Goal: Information Seeking & Learning: Learn about a topic

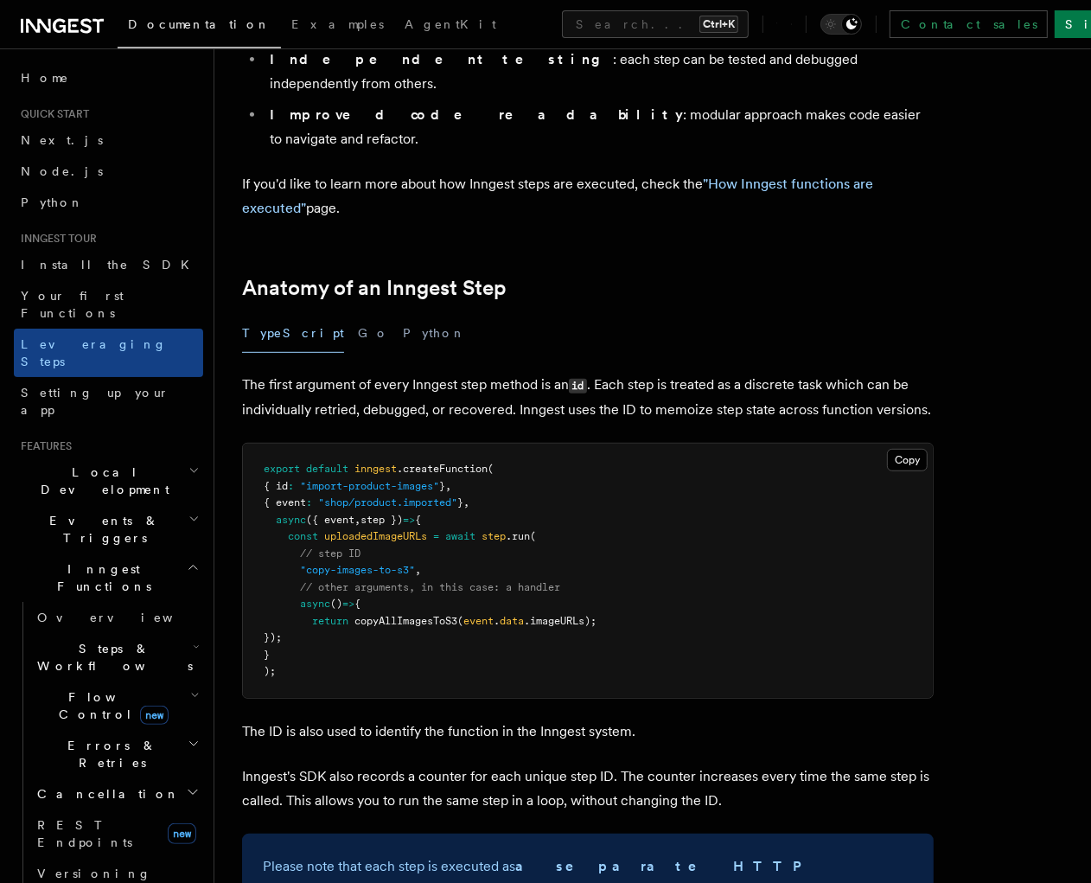
scroll to position [320, 0]
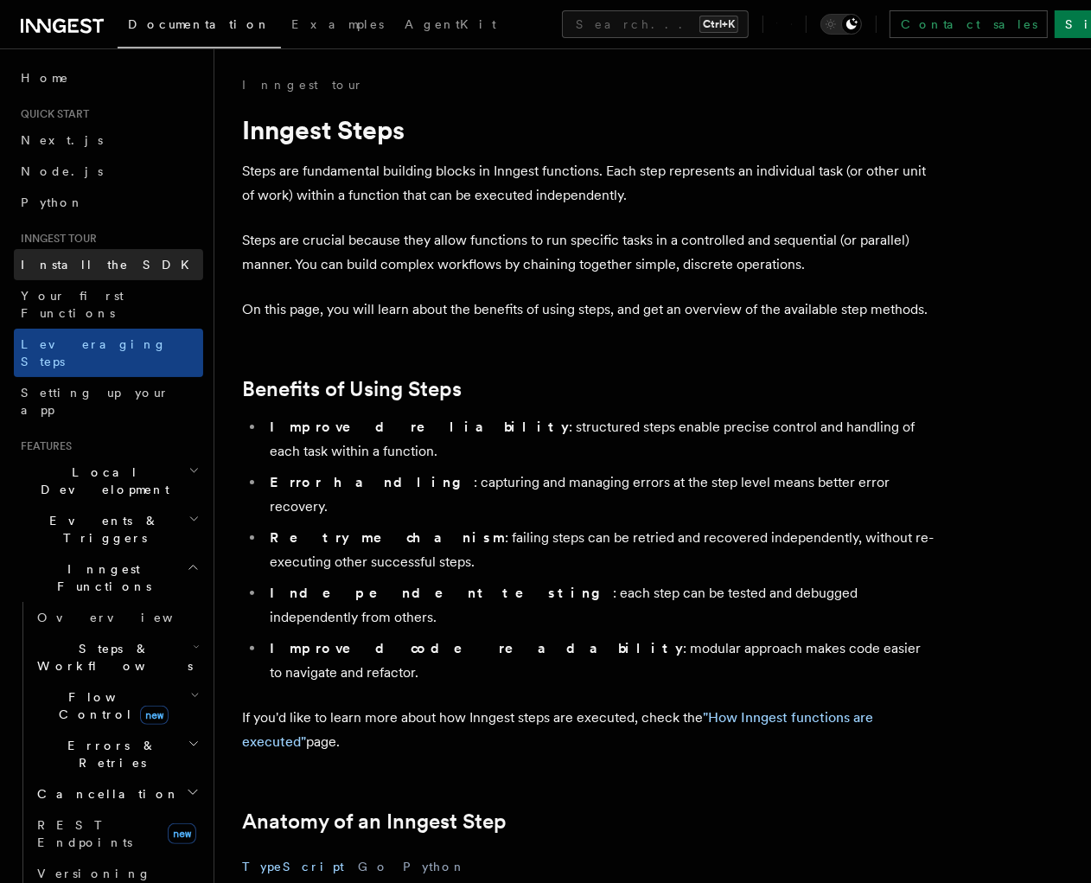
click at [41, 271] on span "Install the SDK" at bounding box center [110, 265] width 179 height 14
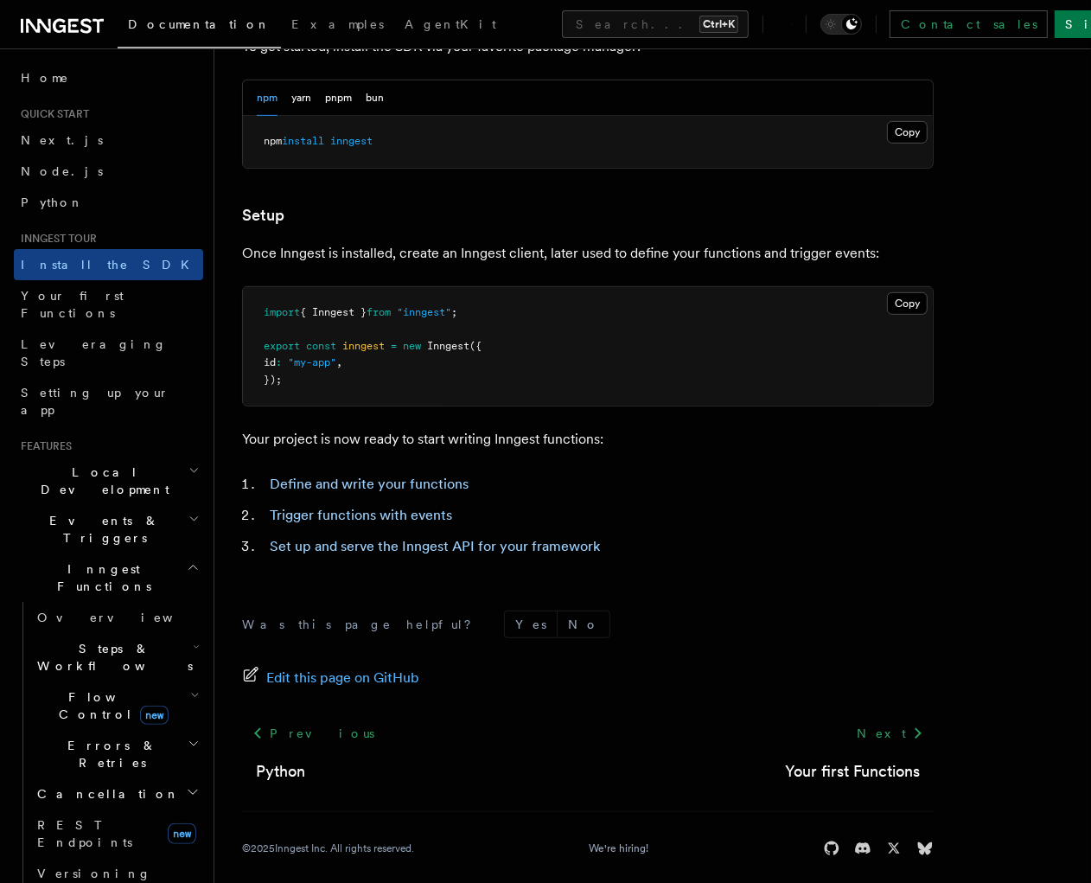
scroll to position [555, 0]
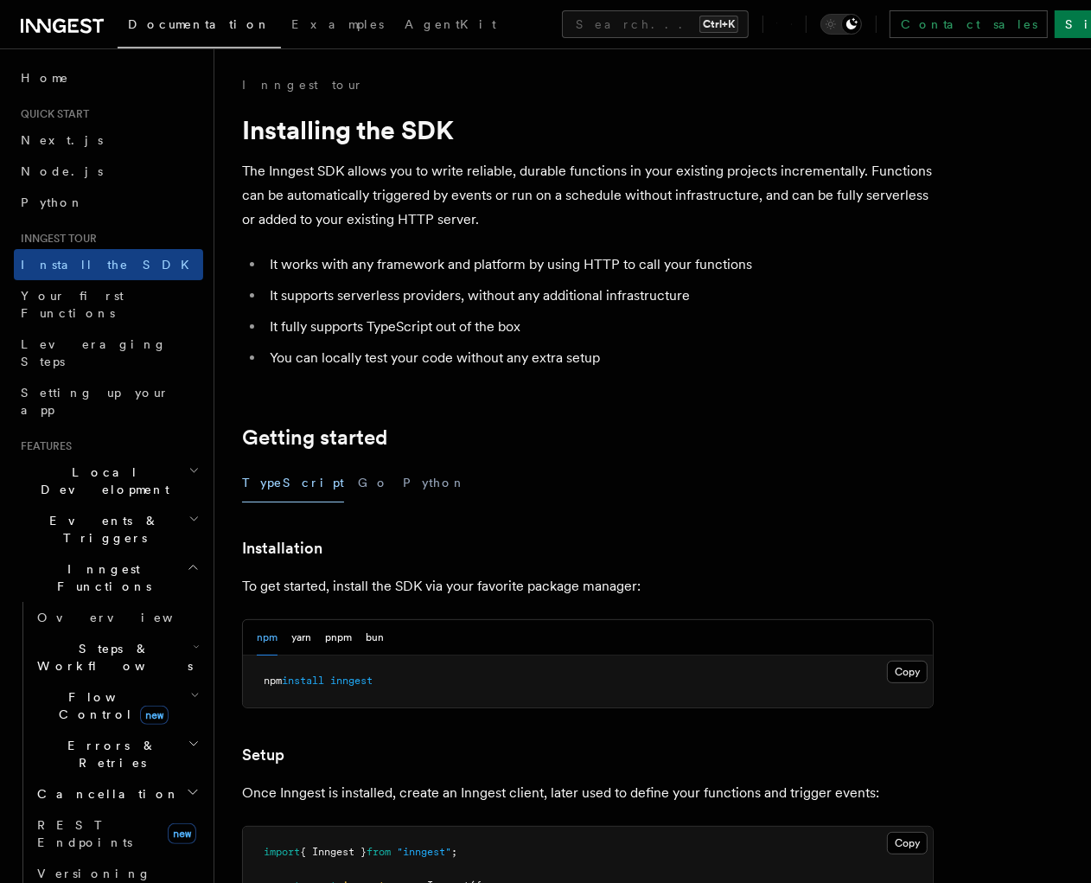
click at [0, 0] on plasmo-csui at bounding box center [0, 0] width 0 height 0
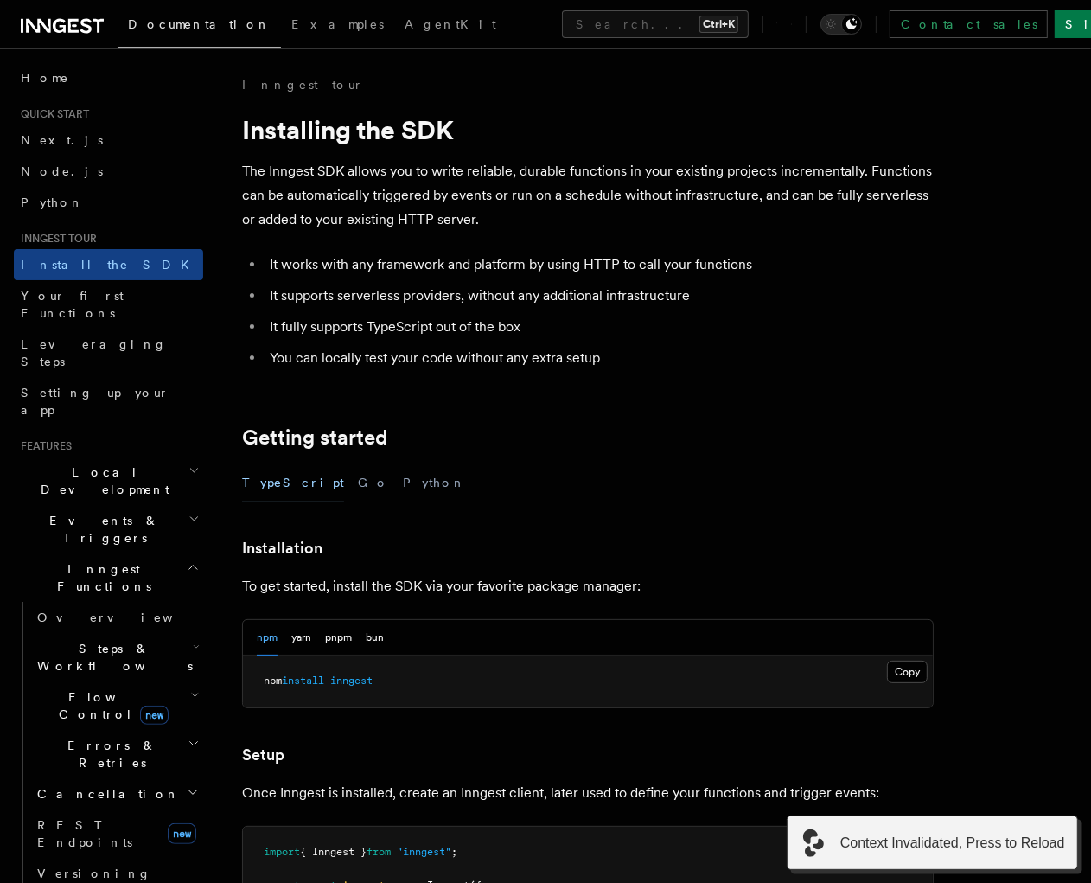
click at [0, 0] on plasmo-csui at bounding box center [0, 0] width 0 height 0
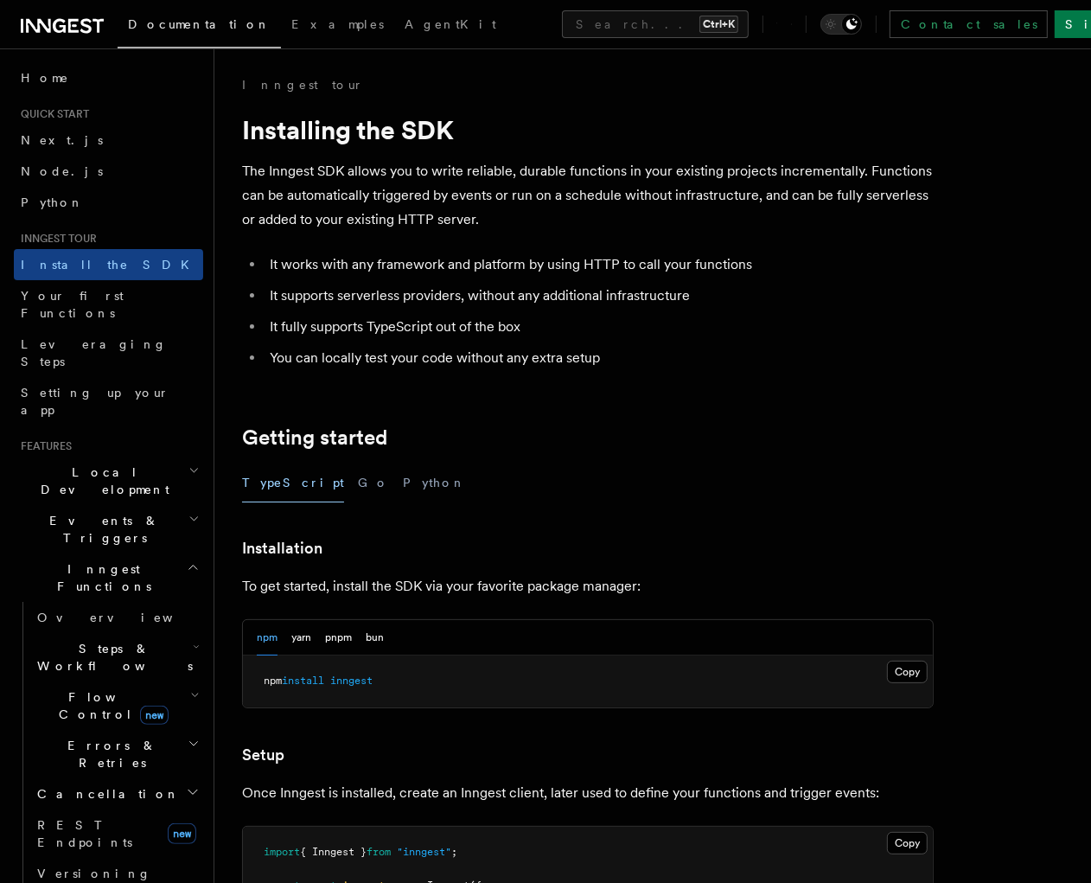
click at [78, 505] on h2 "Events & Triggers" at bounding box center [108, 529] width 189 height 48
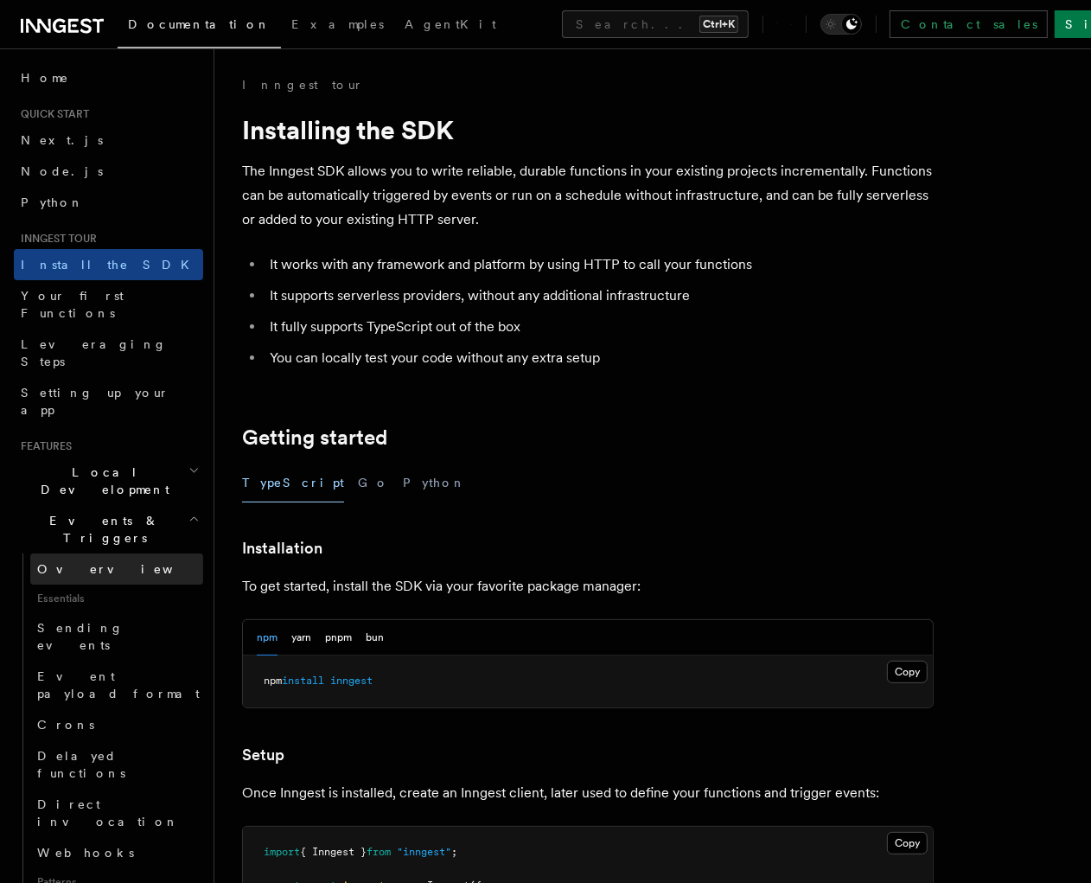
click at [74, 553] on link "Overview" at bounding box center [116, 568] width 173 height 31
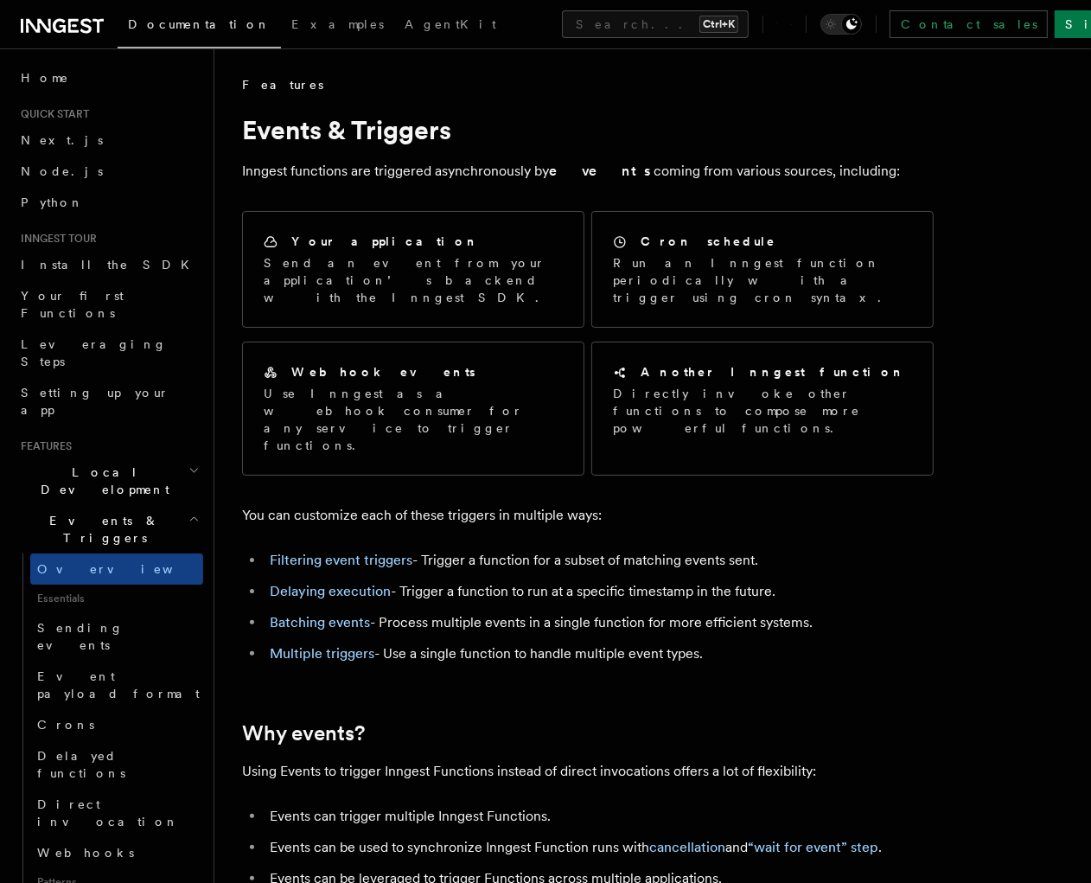
scroll to position [997, 0]
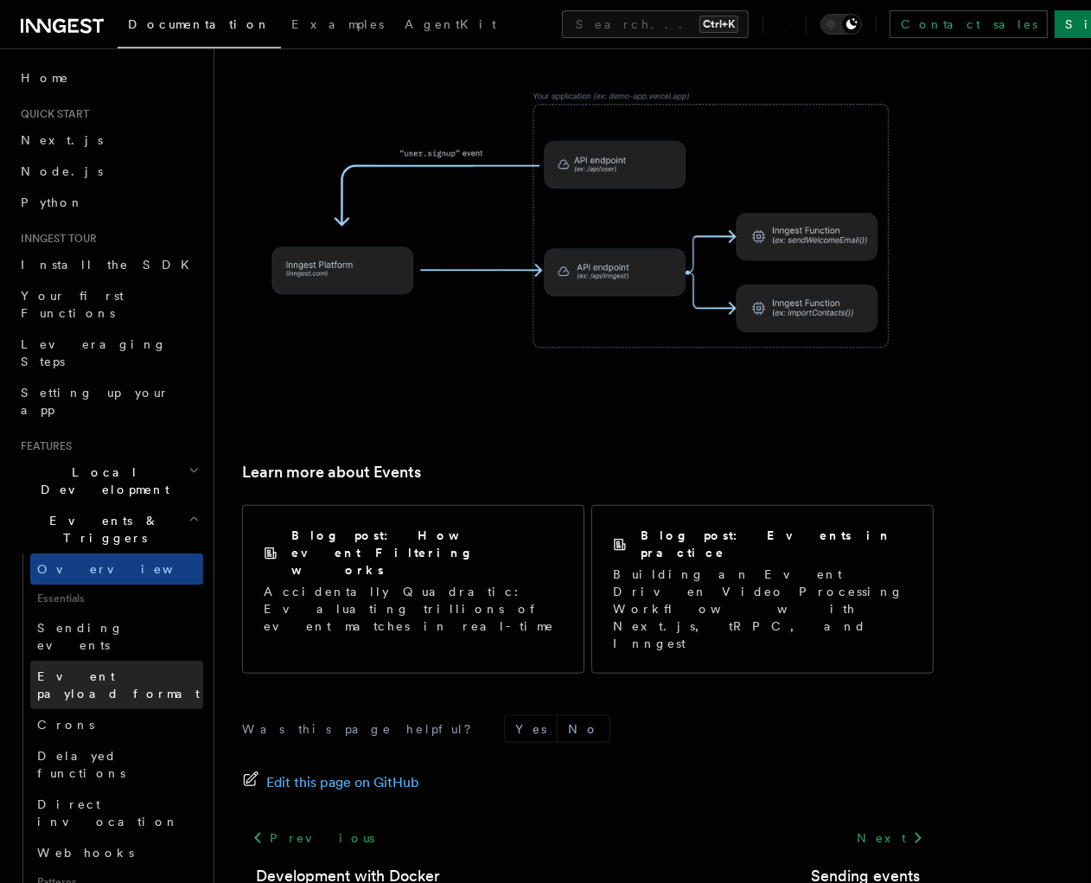
click at [112, 669] on span "Event payload format" at bounding box center [118, 684] width 163 height 31
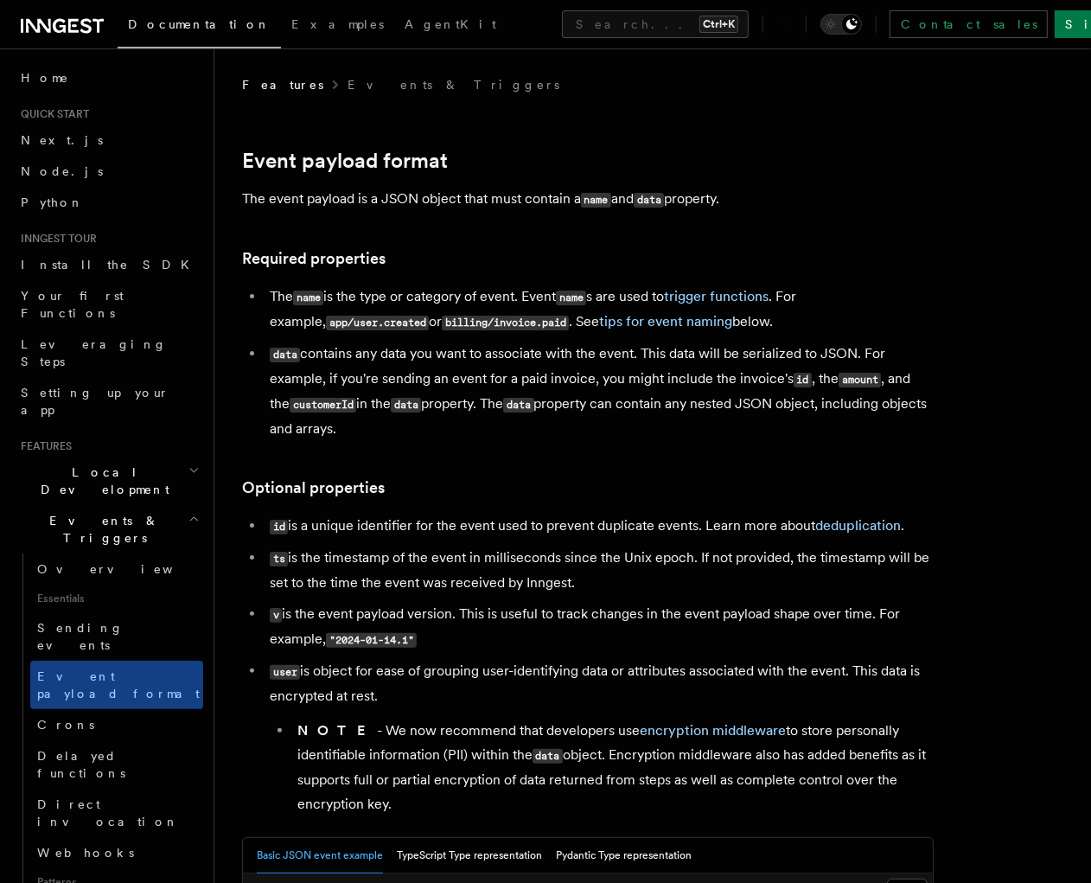
click at [0, 0] on plasmo-csui at bounding box center [0, 0] width 0 height 0
click at [81, 335] on span "Leveraging Steps" at bounding box center [112, 352] width 182 height 35
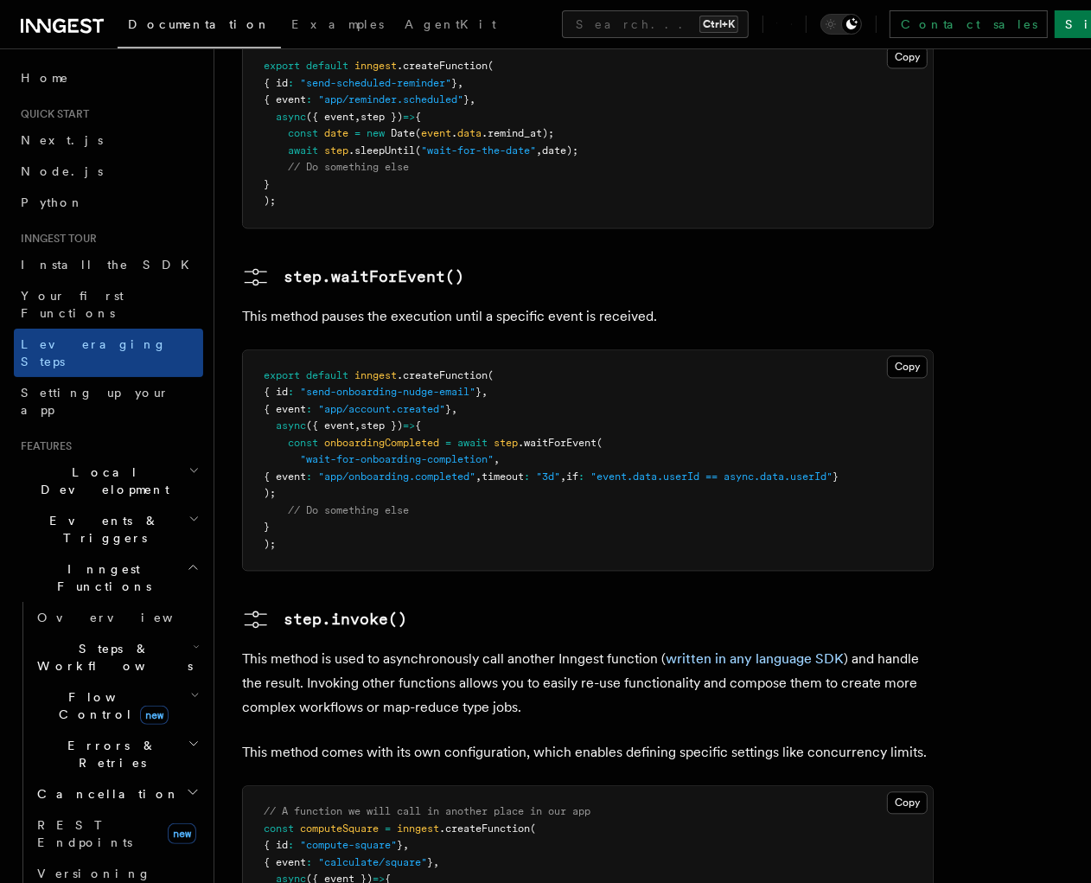
scroll to position [3678, 0]
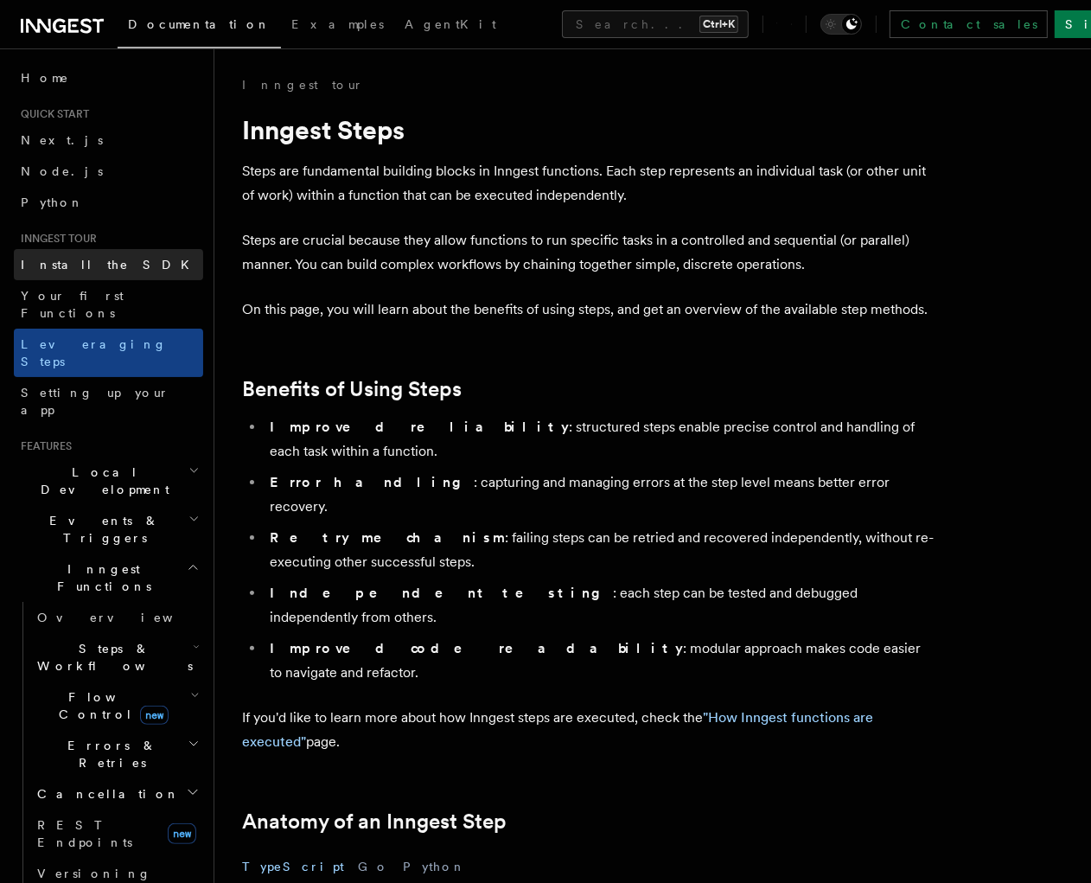
click at [92, 256] on span "Install the SDK" at bounding box center [110, 264] width 179 height 17
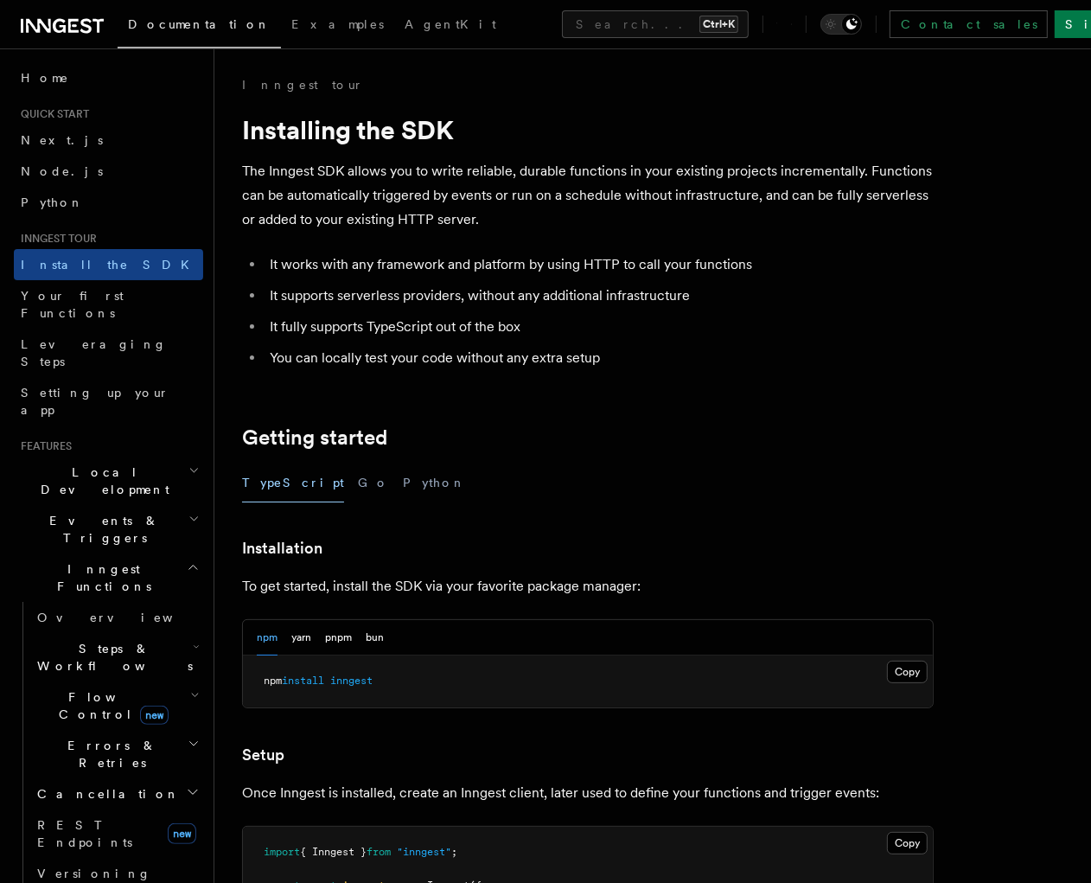
click at [0, 0] on plasmo-csui at bounding box center [0, 0] width 0 height 0
click at [84, 337] on span "Leveraging Steps" at bounding box center [94, 352] width 146 height 31
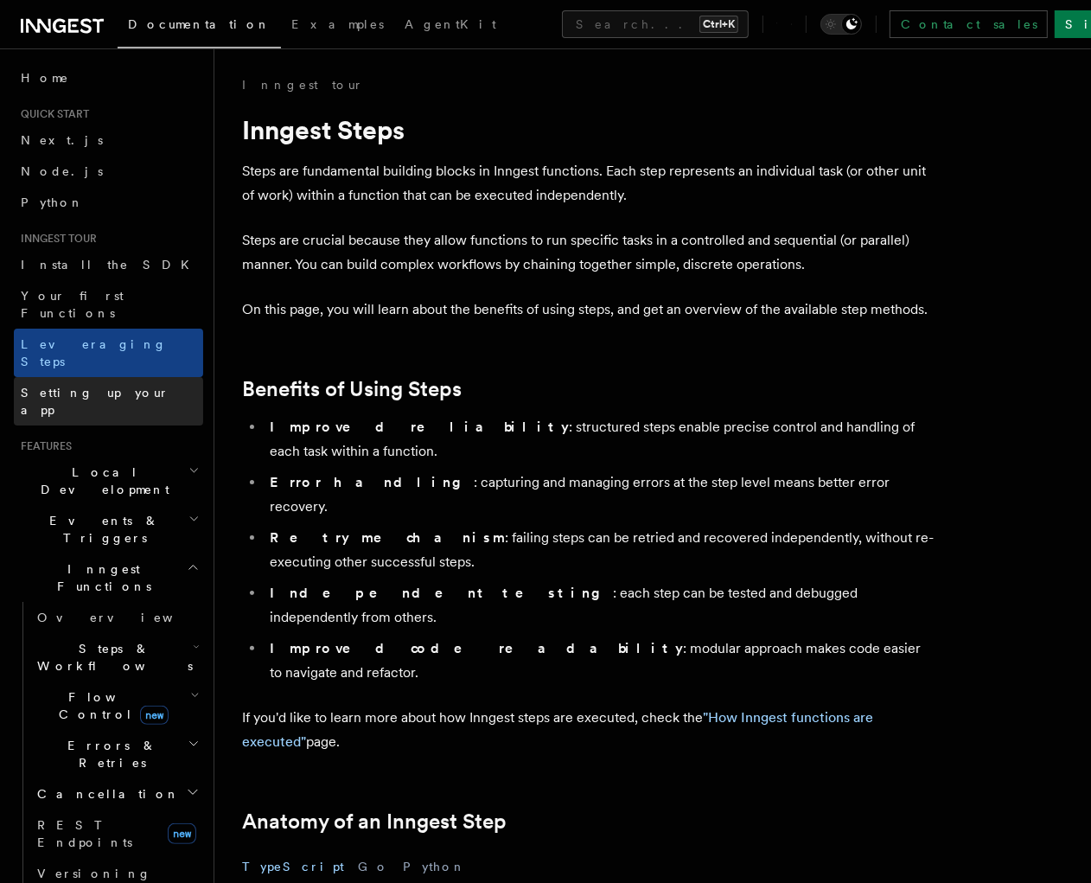
click at [108, 386] on span "Setting up your app" at bounding box center [95, 401] width 149 height 31
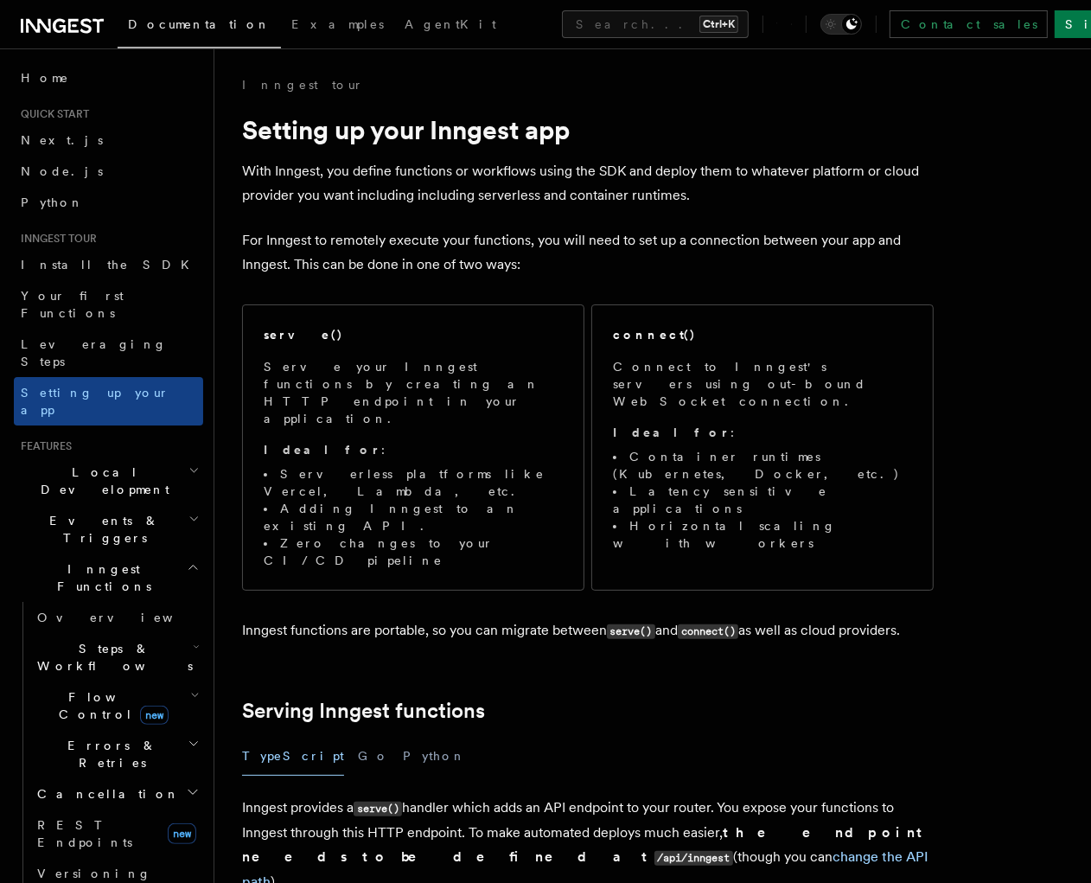
click at [0, 0] on plasmo-csui at bounding box center [0, 0] width 0 height 0
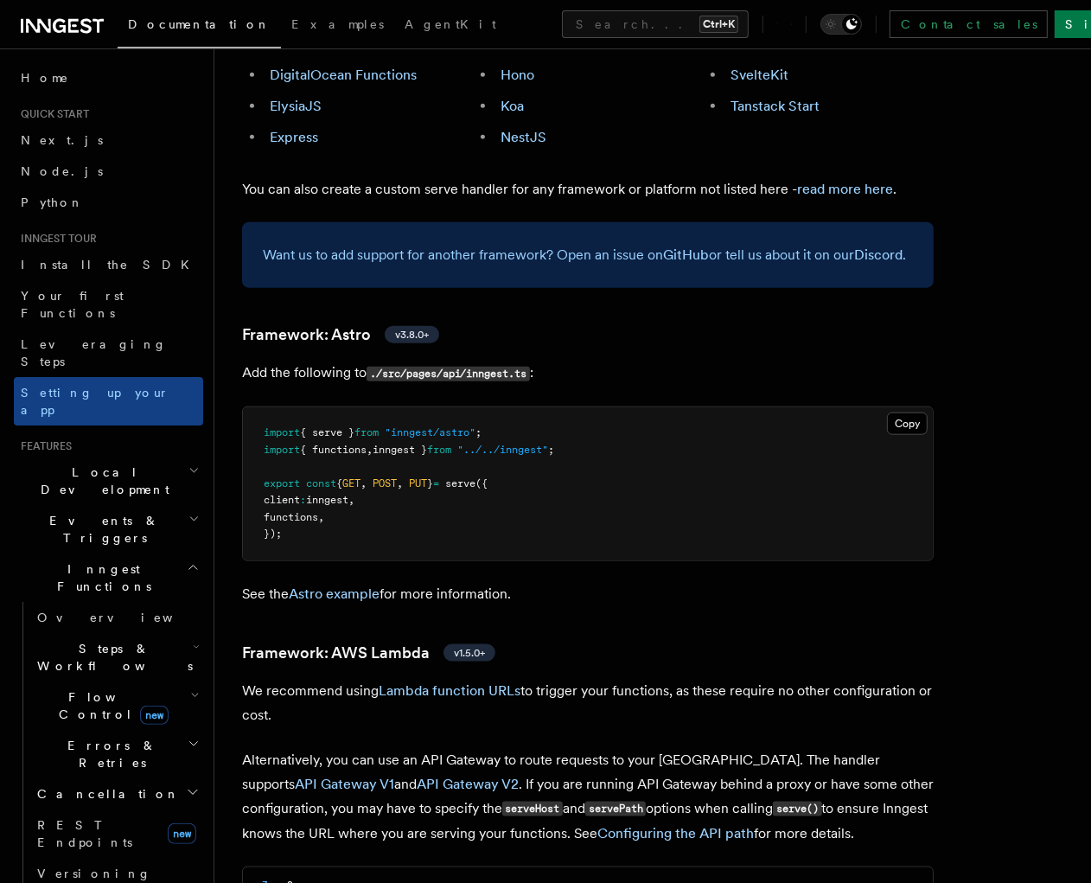
scroll to position [1601, 0]
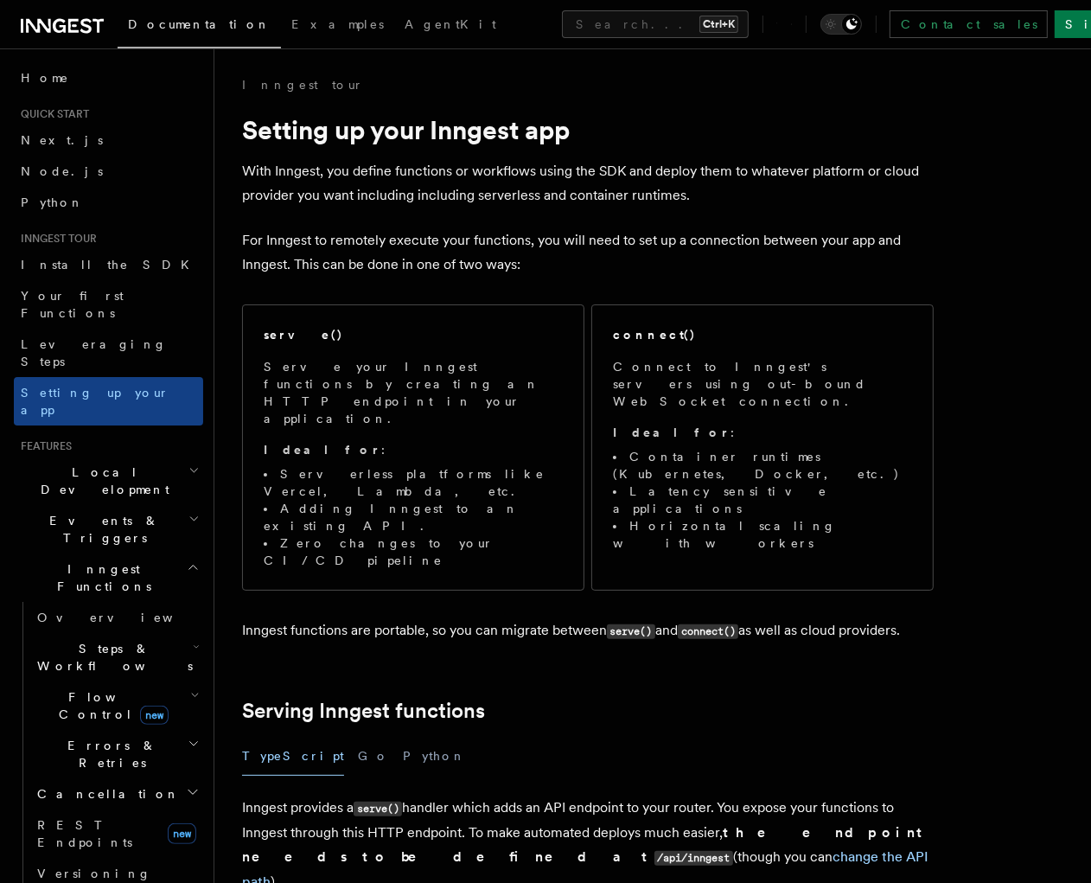
click at [0, 0] on plasmo-csui at bounding box center [0, 0] width 0 height 0
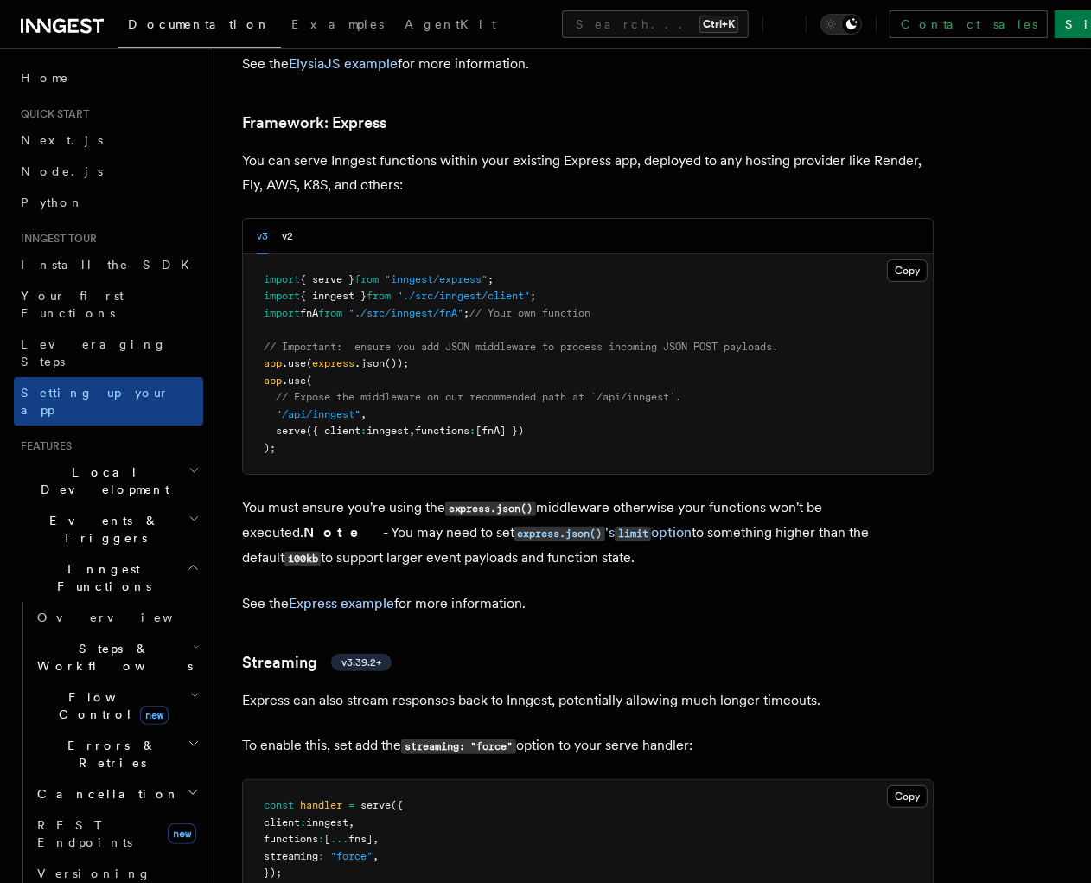
scroll to position [5122, 0]
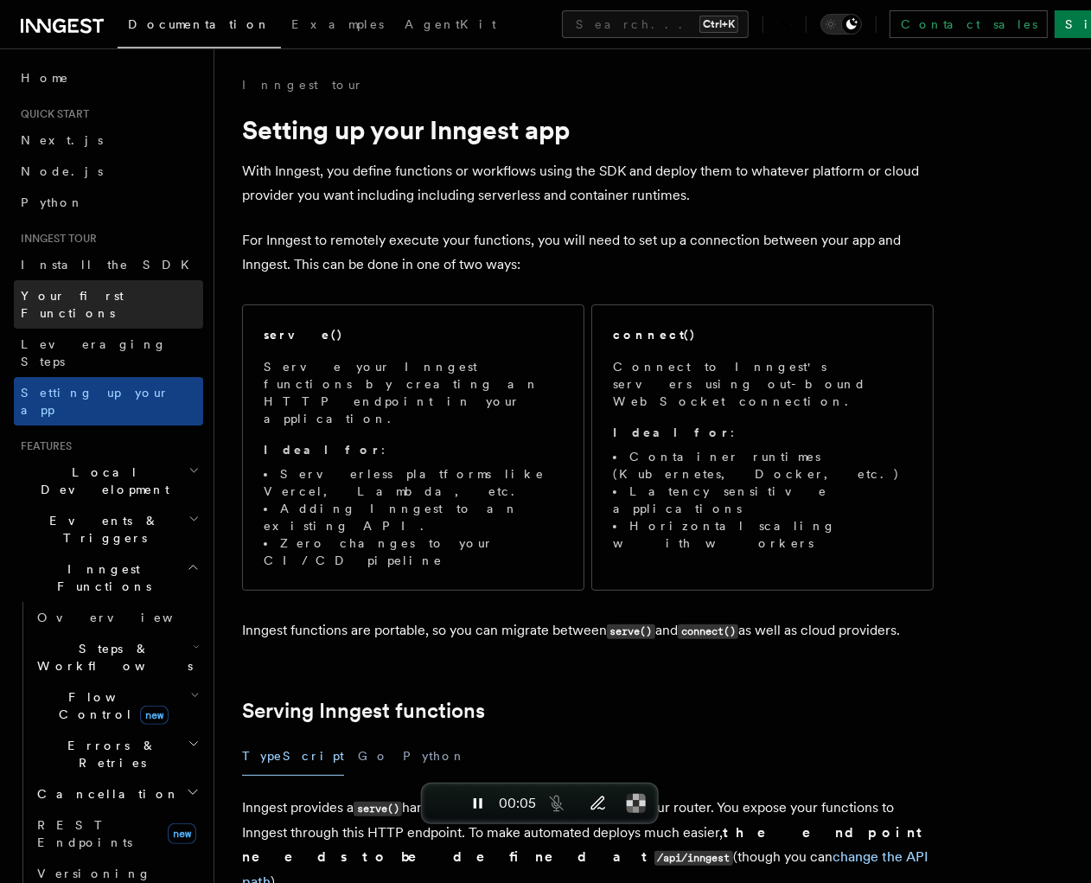
click at [98, 307] on link "Your first Functions" at bounding box center [108, 304] width 189 height 48
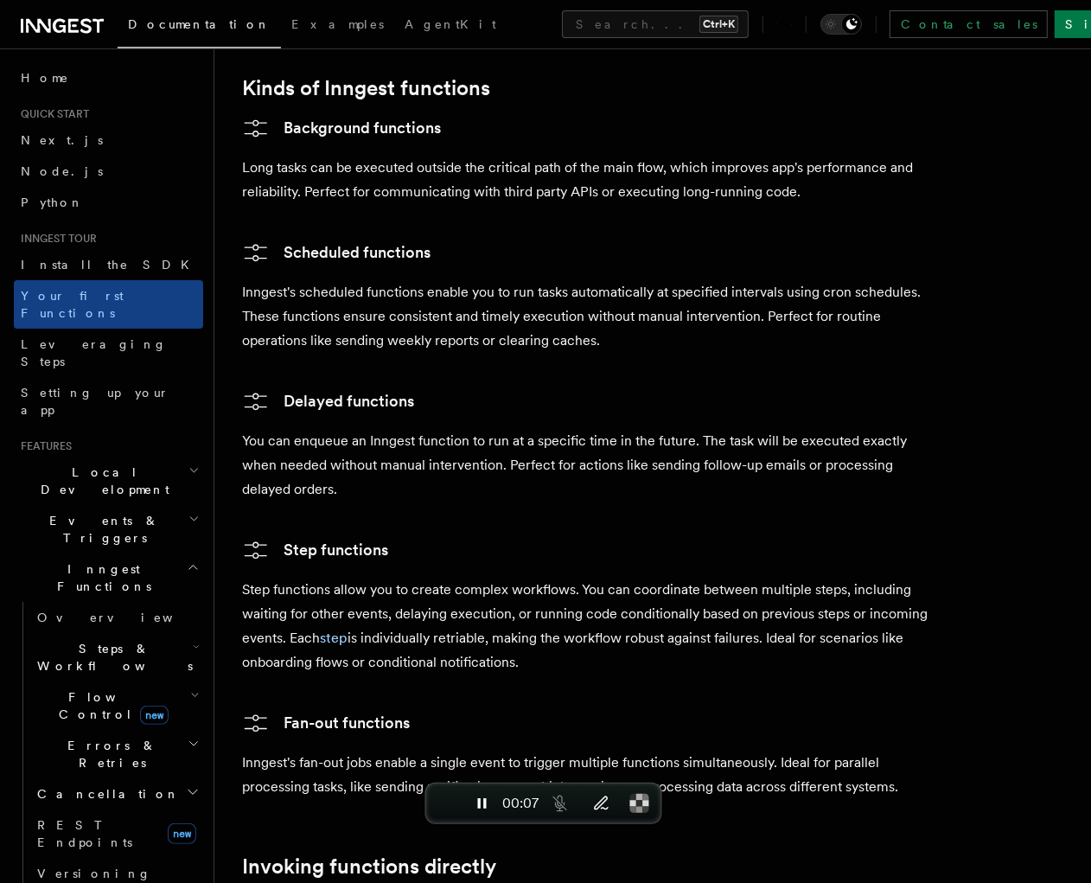
scroll to position [3201, 0]
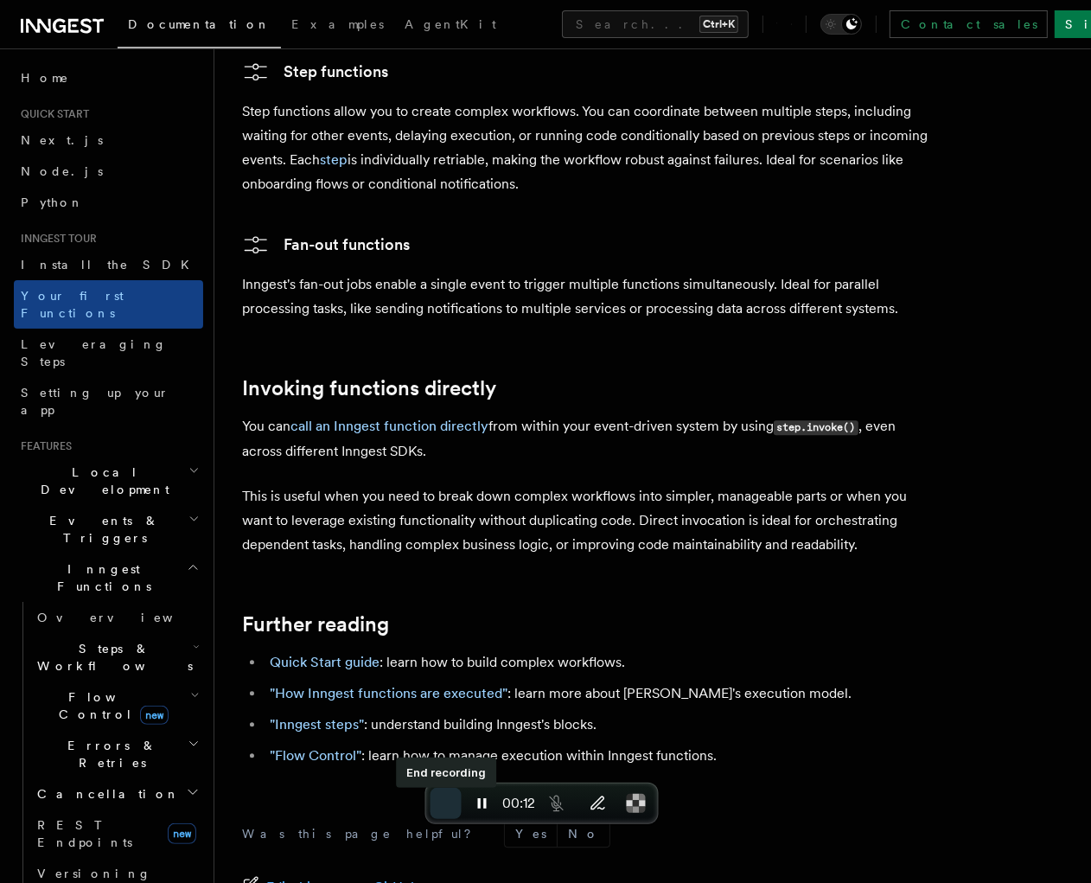
click at [446, 803] on span "End recording" at bounding box center [446, 803] width 0 height 0
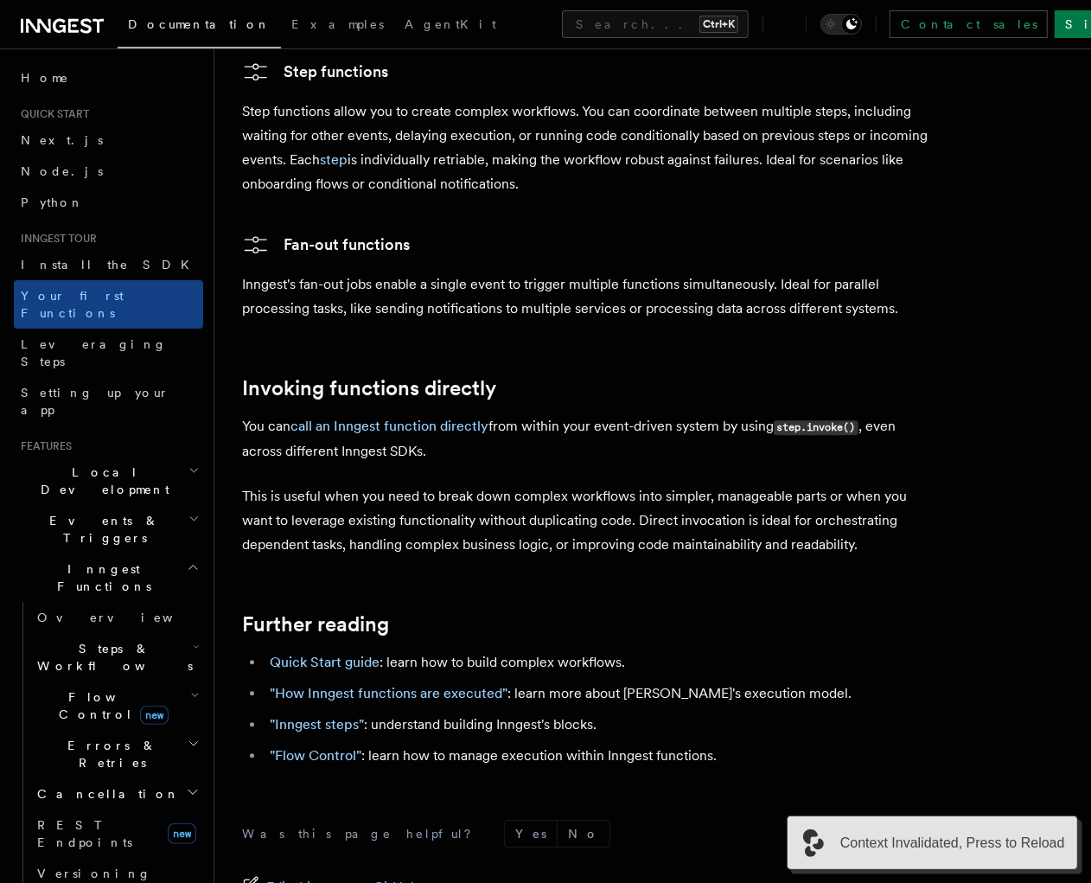
click at [1033, 836] on span "Context Invalidated, Press to Reload" at bounding box center [952, 842] width 225 height 21
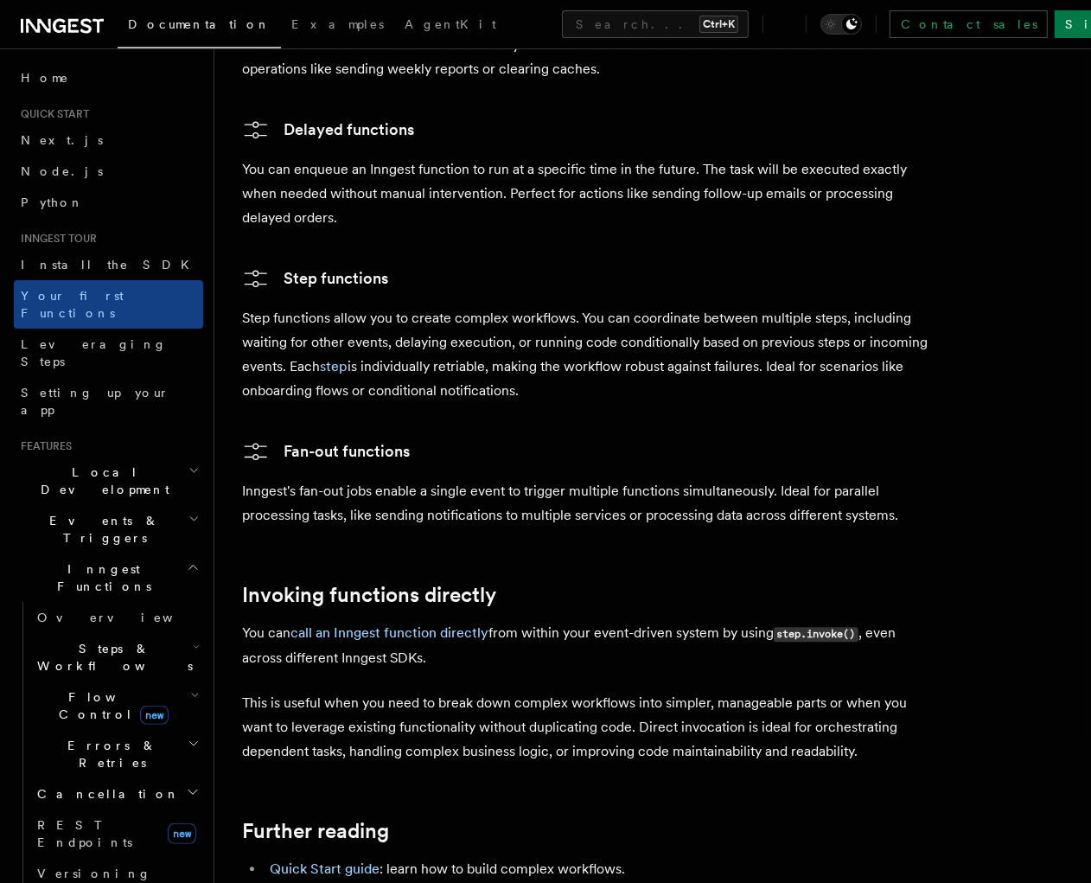
scroll to position [3355, 0]
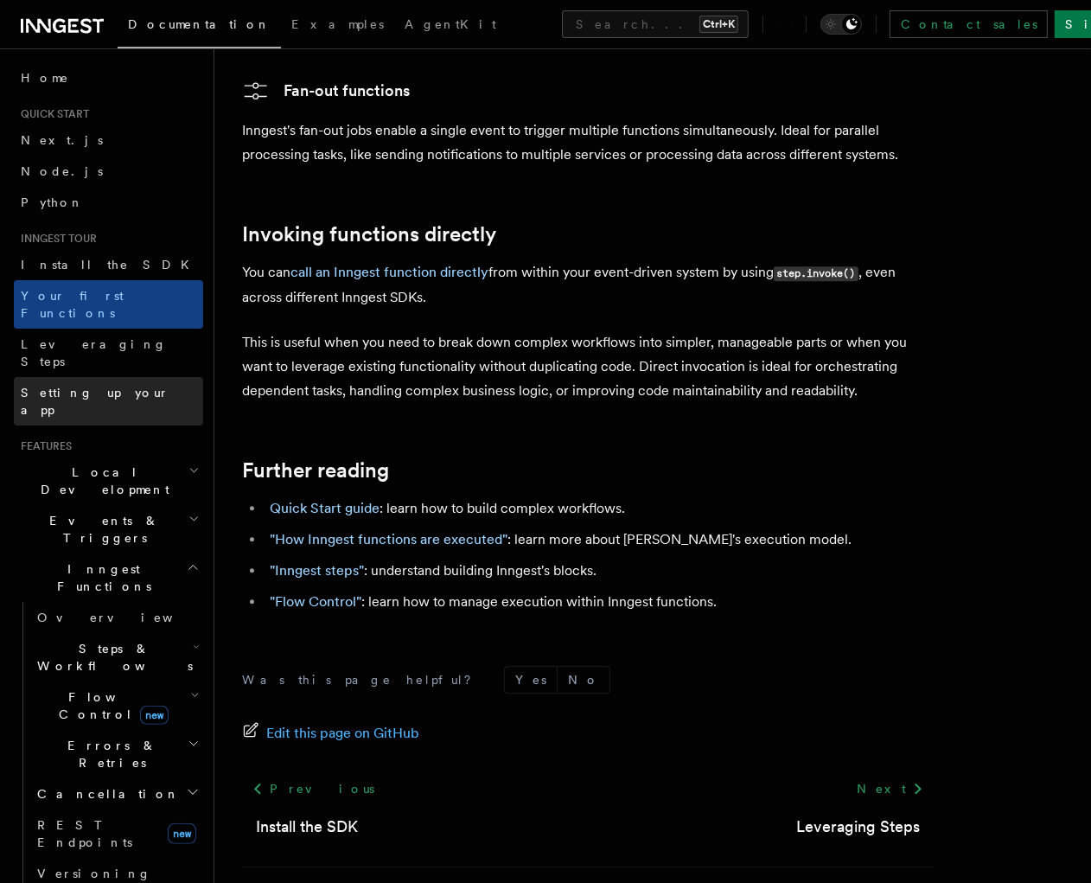
click at [97, 386] on span "Setting up your app" at bounding box center [95, 401] width 149 height 31
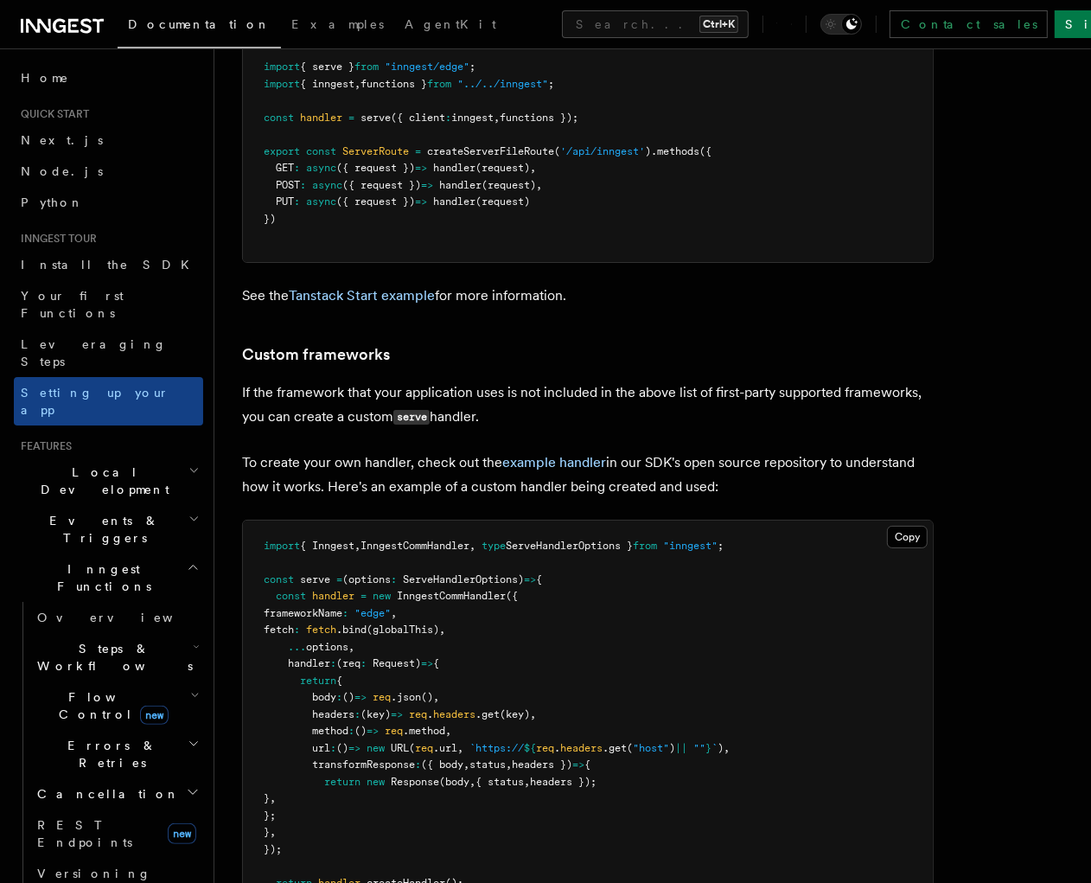
scroll to position [14727, 0]
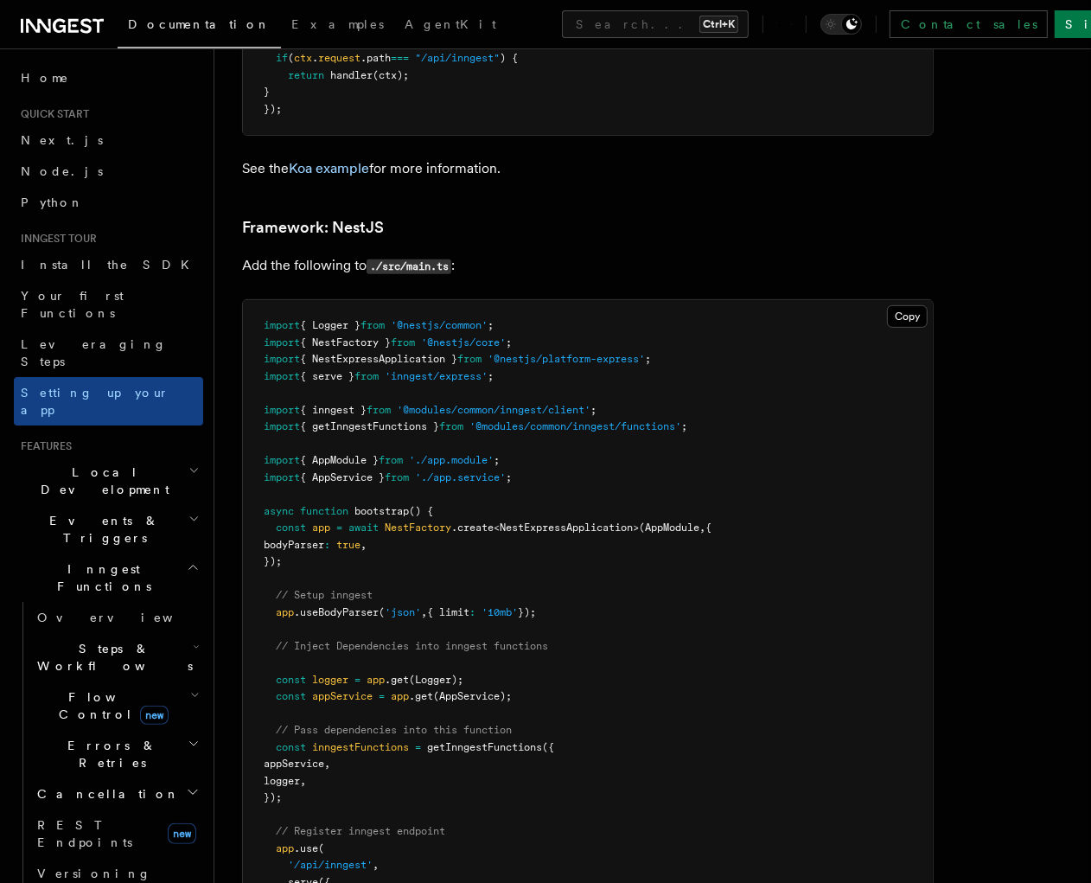
scroll to position [11526, 0]
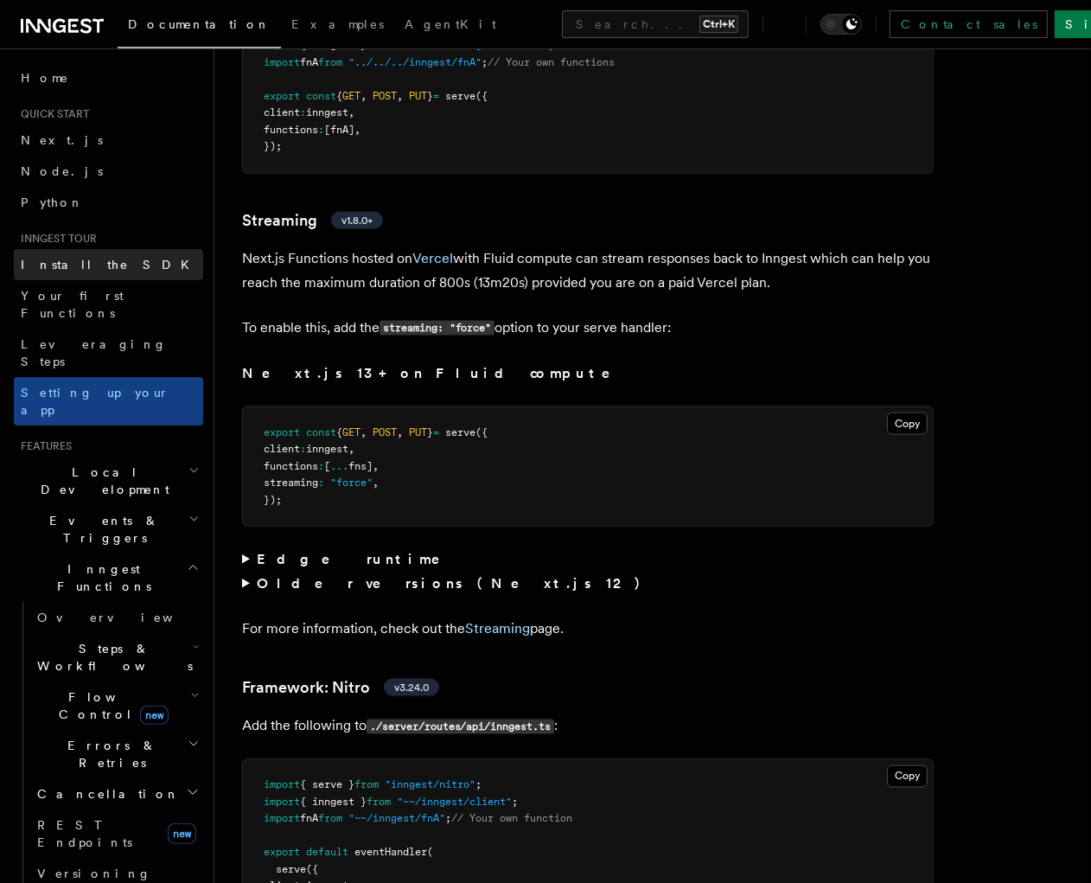
click at [108, 271] on link "Install the SDK" at bounding box center [108, 264] width 189 height 31
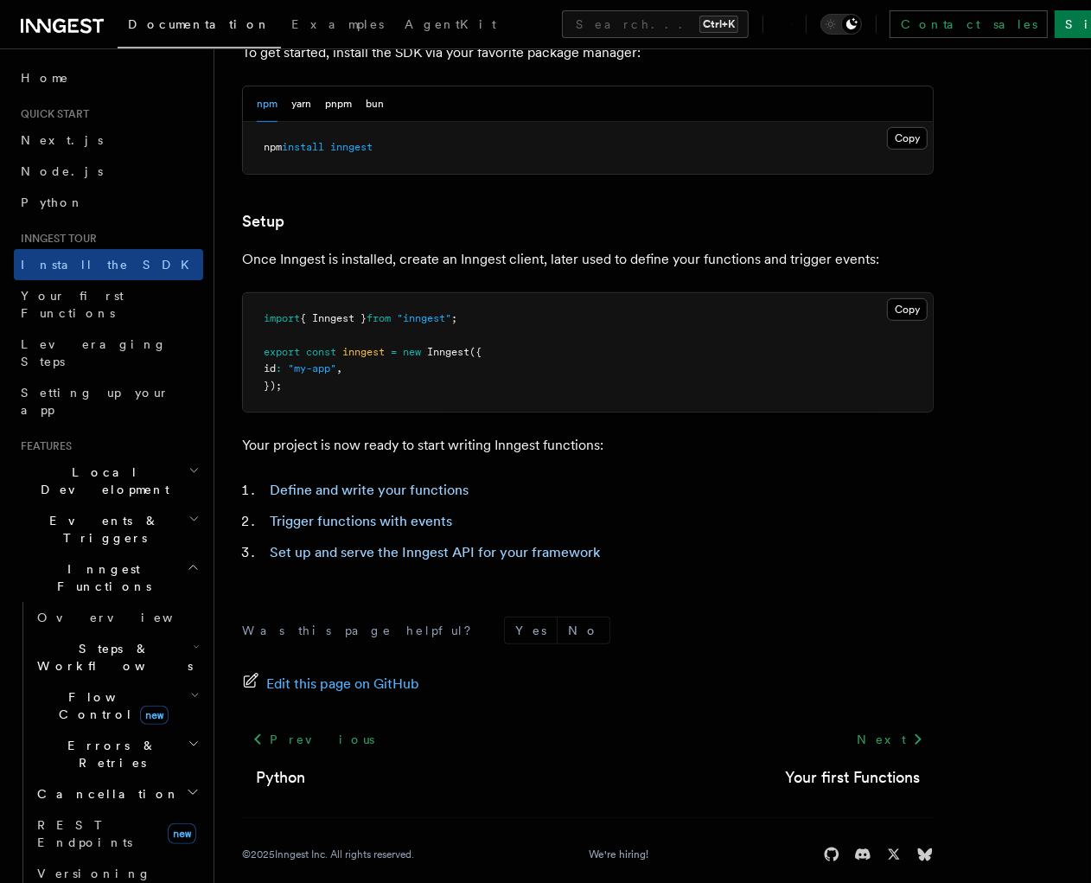
scroll to position [555, 0]
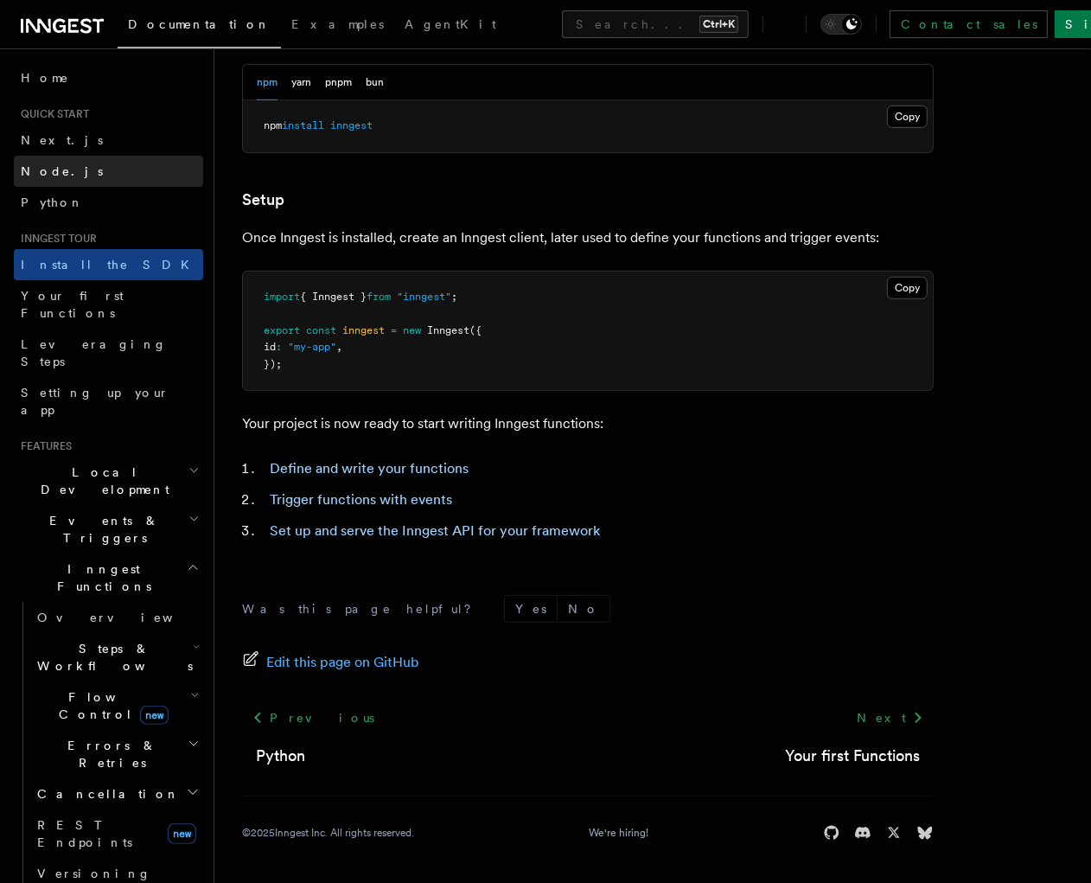
click at [43, 179] on span "Node.js" at bounding box center [62, 171] width 82 height 17
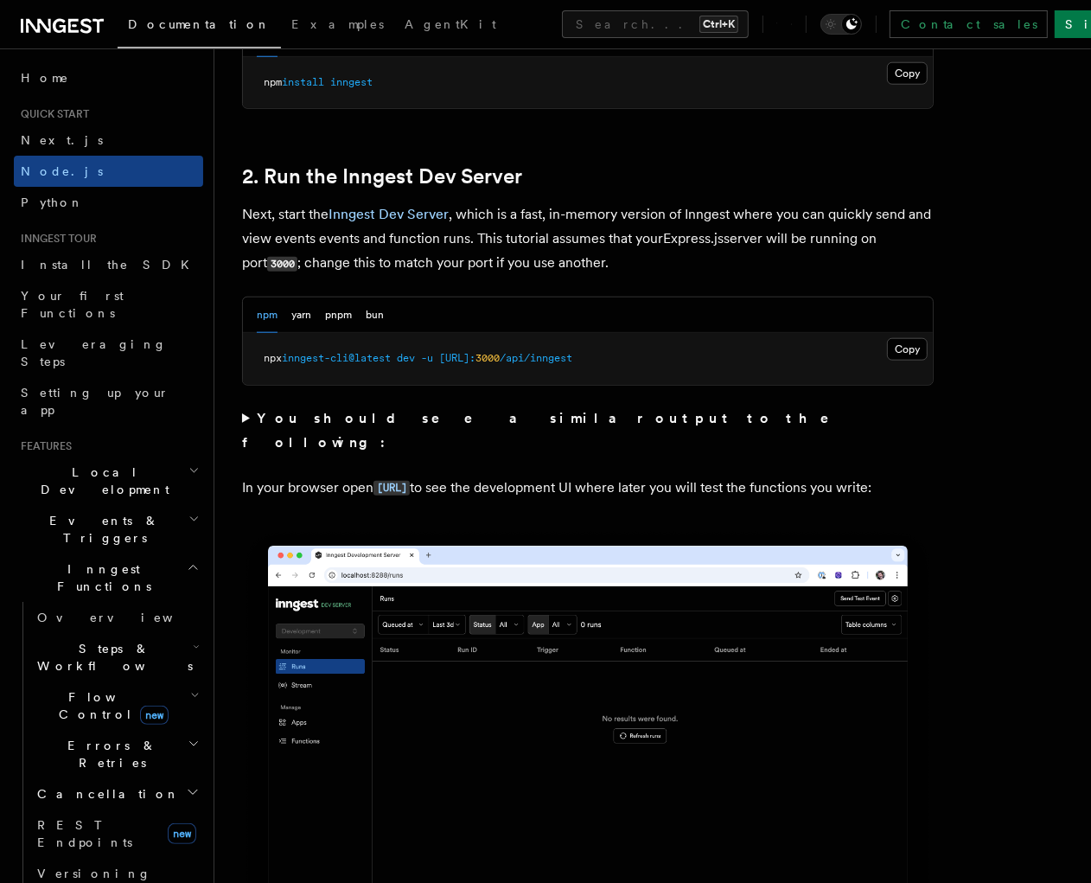
scroll to position [1164, 0]
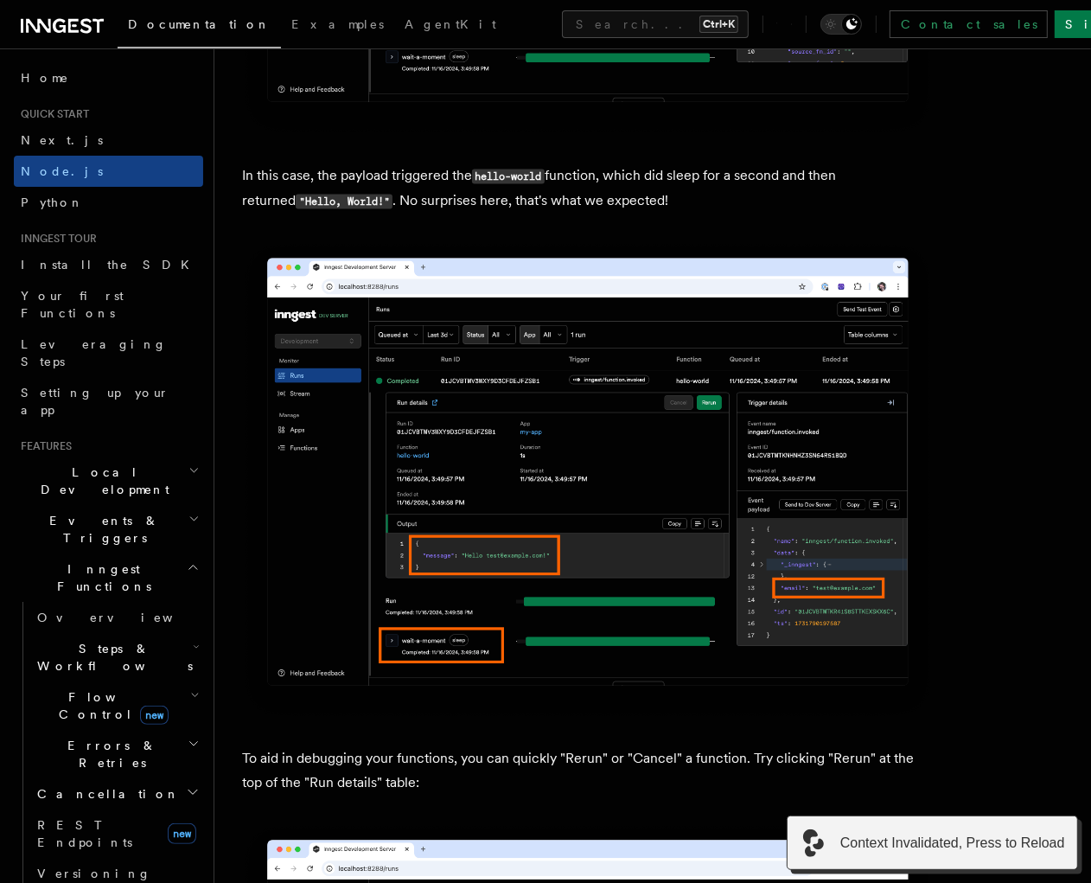
scroll to position [6723, 0]
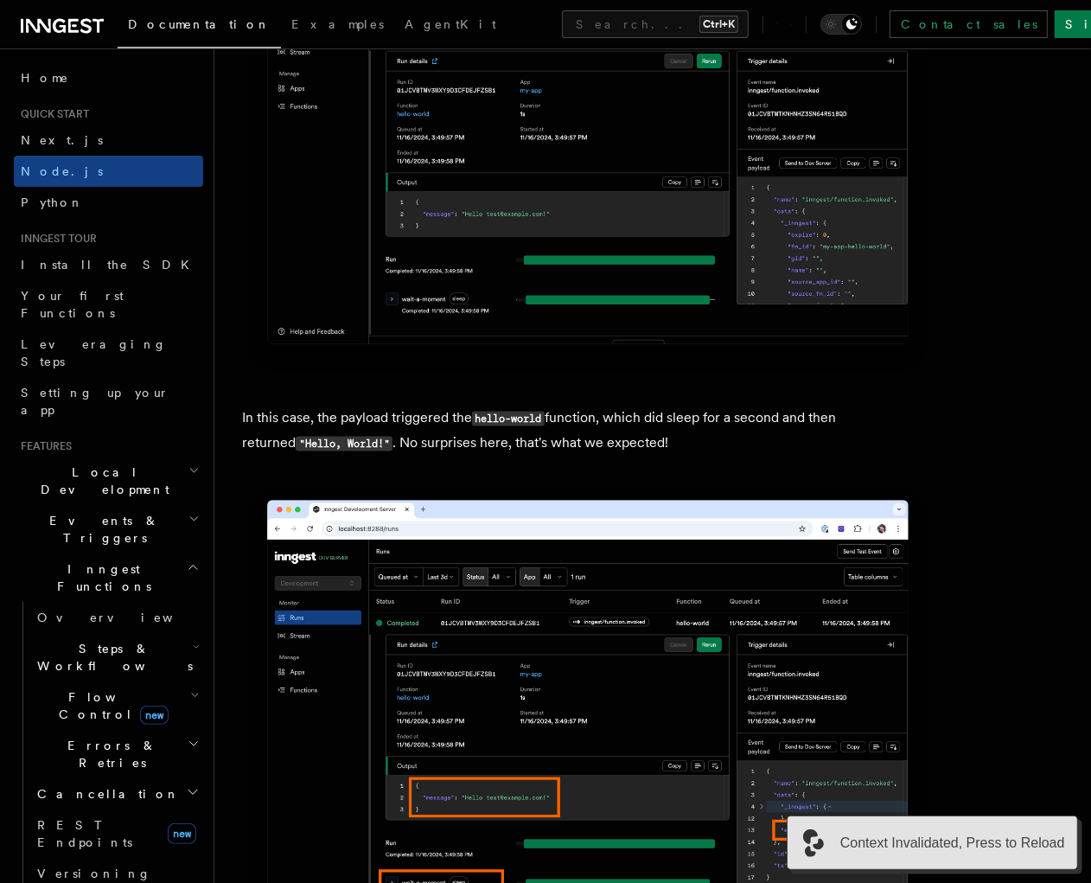
click at [1018, 839] on span "Context Invalidated, Press to Reload" at bounding box center [952, 842] width 225 height 21
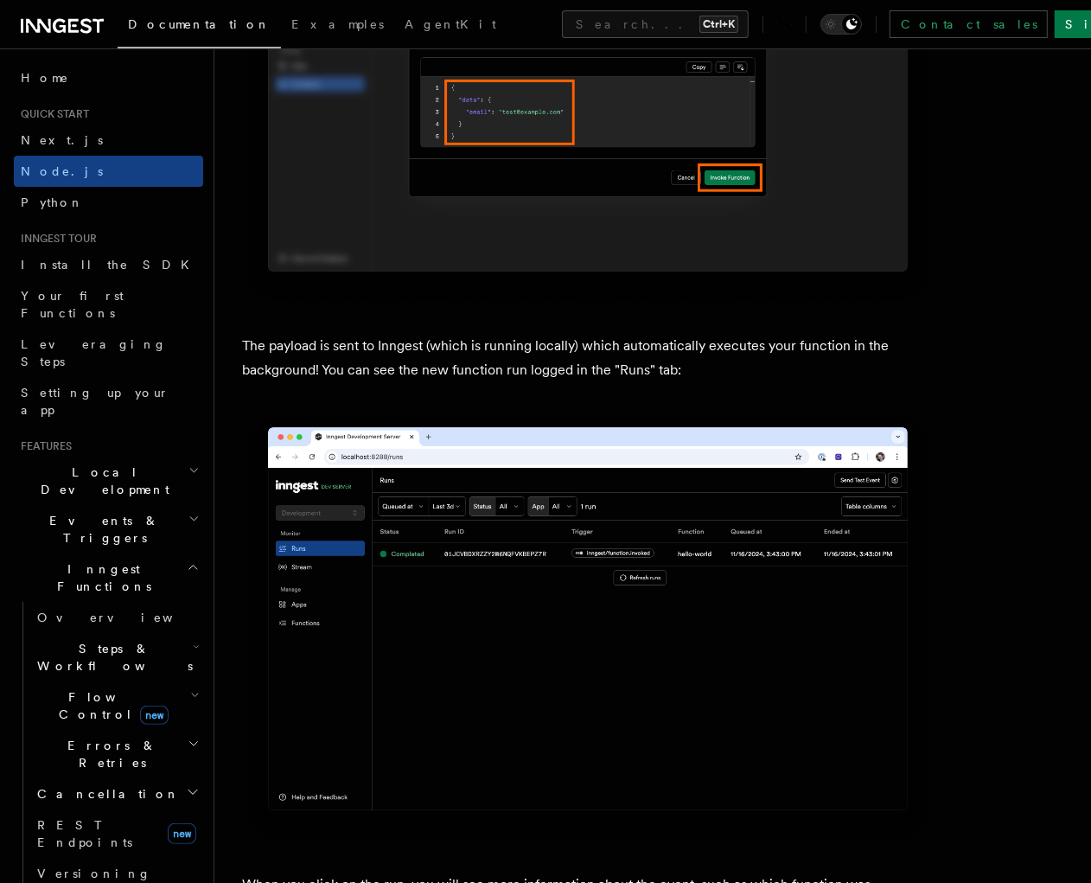
scroll to position [5648, 0]
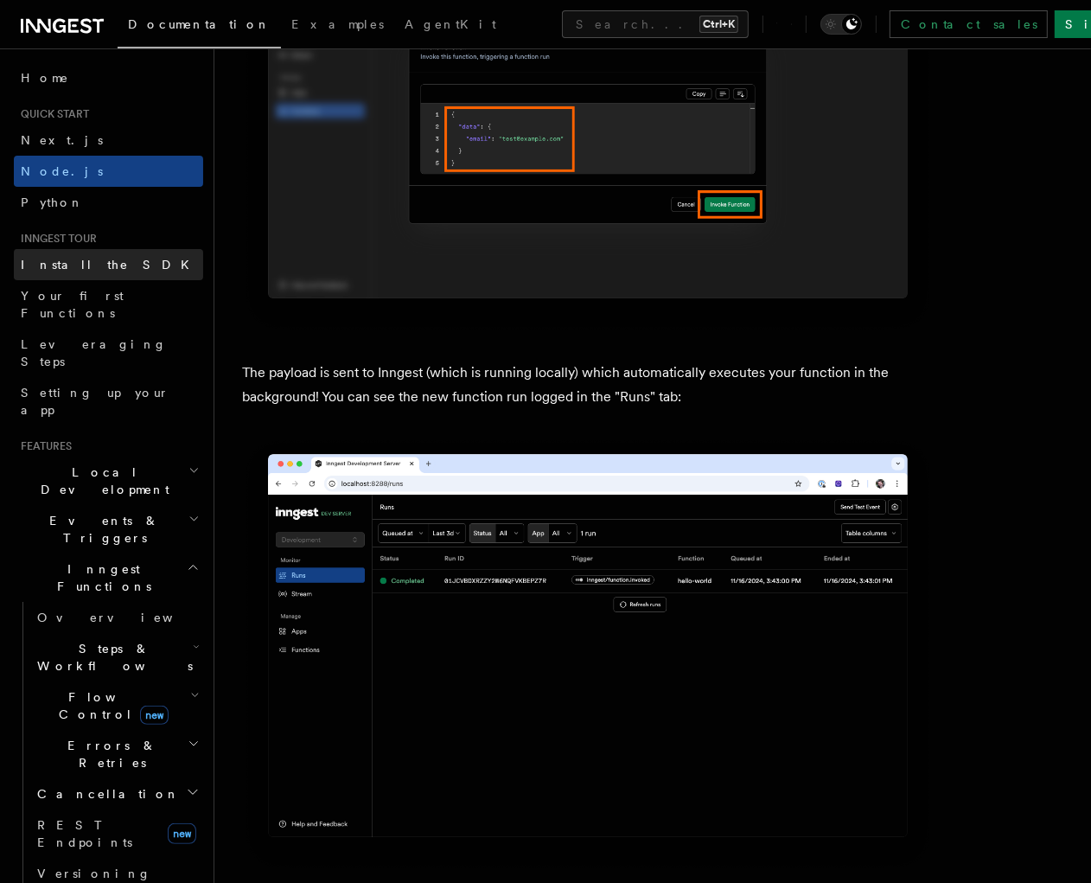
click at [26, 258] on span "Install the SDK" at bounding box center [110, 265] width 179 height 14
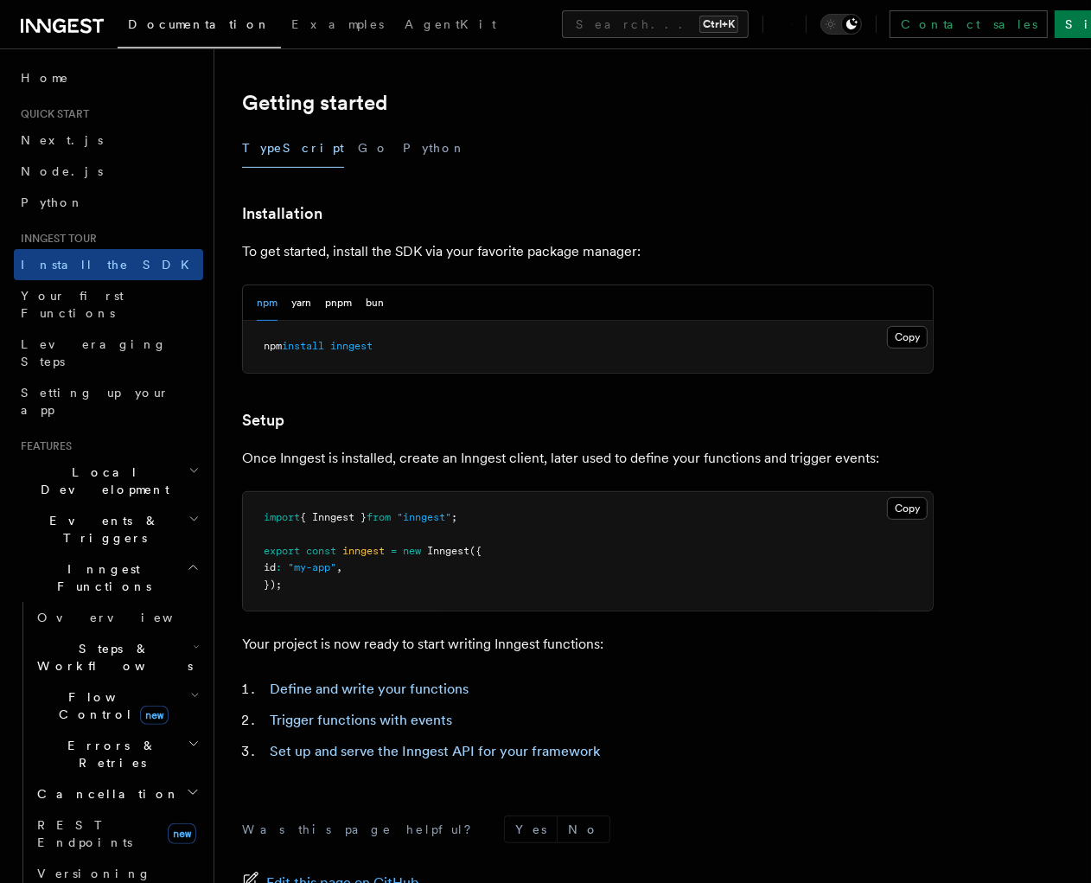
scroll to position [555, 0]
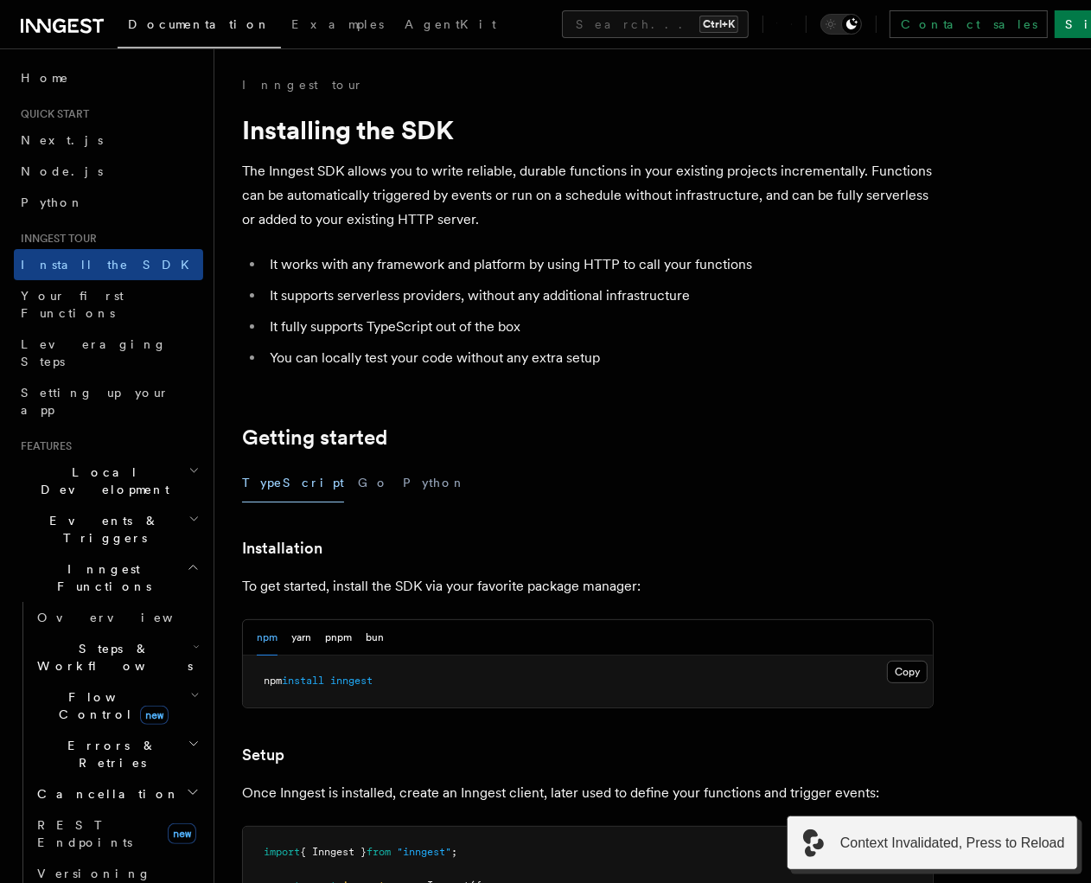
click at [0, 0] on plasmo-csui at bounding box center [0, 0] width 0 height 0
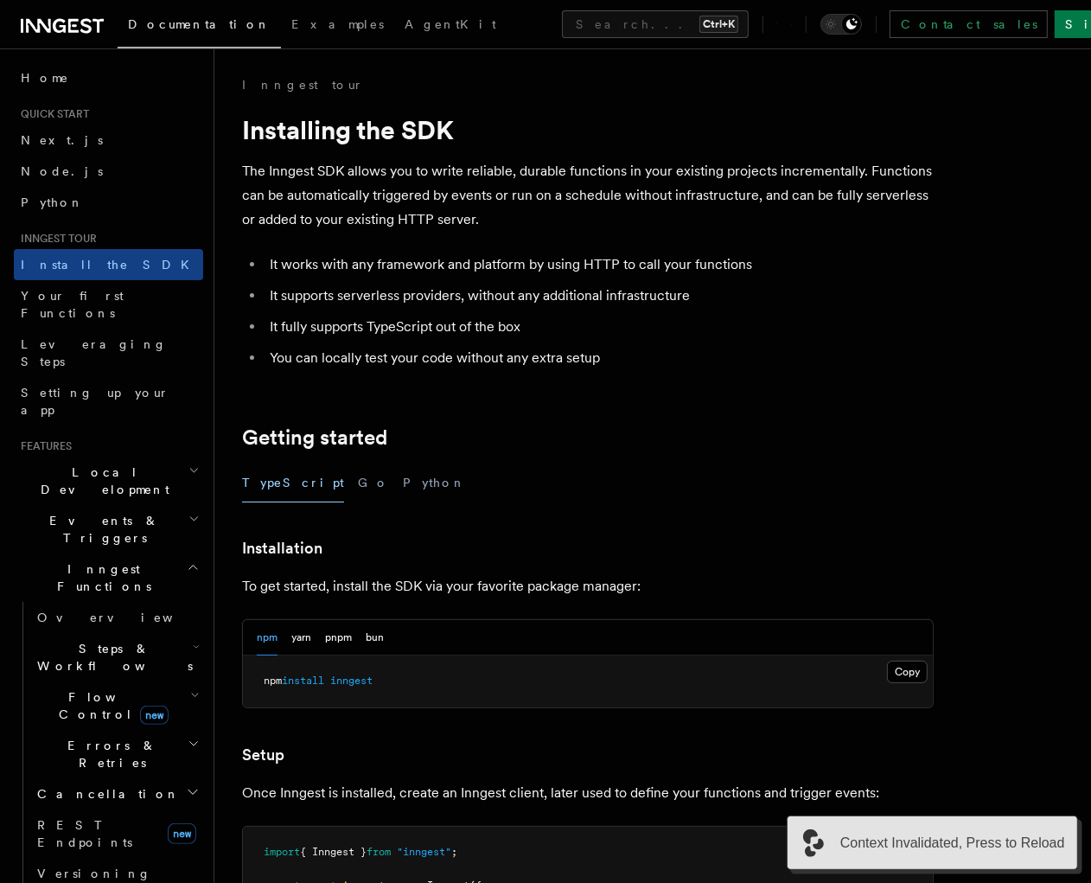
click at [1008, 839] on span "Context Invalidated, Press to Reload" at bounding box center [952, 842] width 225 height 21
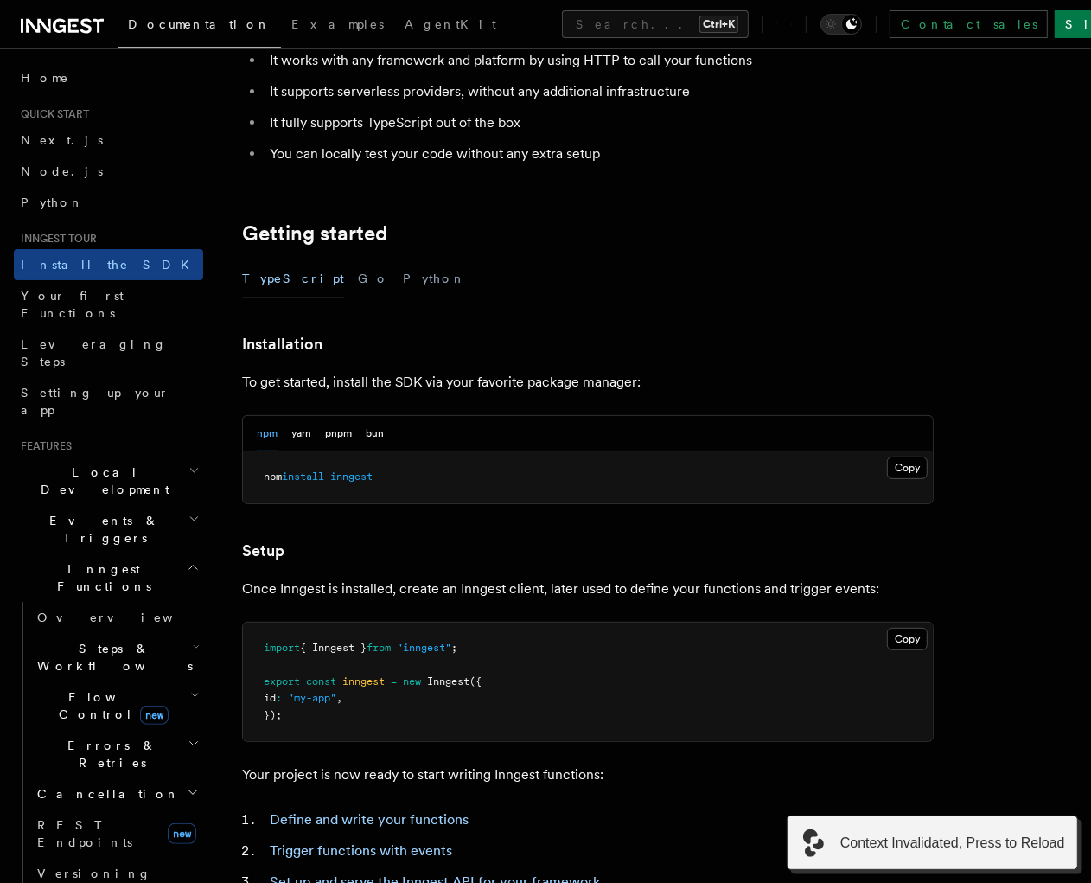
scroll to position [555, 0]
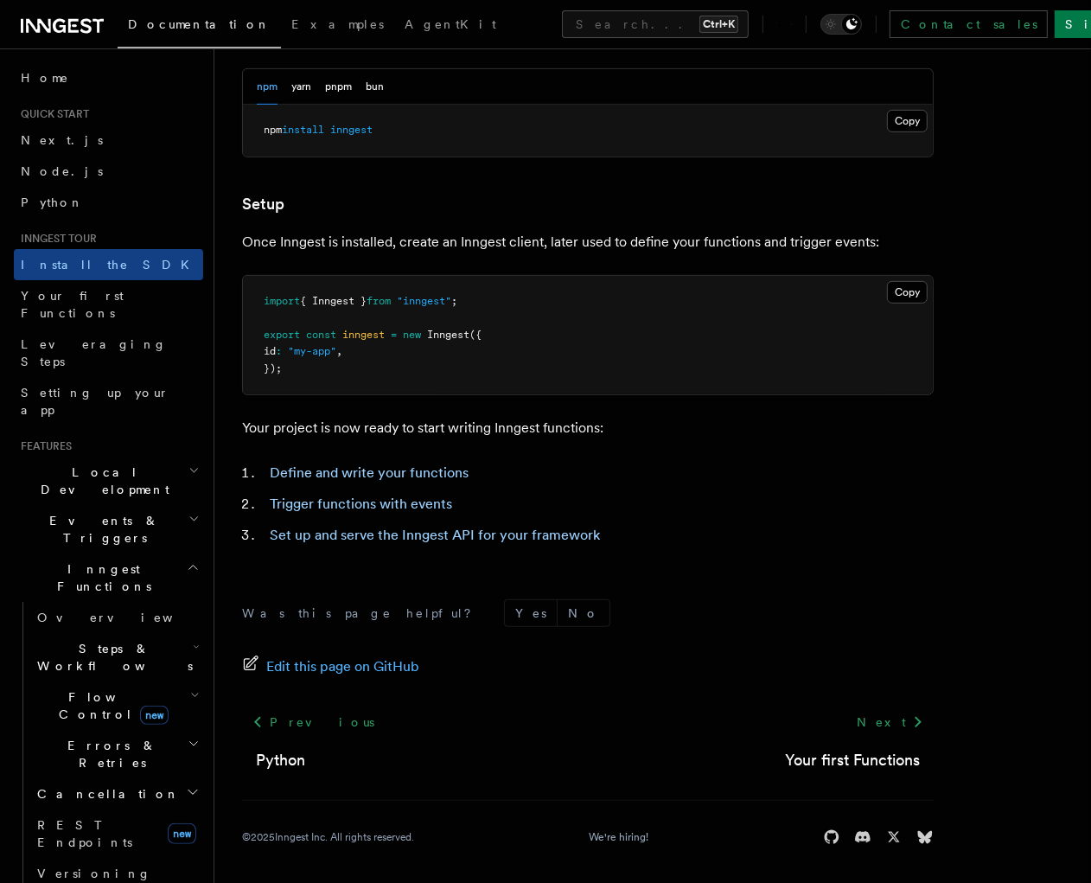
scroll to position [555, 0]
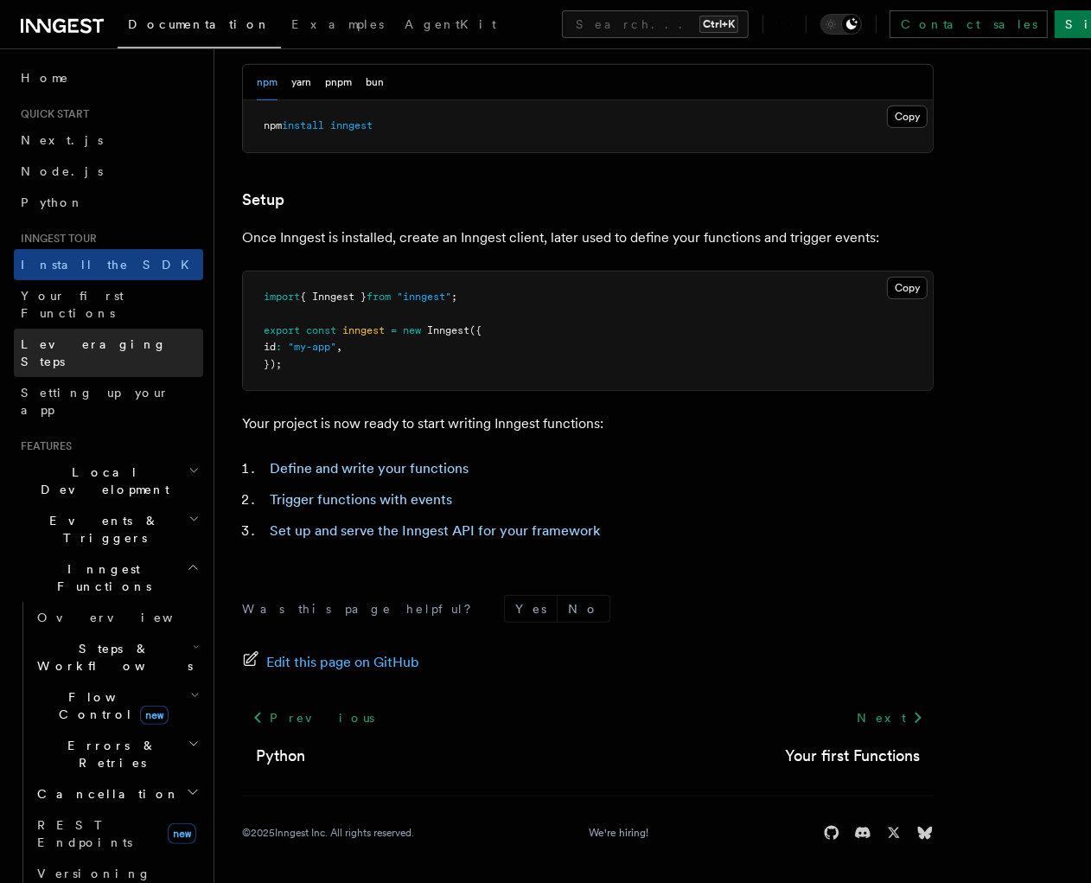
click at [92, 328] on link "Leveraging Steps" at bounding box center [108, 352] width 189 height 48
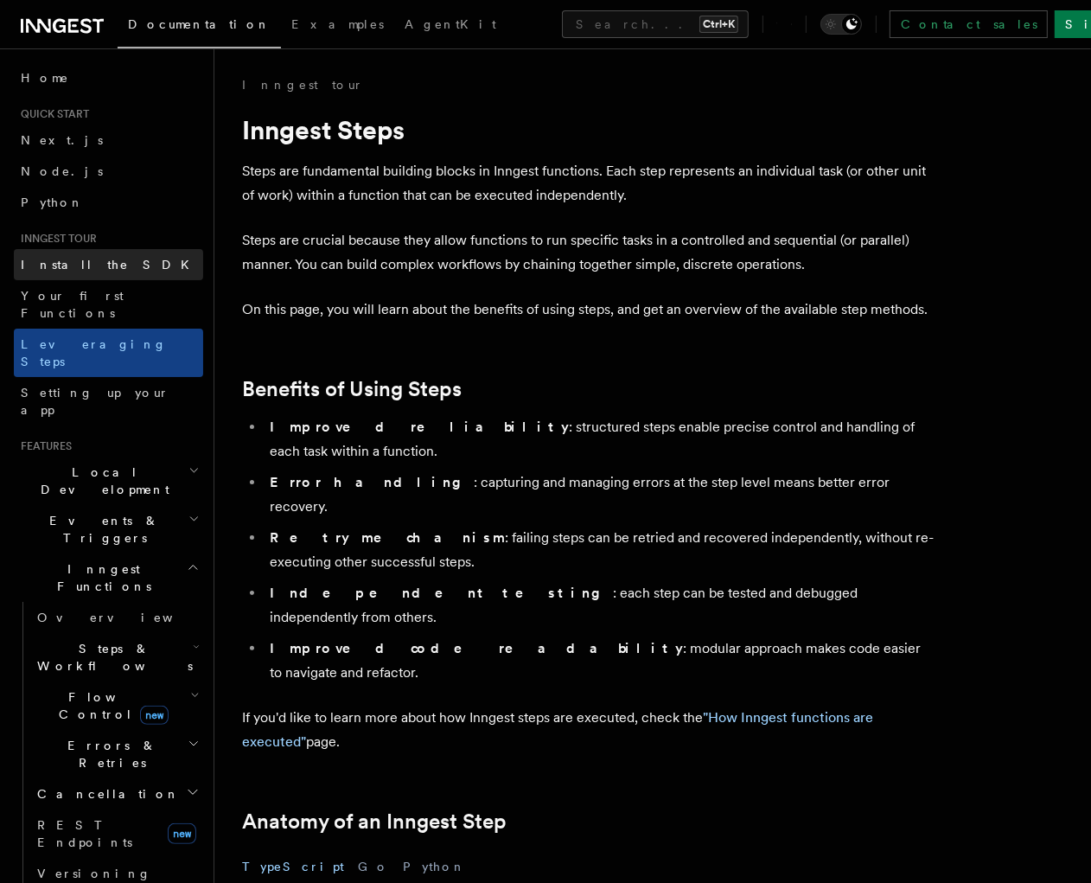
click at [99, 268] on span "Install the SDK" at bounding box center [110, 265] width 179 height 14
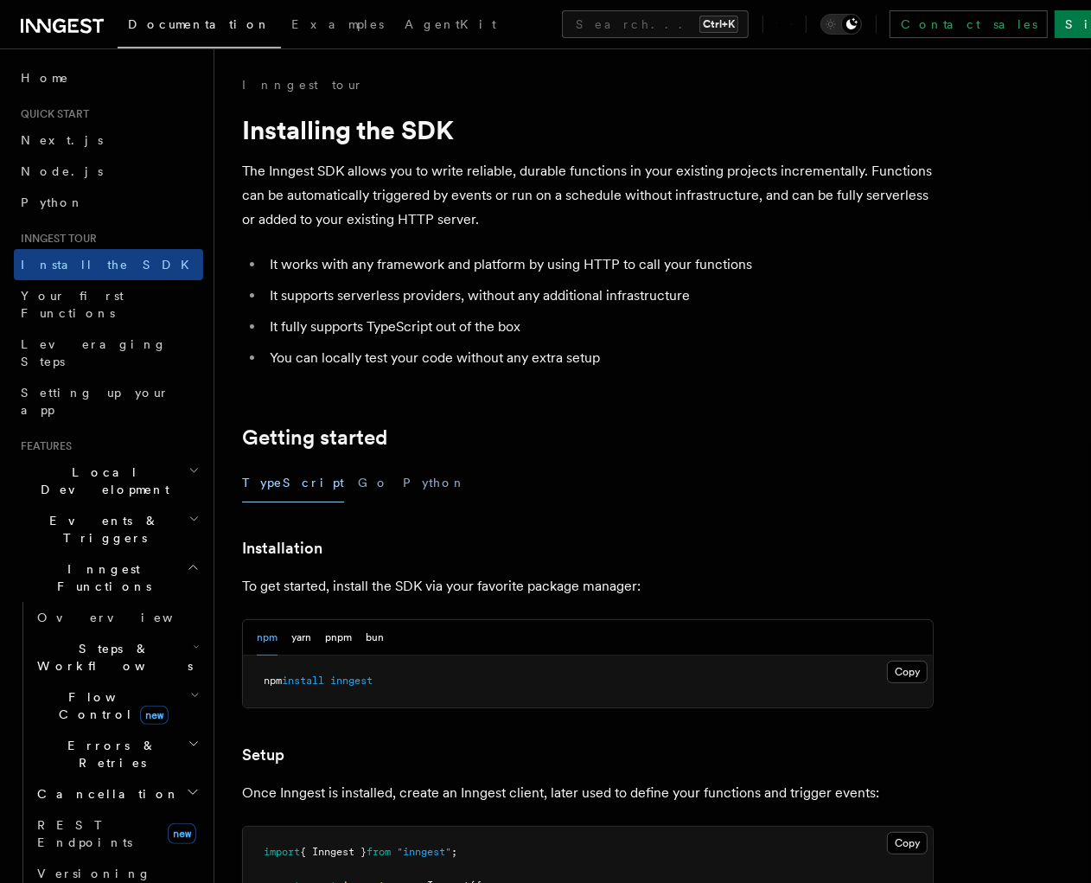
click at [0, 0] on plasmo-csui at bounding box center [0, 0] width 0 height 0
click at [95, 337] on span "Leveraging Steps" at bounding box center [94, 352] width 146 height 31
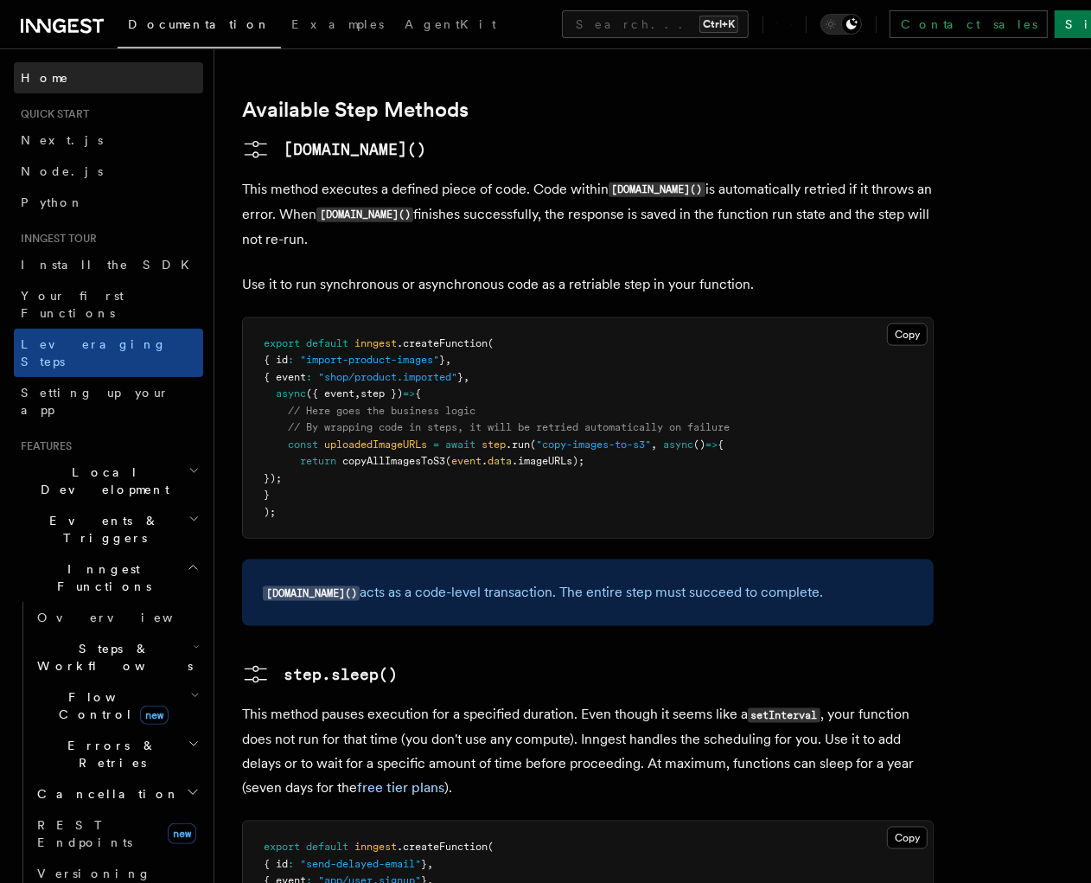
scroll to position [1438, 0]
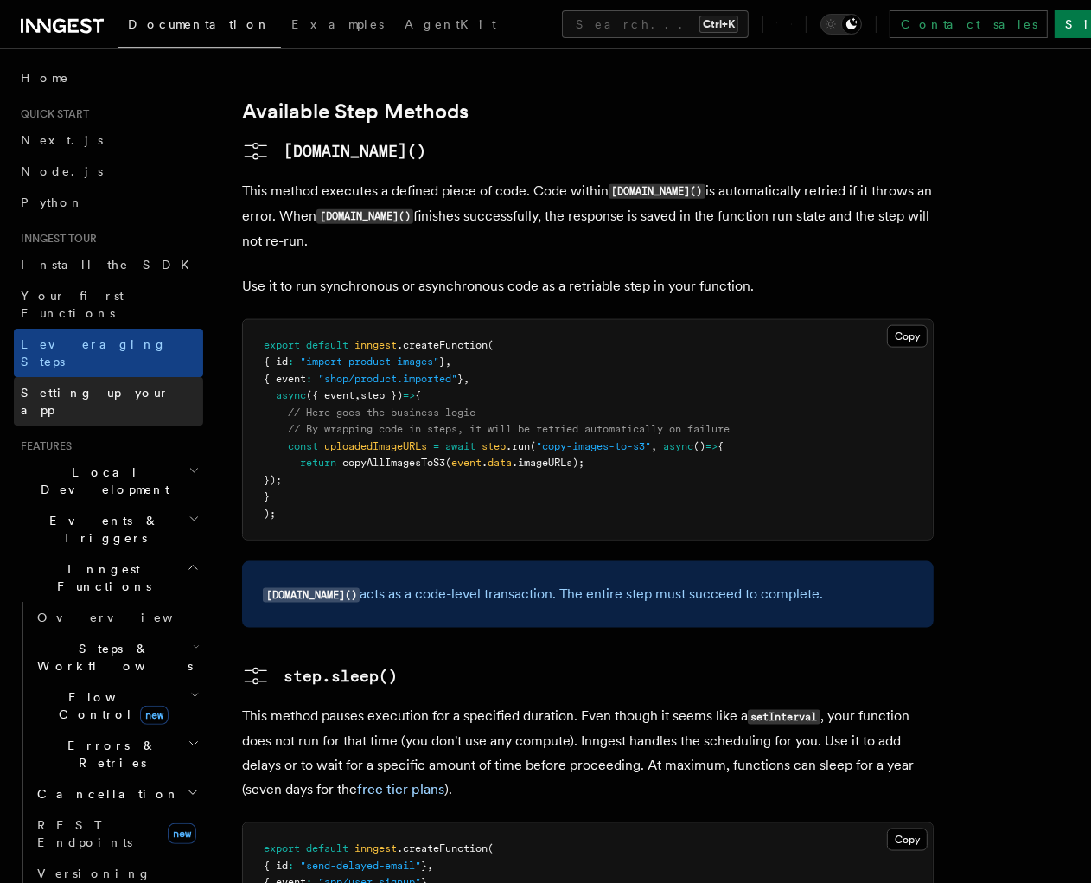
click at [89, 386] on span "Setting up your app" at bounding box center [95, 401] width 149 height 31
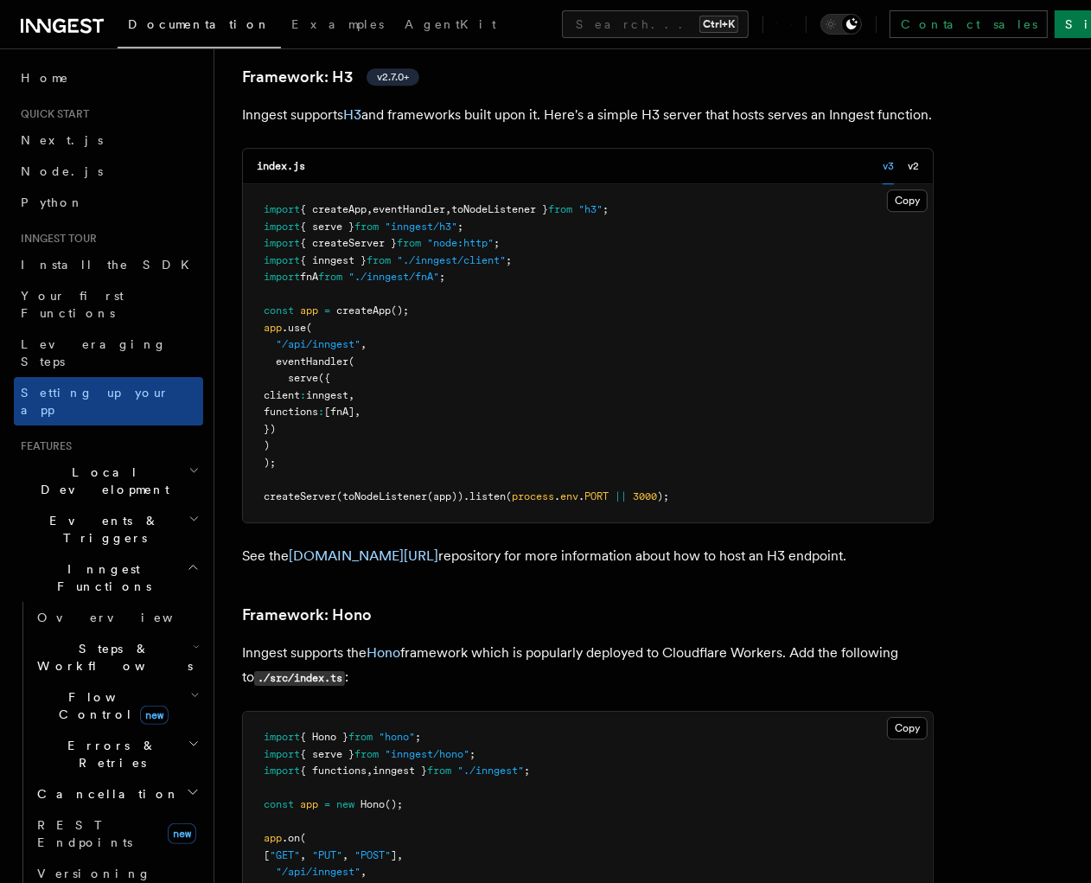
scroll to position [8325, 0]
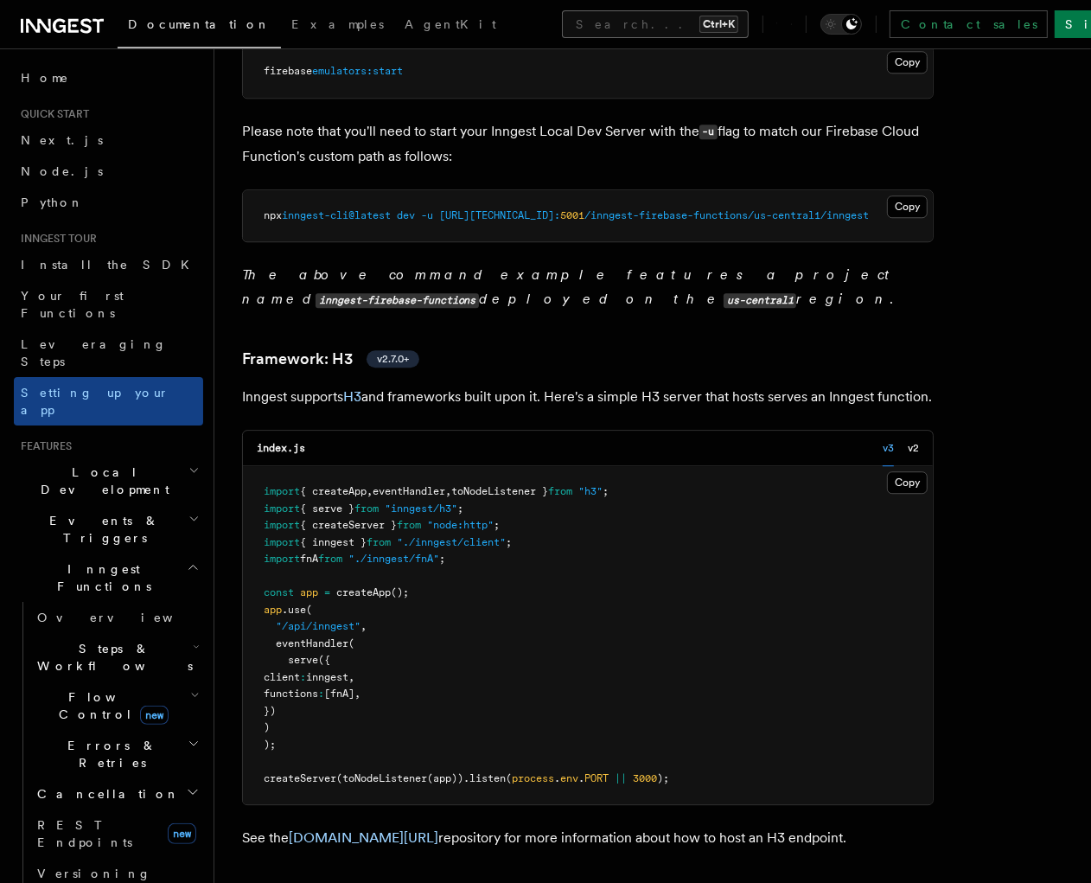
click at [562, 27] on button "Search... Ctrl+K" at bounding box center [655, 24] width 187 height 28
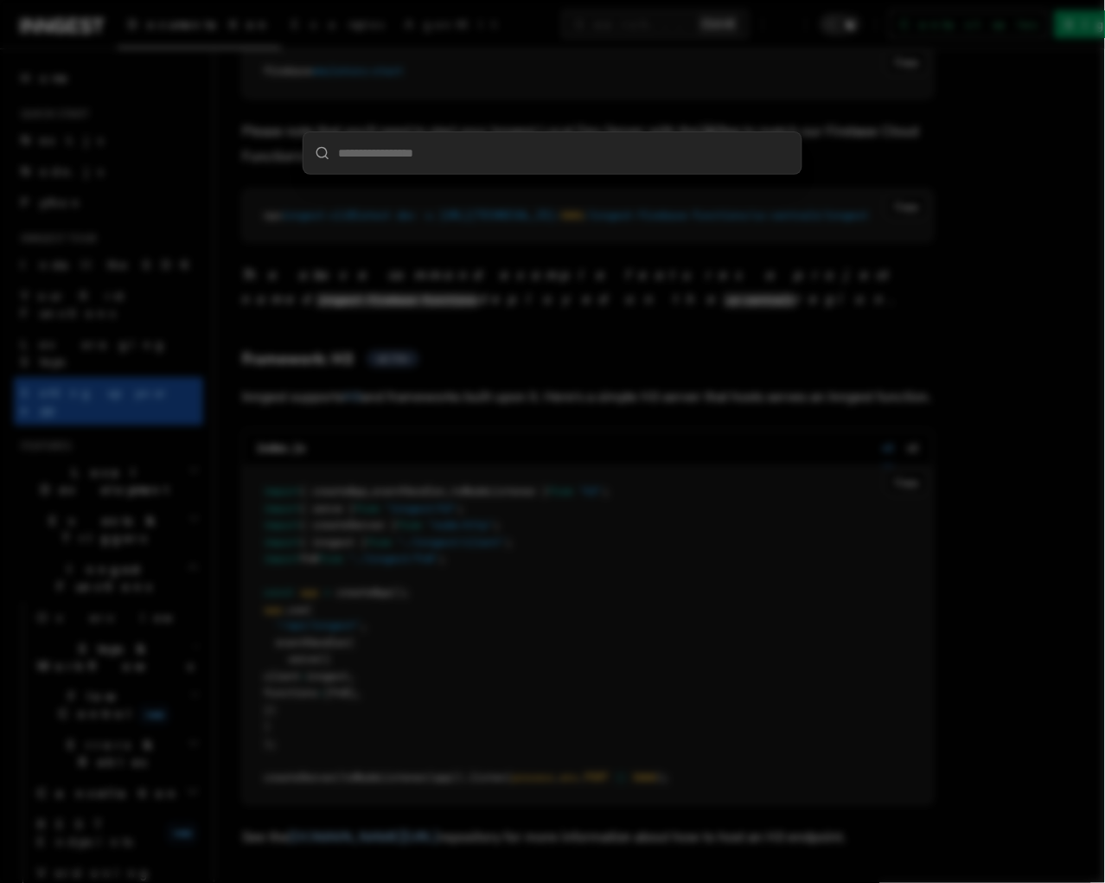
click at [762, 526] on div at bounding box center [552, 441] width 1105 height 883
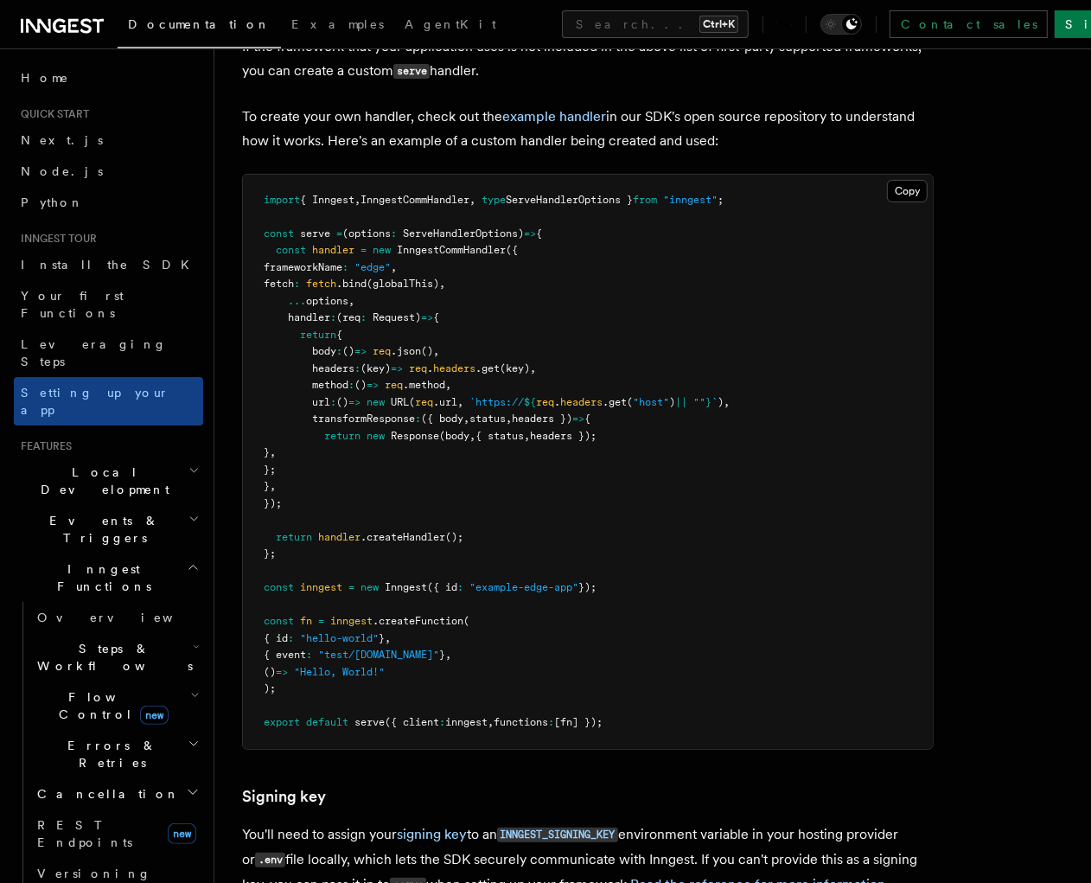
scroll to position [15668, 0]
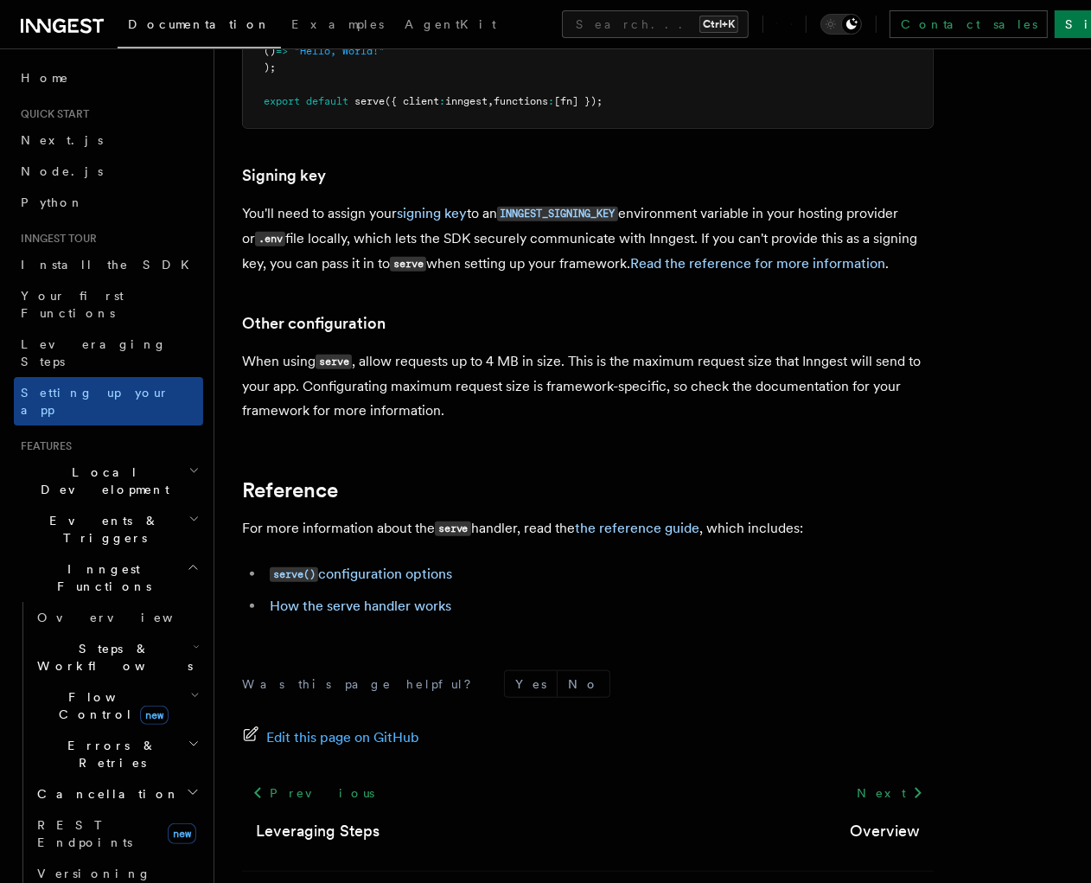
click at [90, 640] on span "Steps & Workflows" at bounding box center [111, 657] width 163 height 35
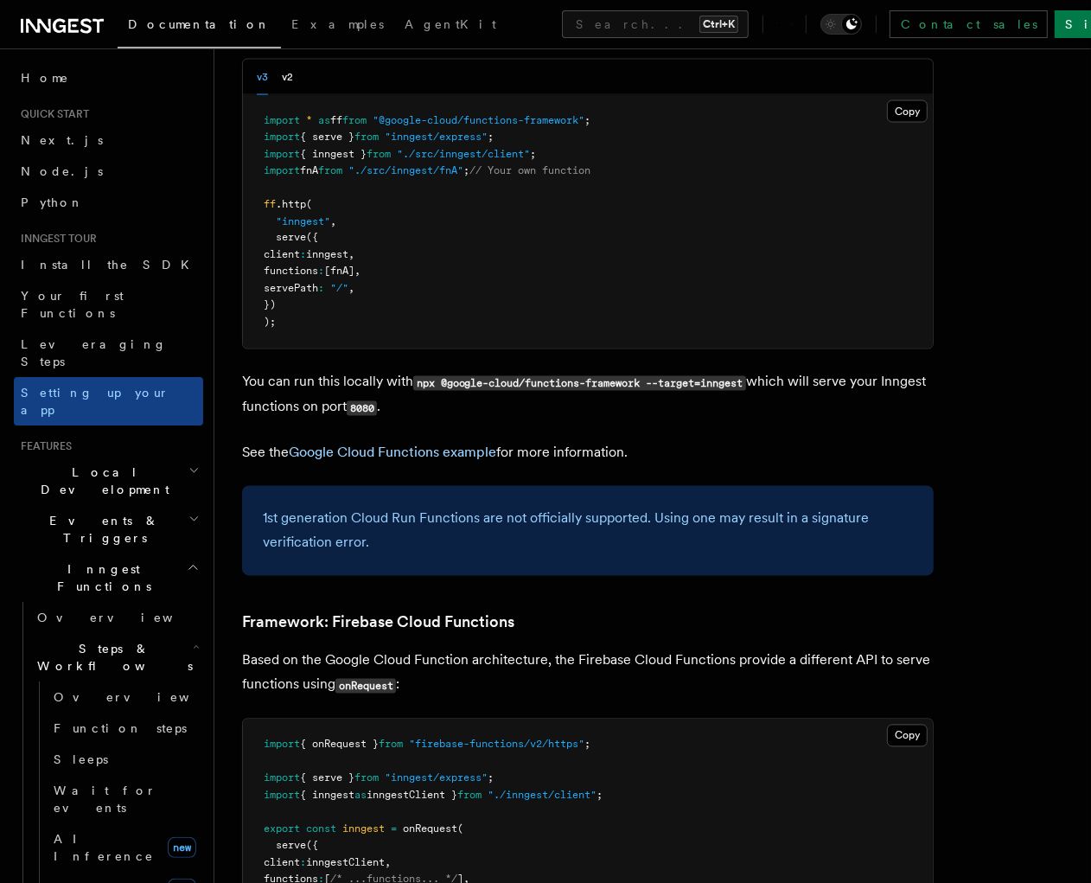
scroll to position [7024, 0]
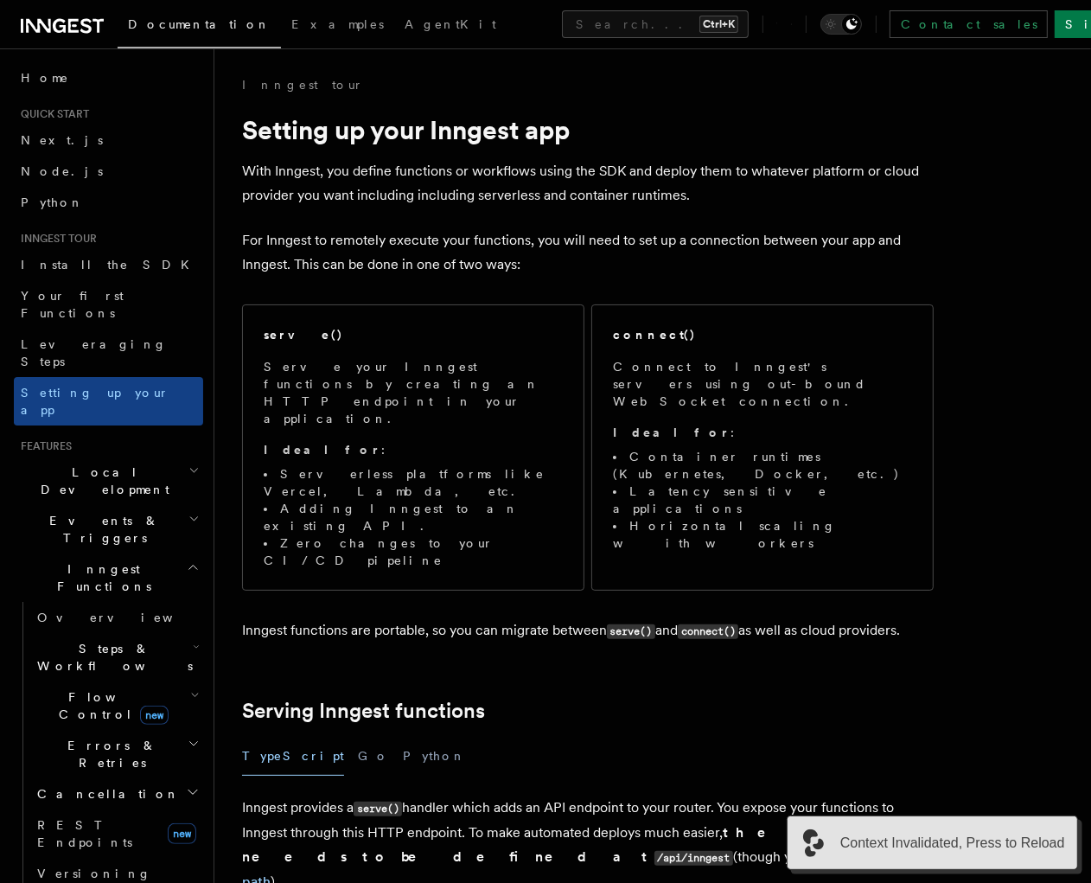
click at [1020, 845] on span "Context Invalidated, Press to Reload" at bounding box center [952, 842] width 225 height 21
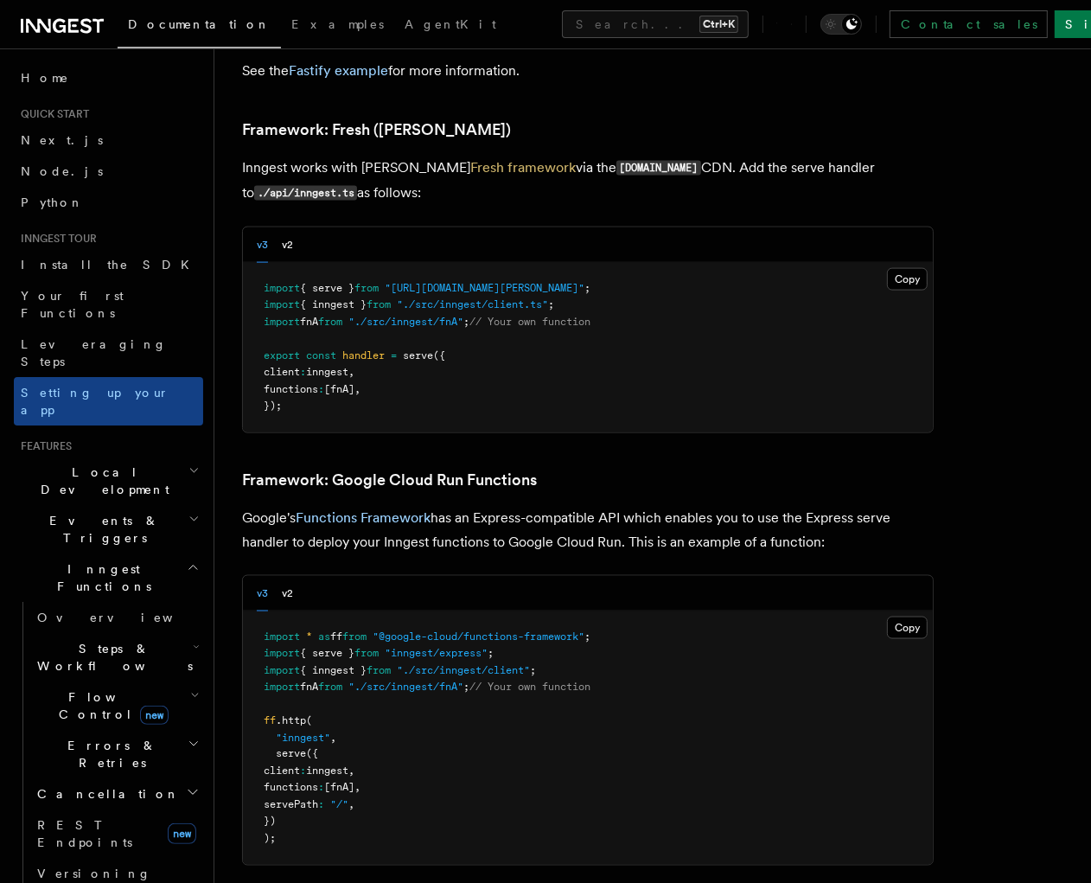
scroll to position [6723, 0]
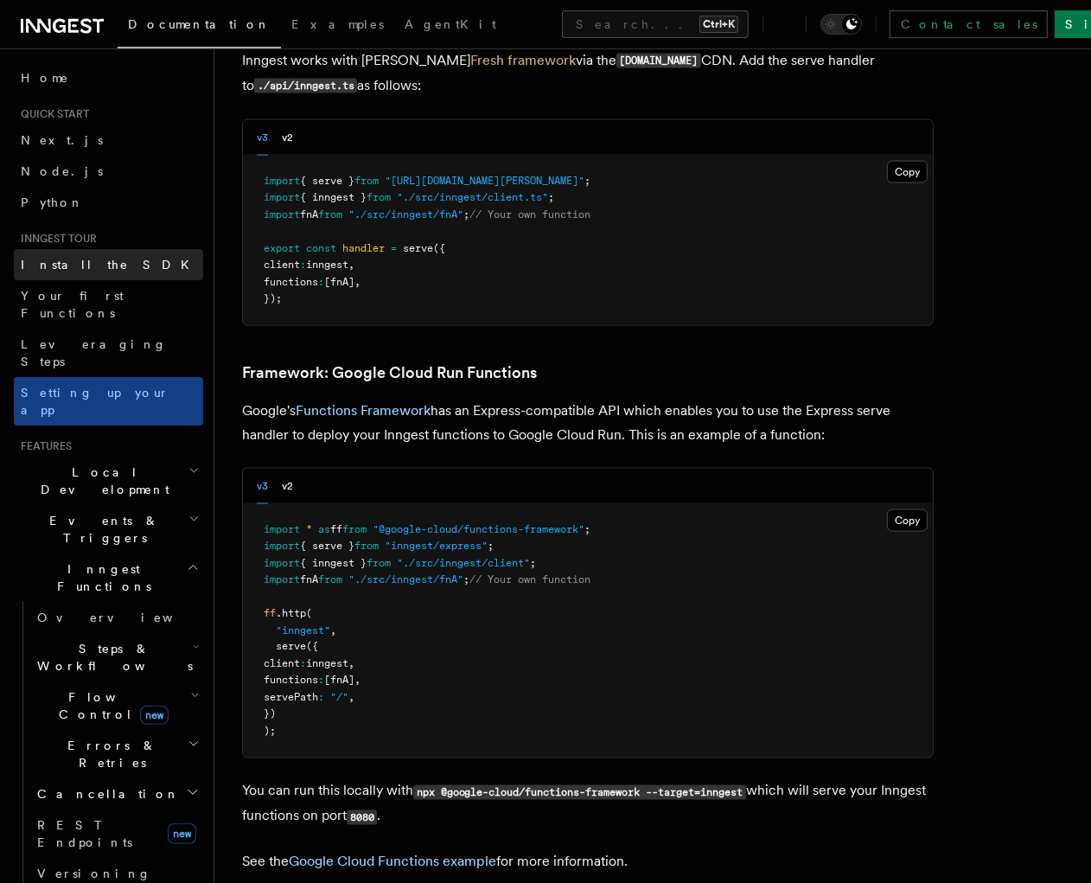
click at [61, 262] on span "Install the SDK" at bounding box center [110, 265] width 179 height 14
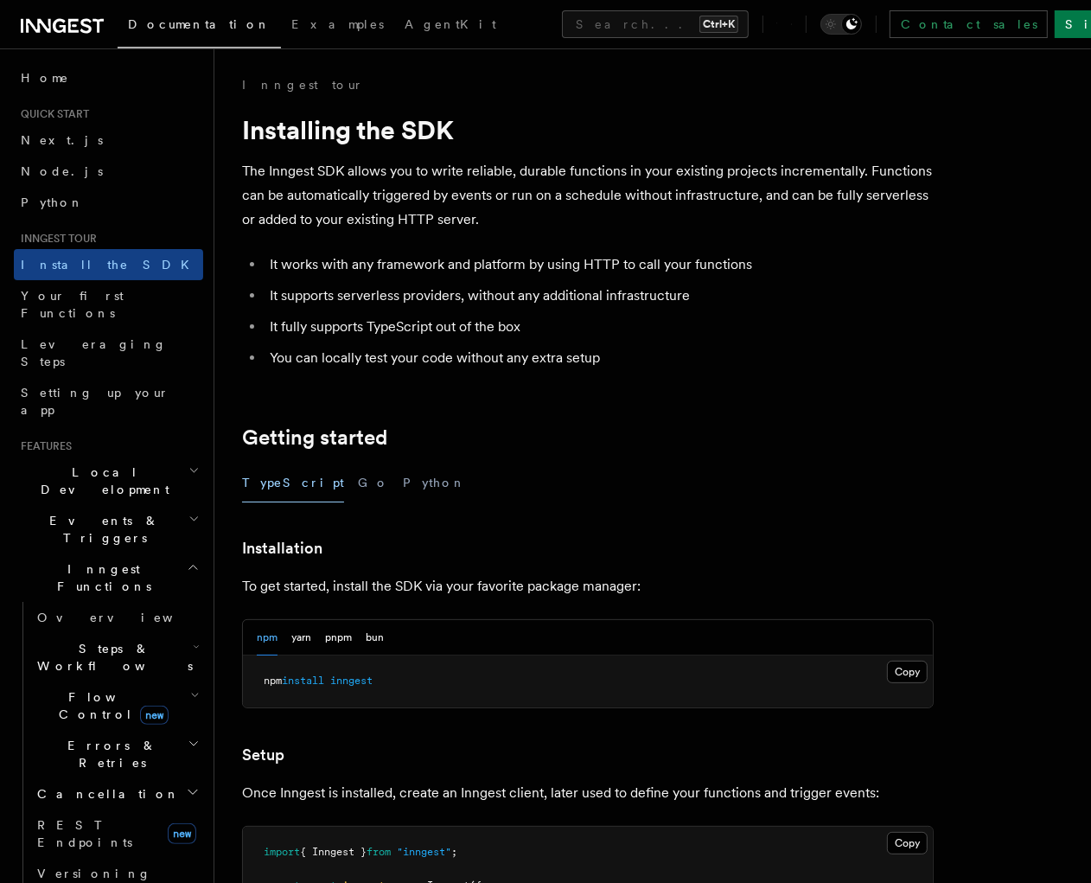
scroll to position [555, 0]
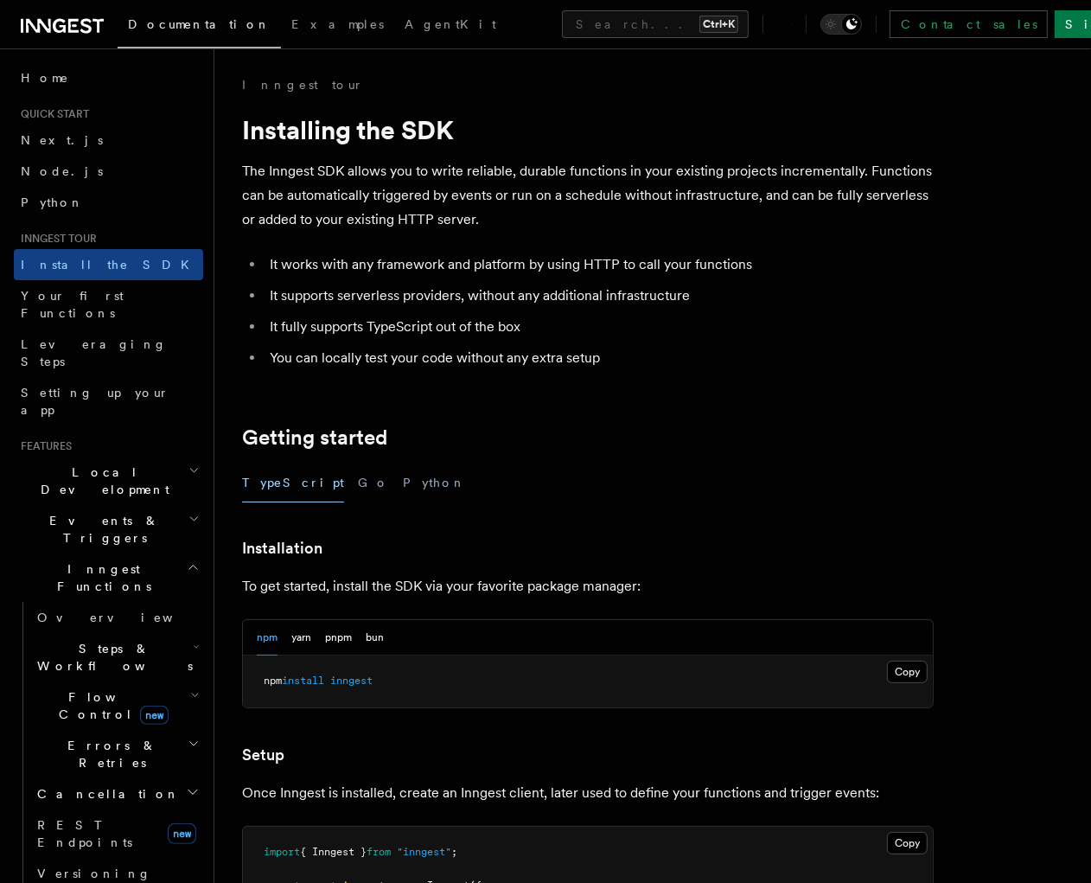
click at [0, 0] on plasmo-csui at bounding box center [0, 0] width 0 height 0
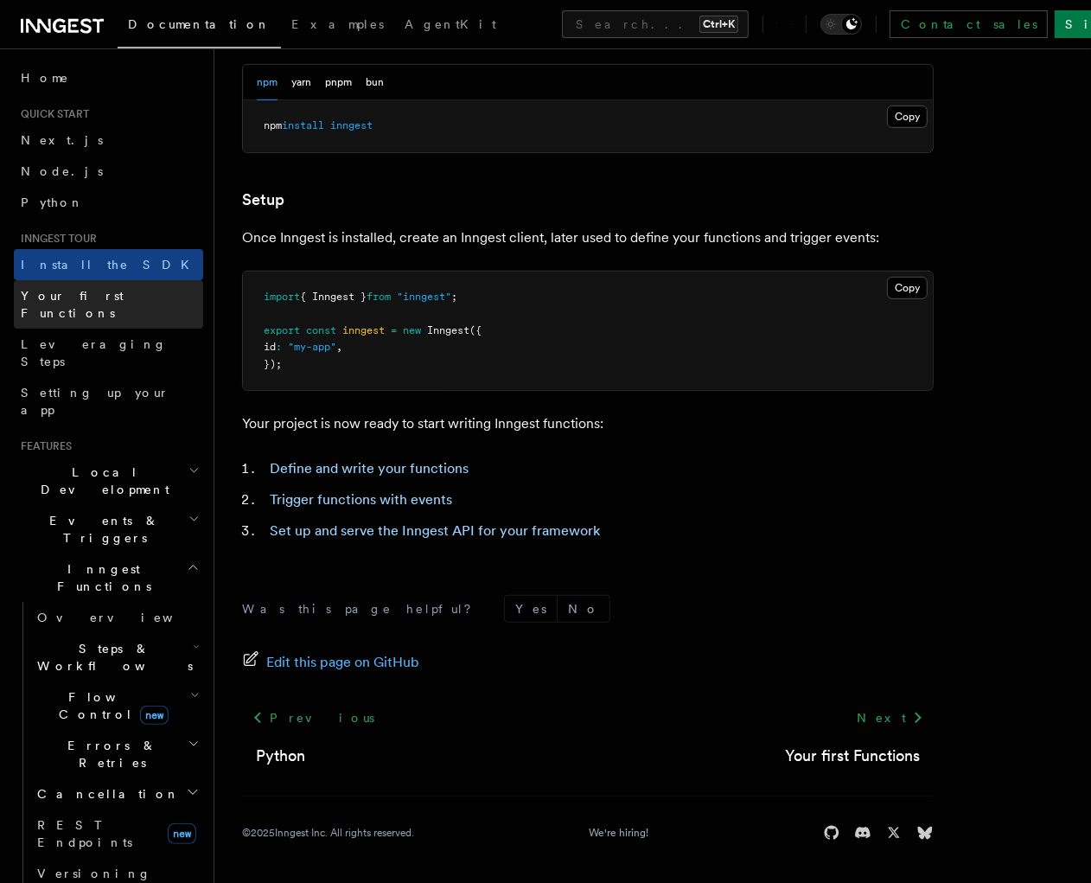
click at [85, 299] on span "Your first Functions" at bounding box center [72, 304] width 103 height 31
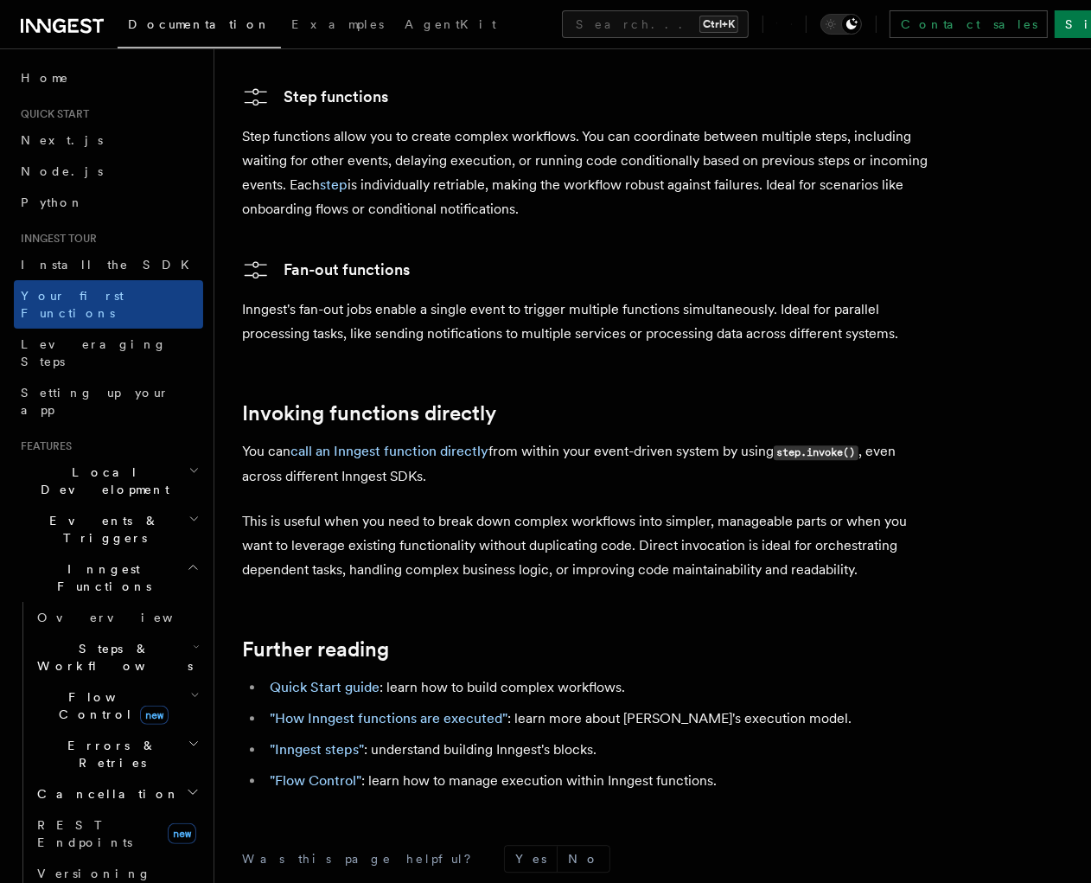
scroll to position [3355, 0]
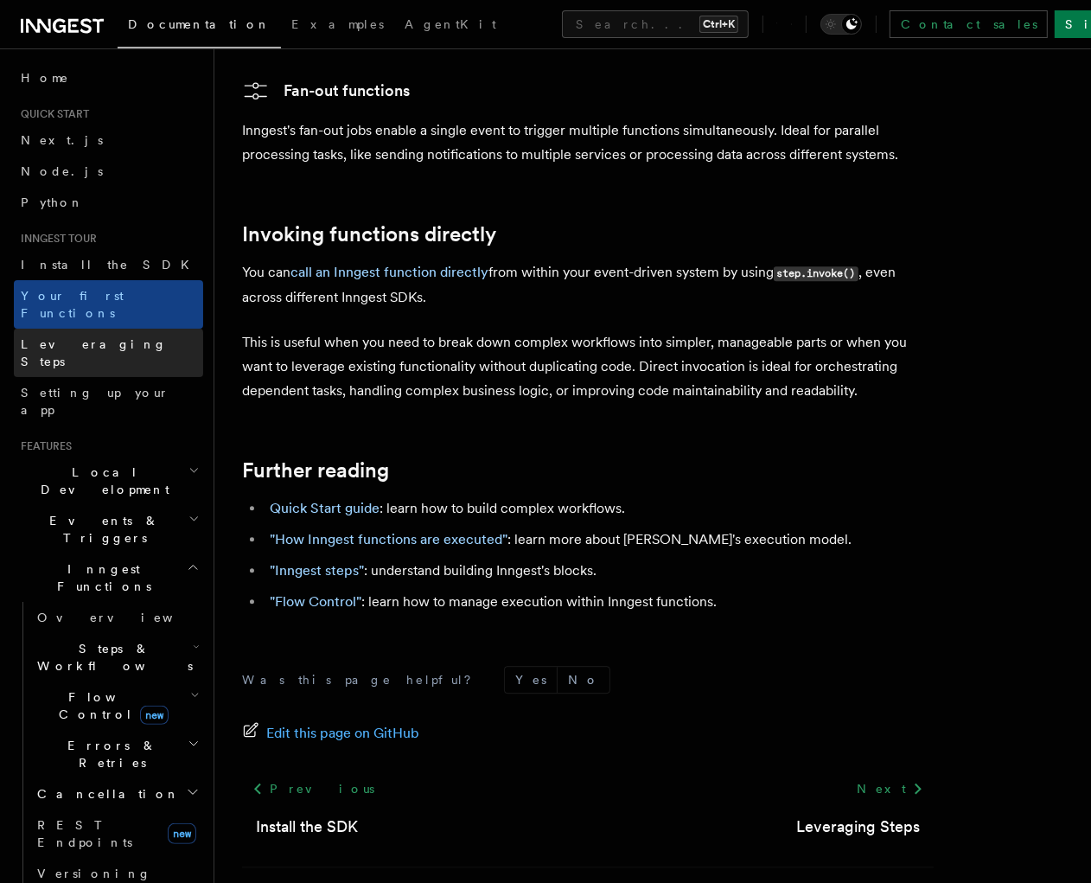
click at [100, 337] on span "Leveraging Steps" at bounding box center [94, 352] width 146 height 31
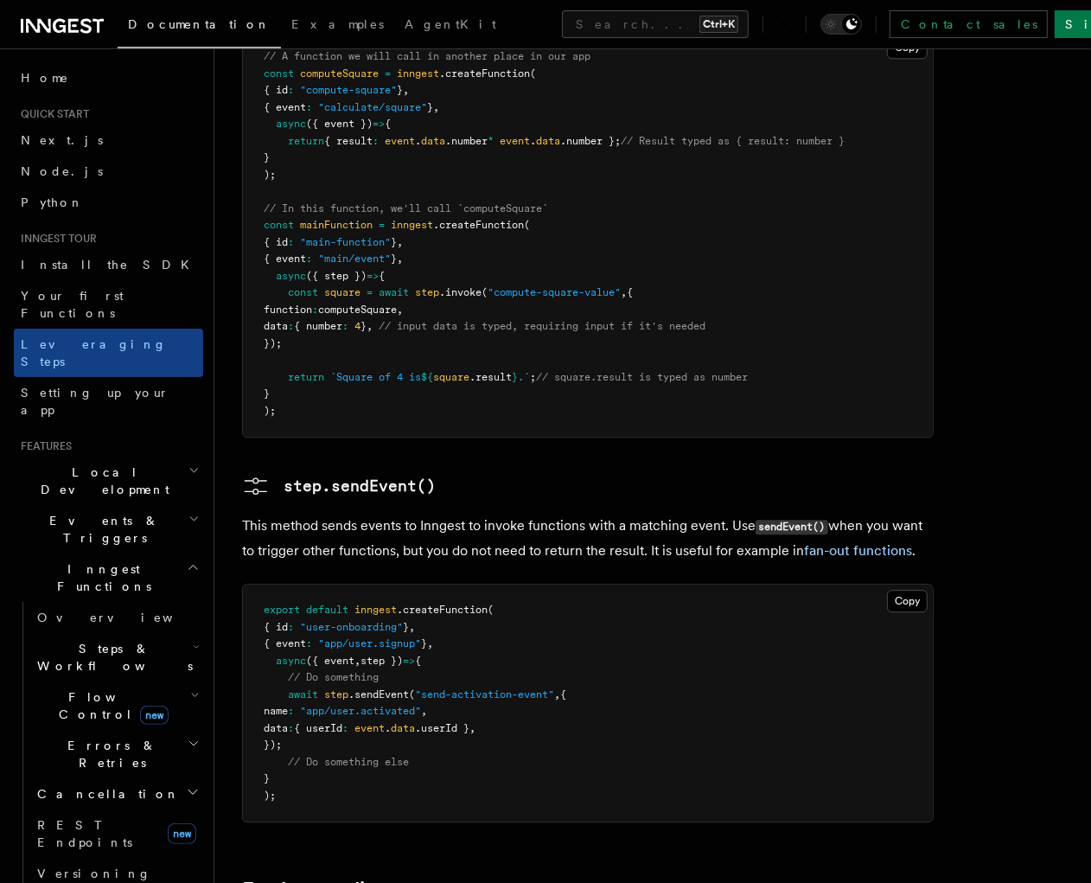
scroll to position [3678, 0]
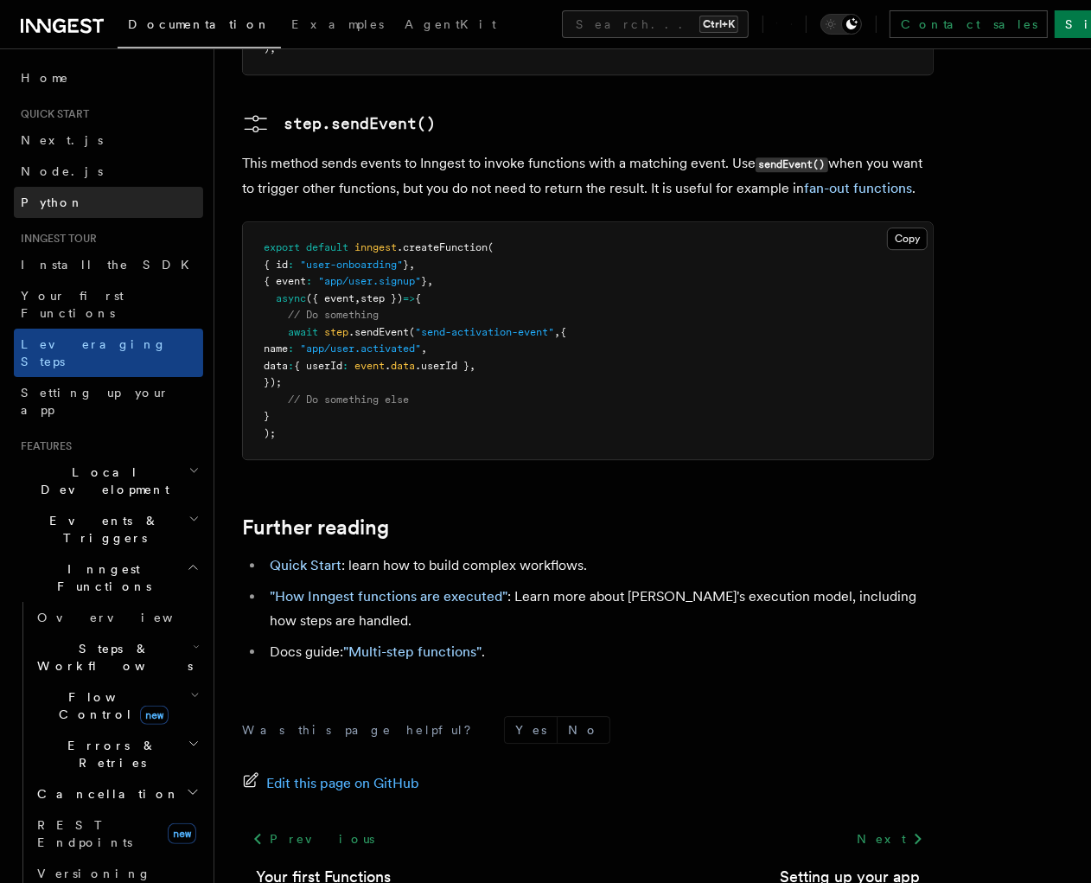
click at [46, 188] on link "Python" at bounding box center [108, 202] width 189 height 31
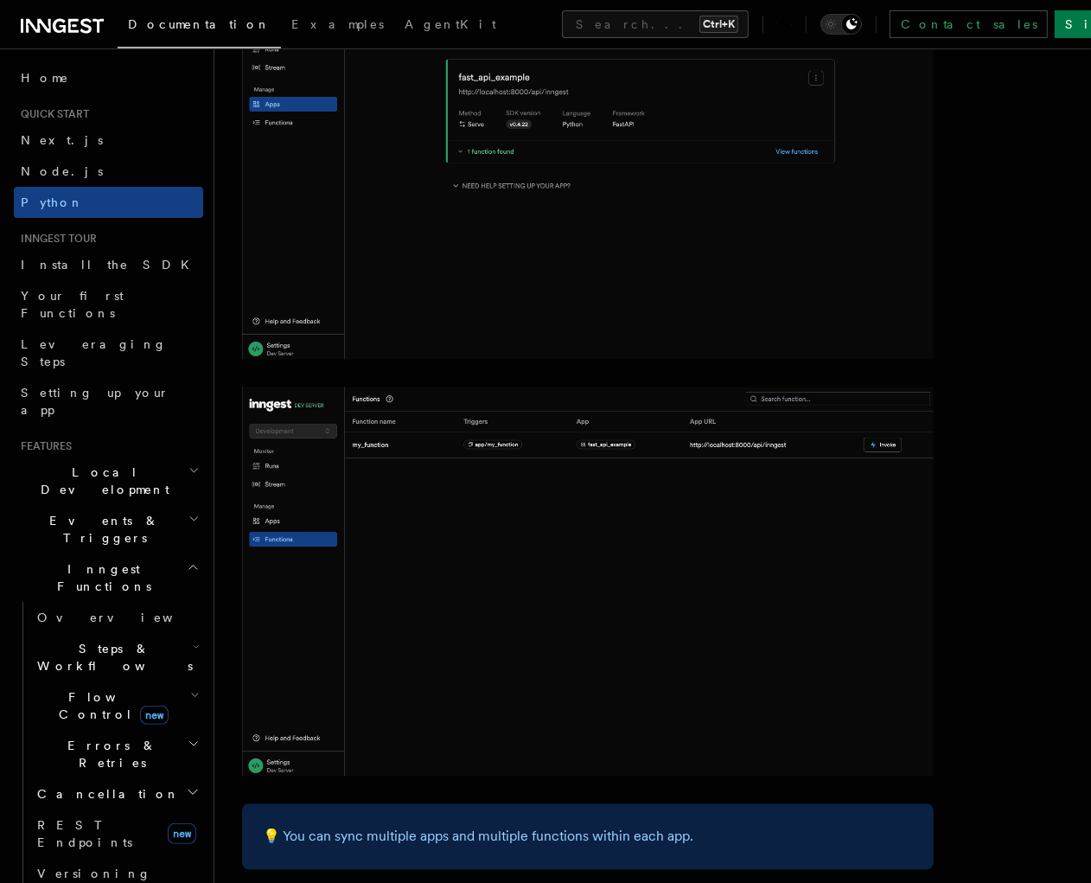
scroll to position [3489, 0]
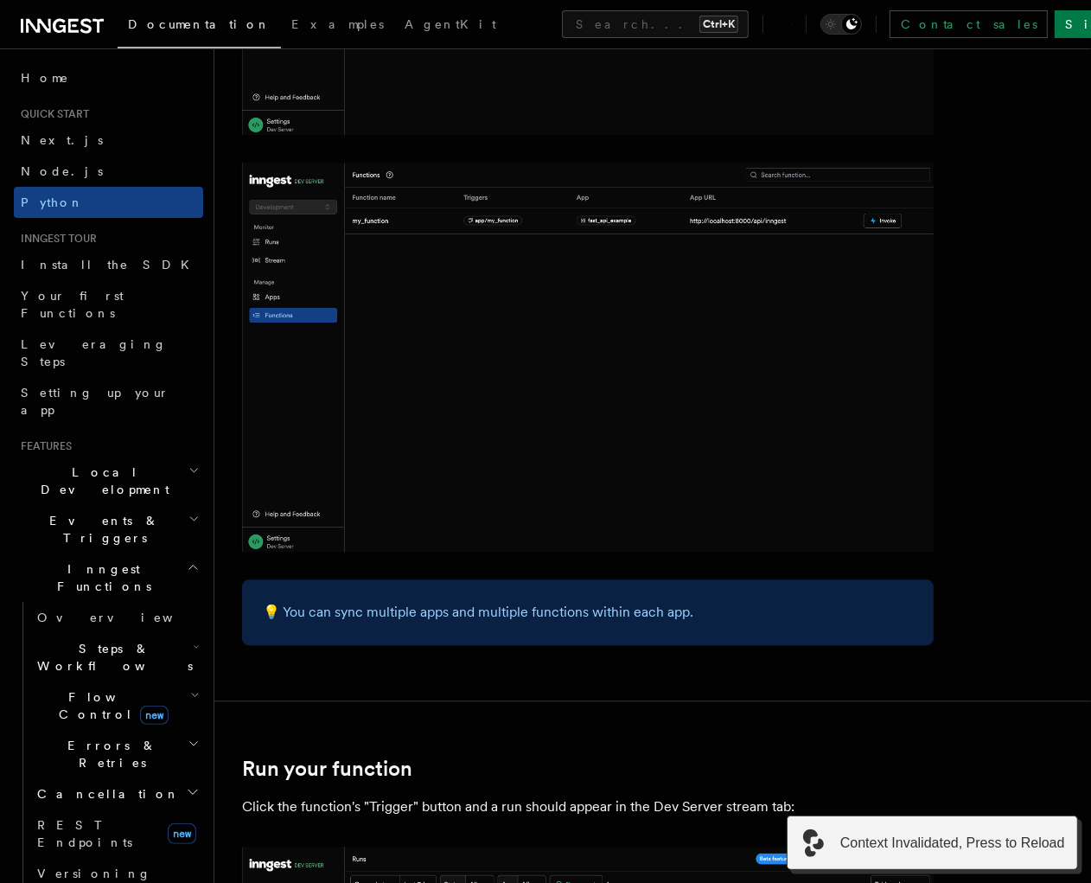
scroll to position [3489, 0]
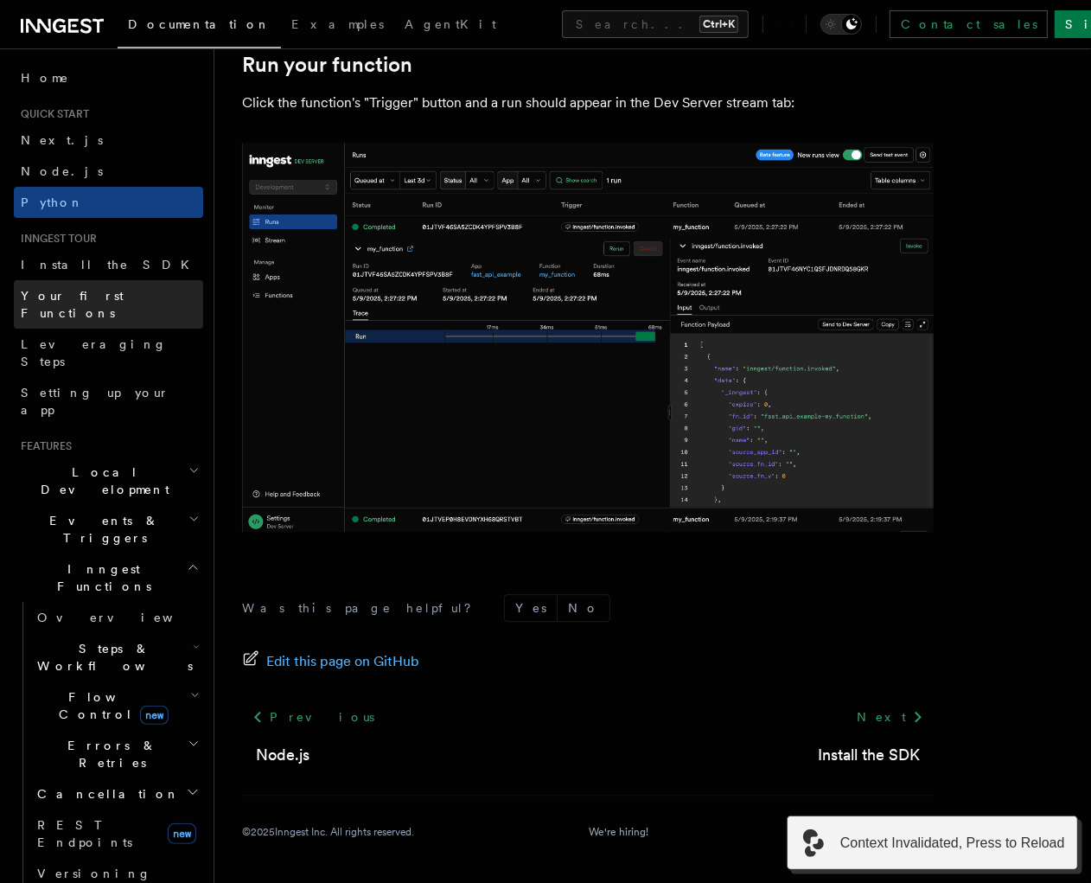
click at [141, 301] on link "Your first Functions" at bounding box center [108, 304] width 189 height 48
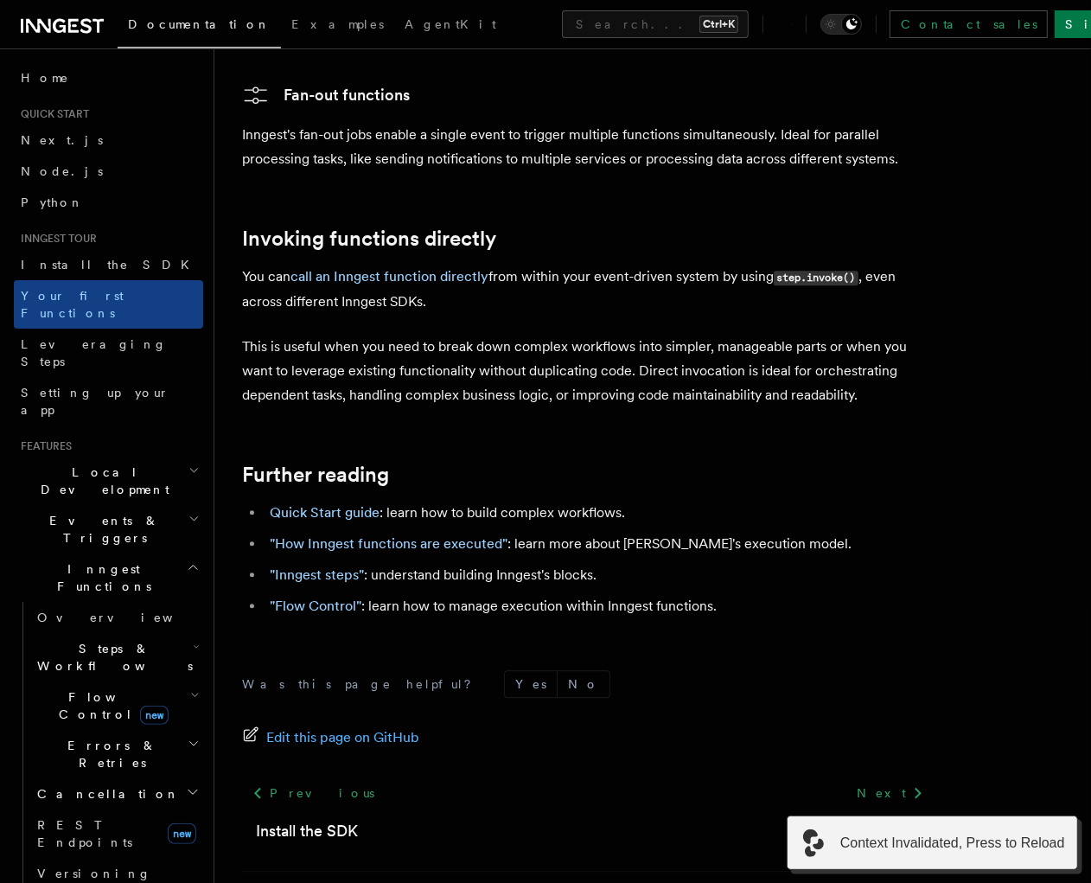
scroll to position [3355, 0]
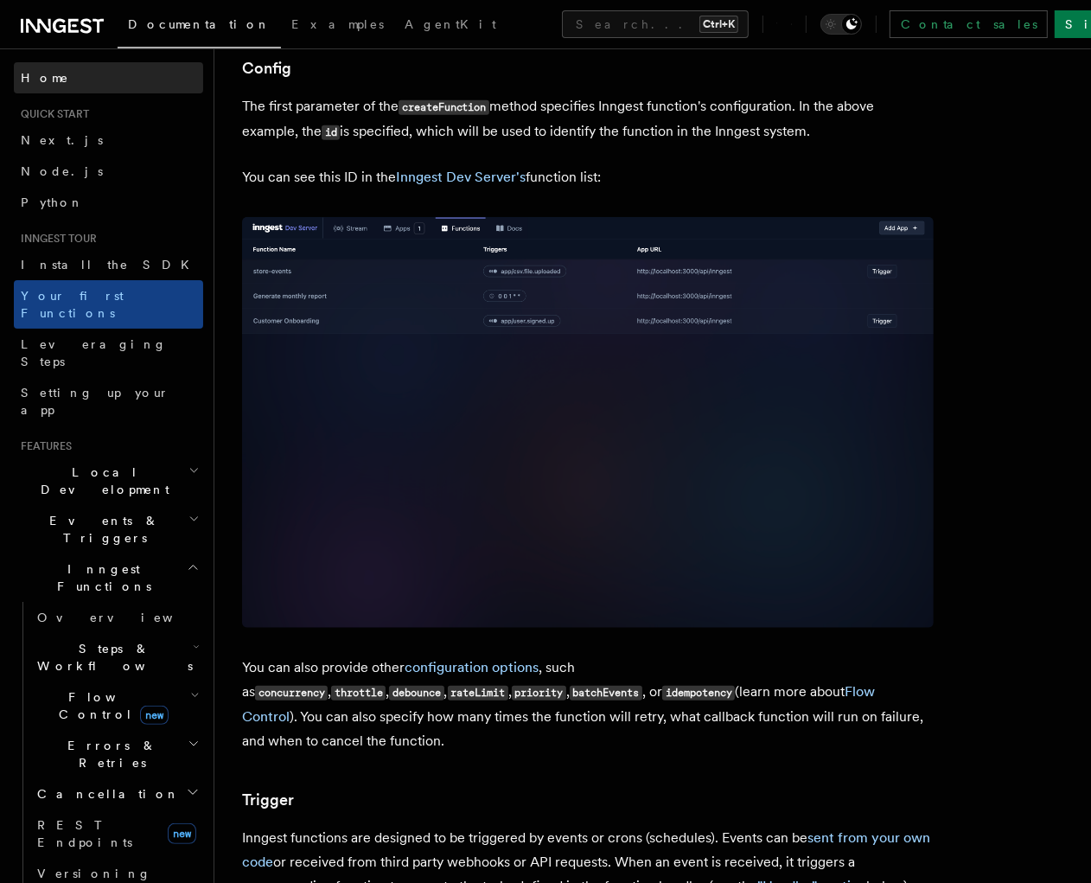
scroll to position [2241, 0]
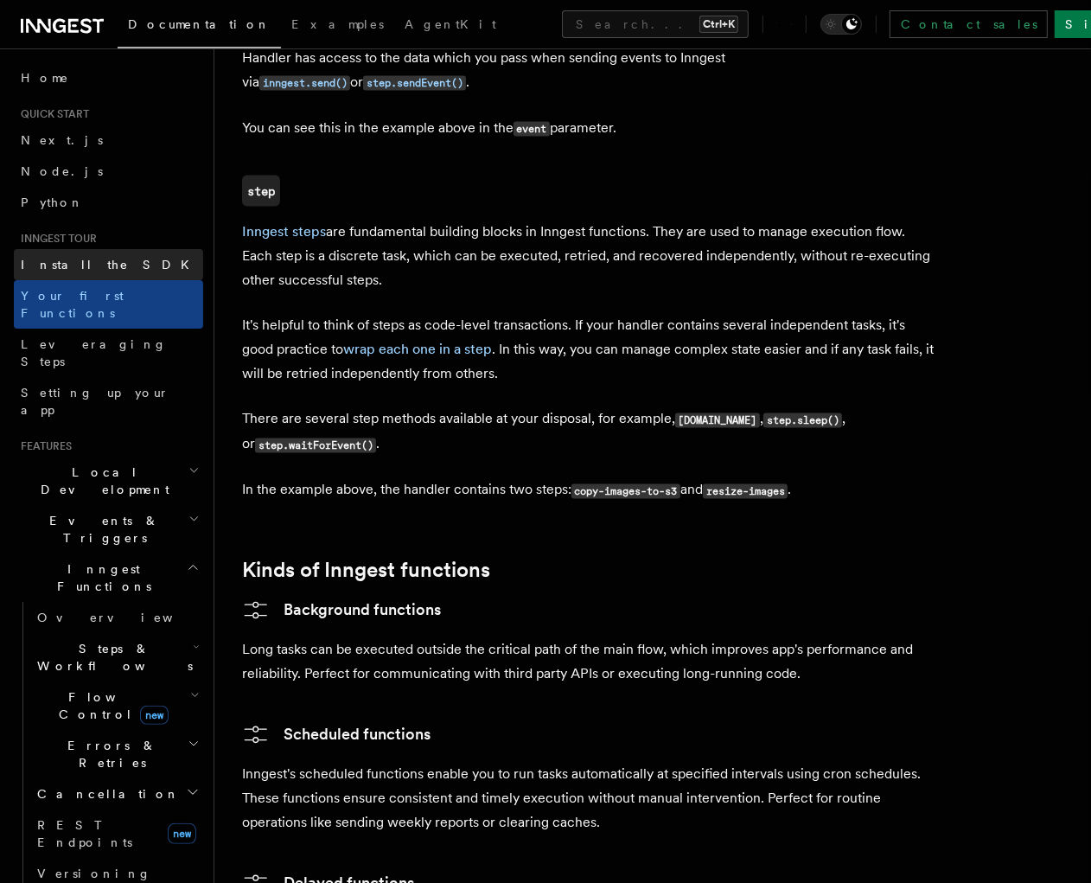
click at [43, 264] on span "Install the SDK" at bounding box center [110, 265] width 179 height 14
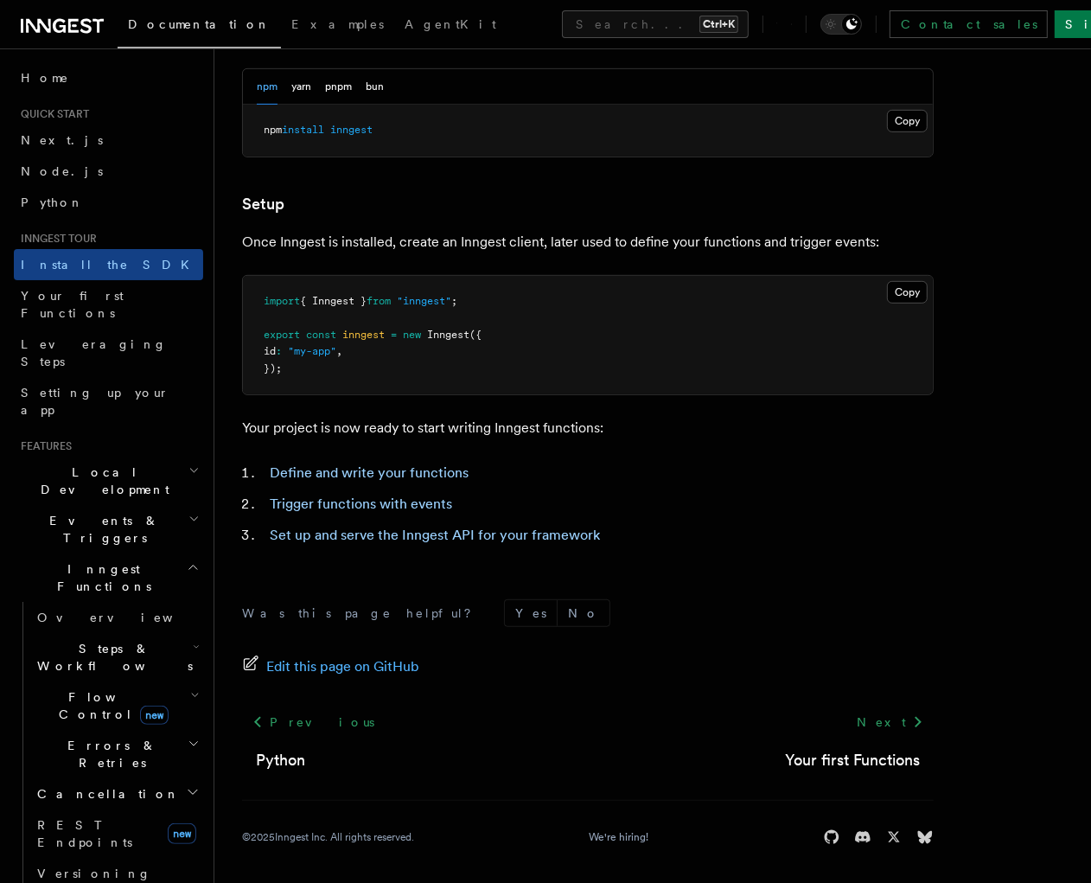
scroll to position [555, 0]
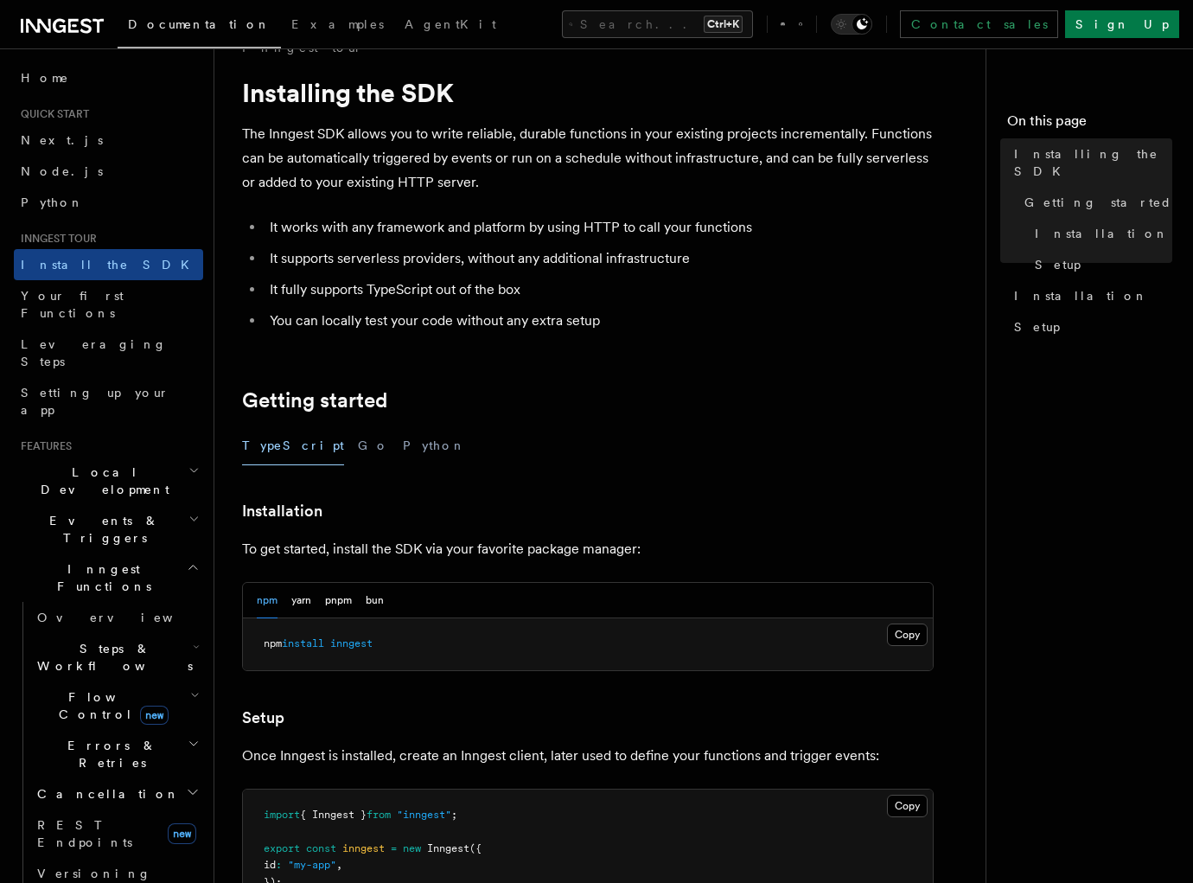
scroll to position [555, 0]
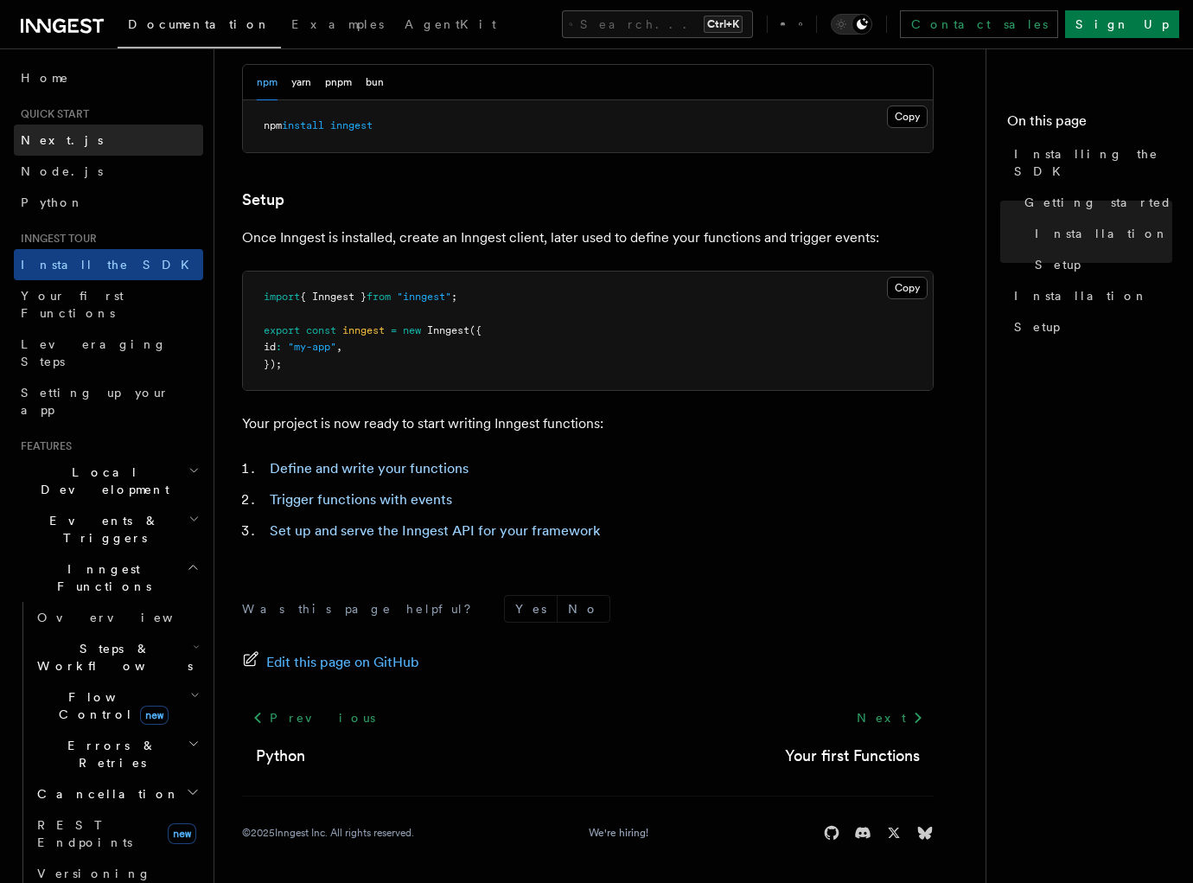
click at [64, 152] on link "Next.js" at bounding box center [108, 139] width 189 height 31
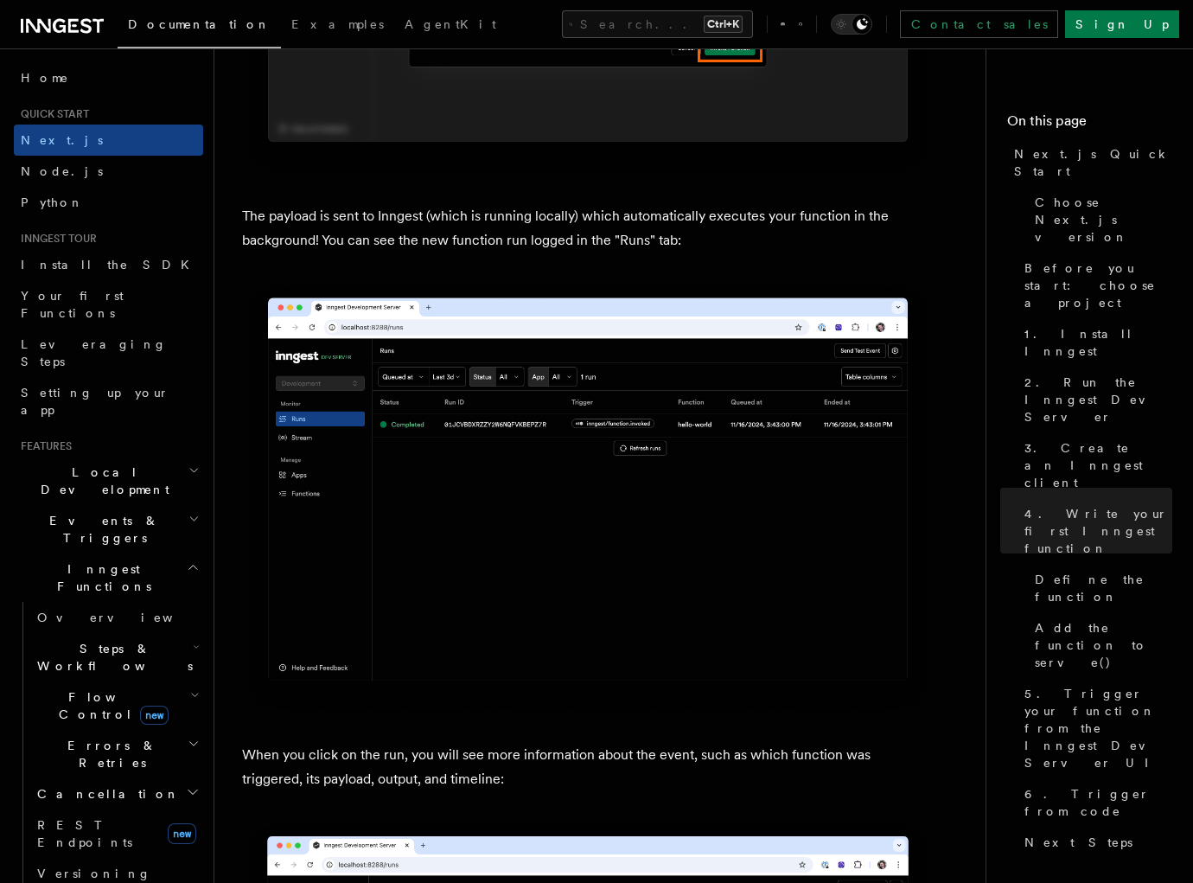
scroll to position [5001, 0]
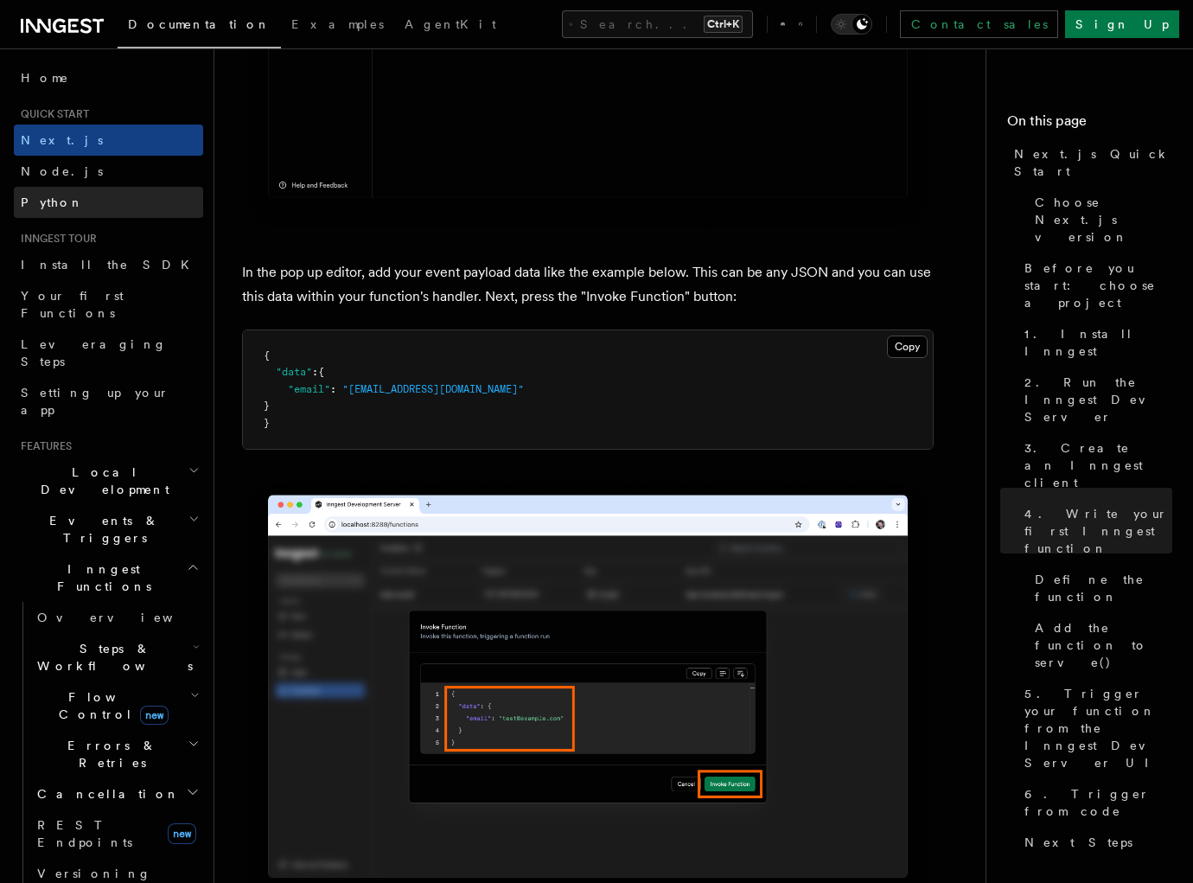
click at [74, 201] on link "Python" at bounding box center [108, 202] width 189 height 31
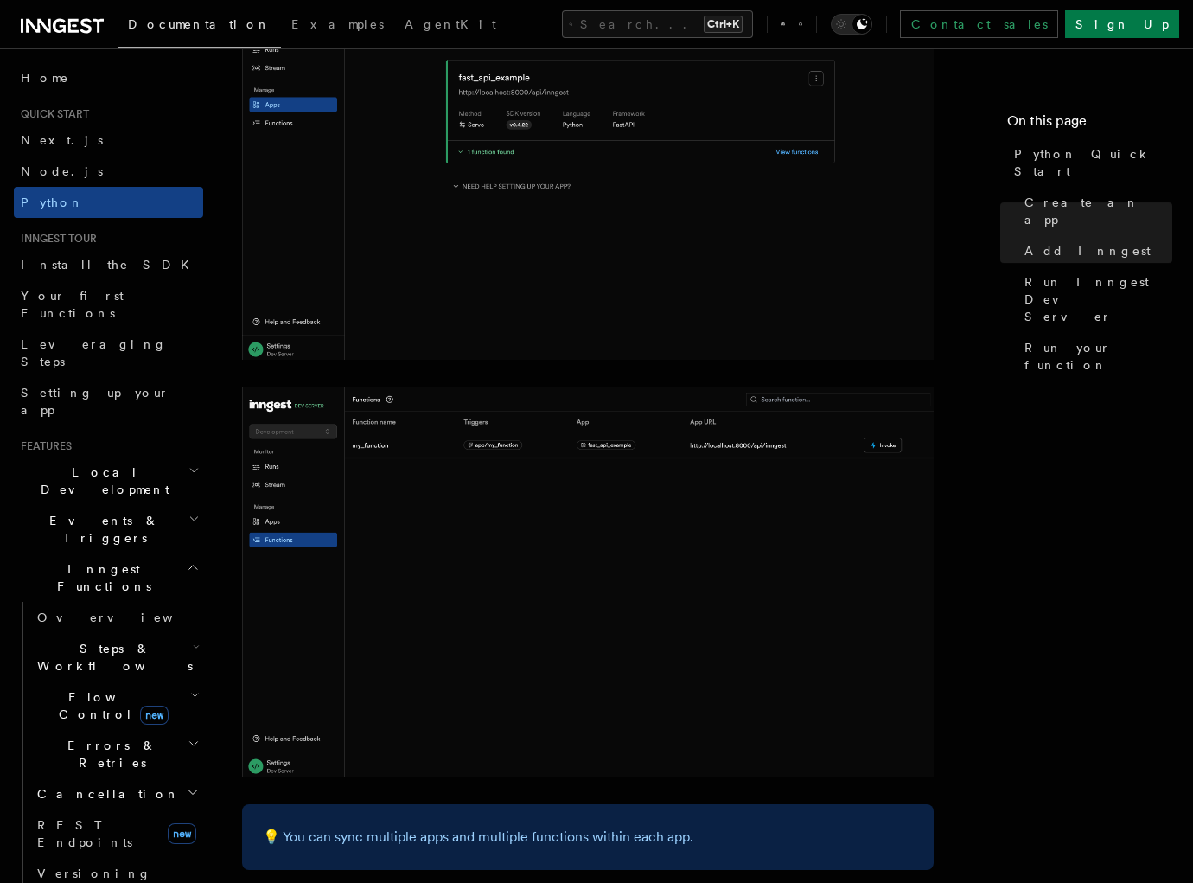
scroll to position [3489, 0]
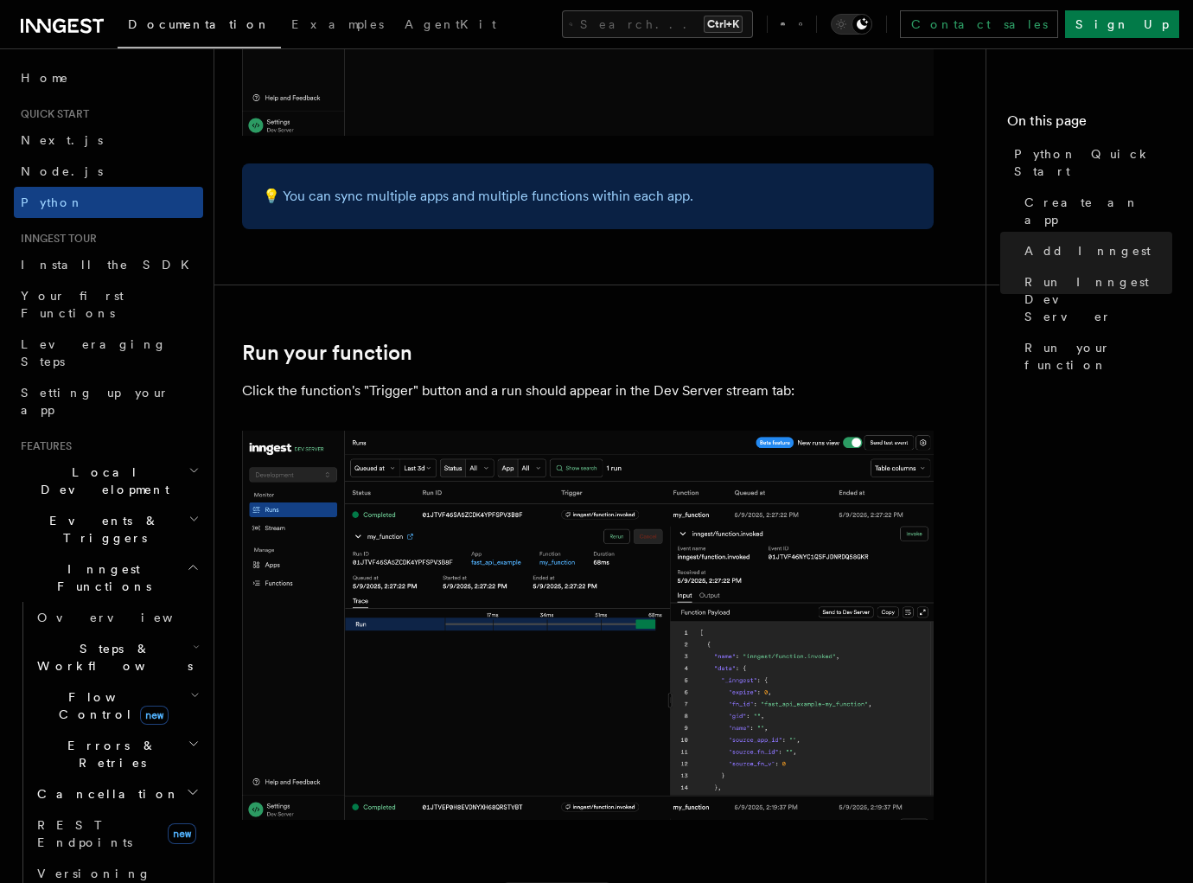
scroll to position [3489, 0]
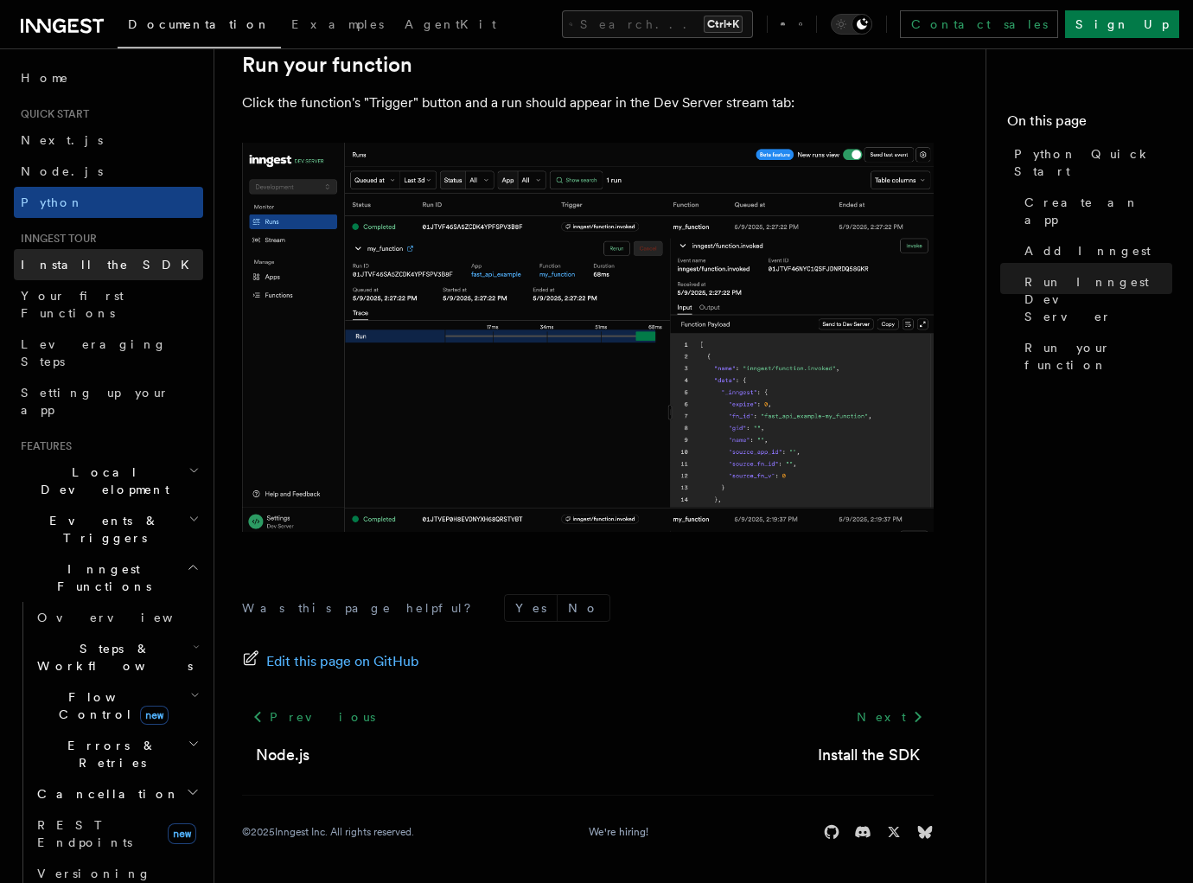
click at [148, 270] on link "Install the SDK" at bounding box center [108, 264] width 189 height 31
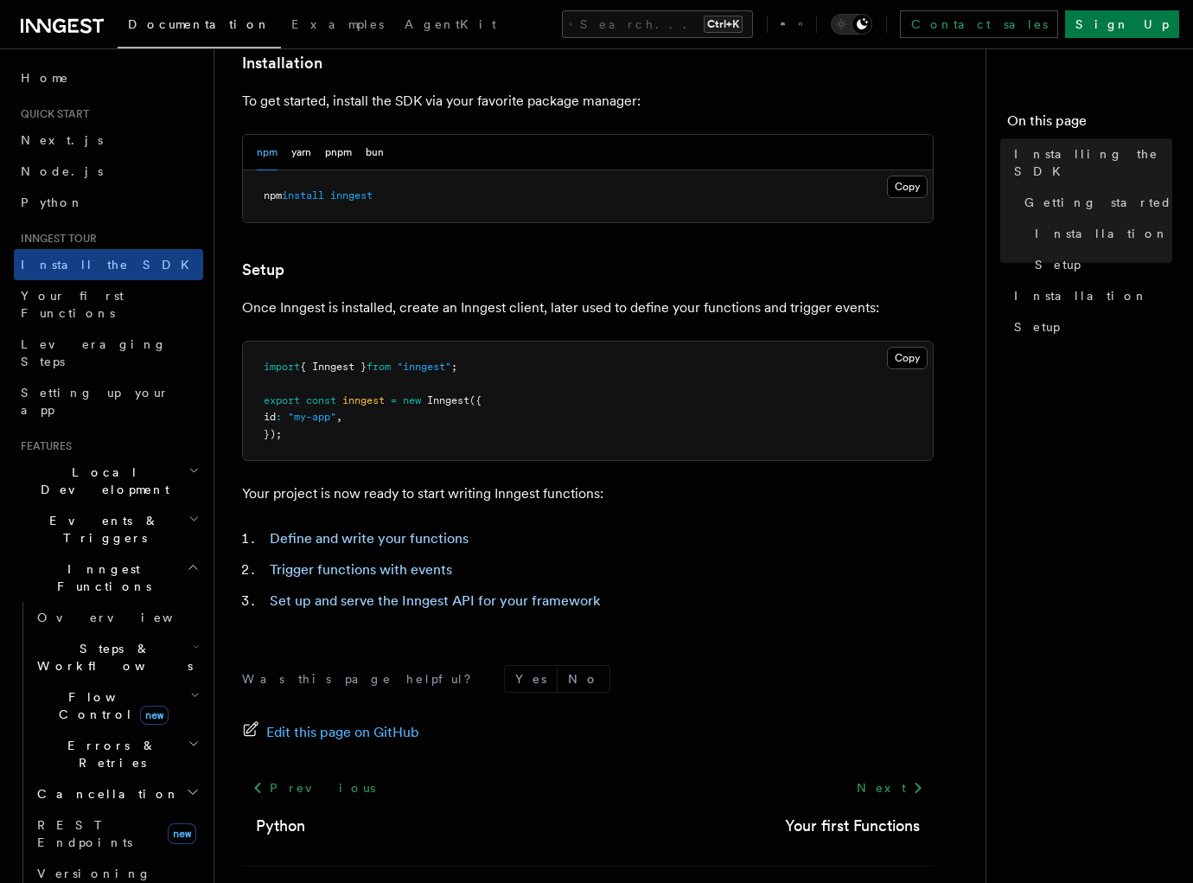
scroll to position [555, 0]
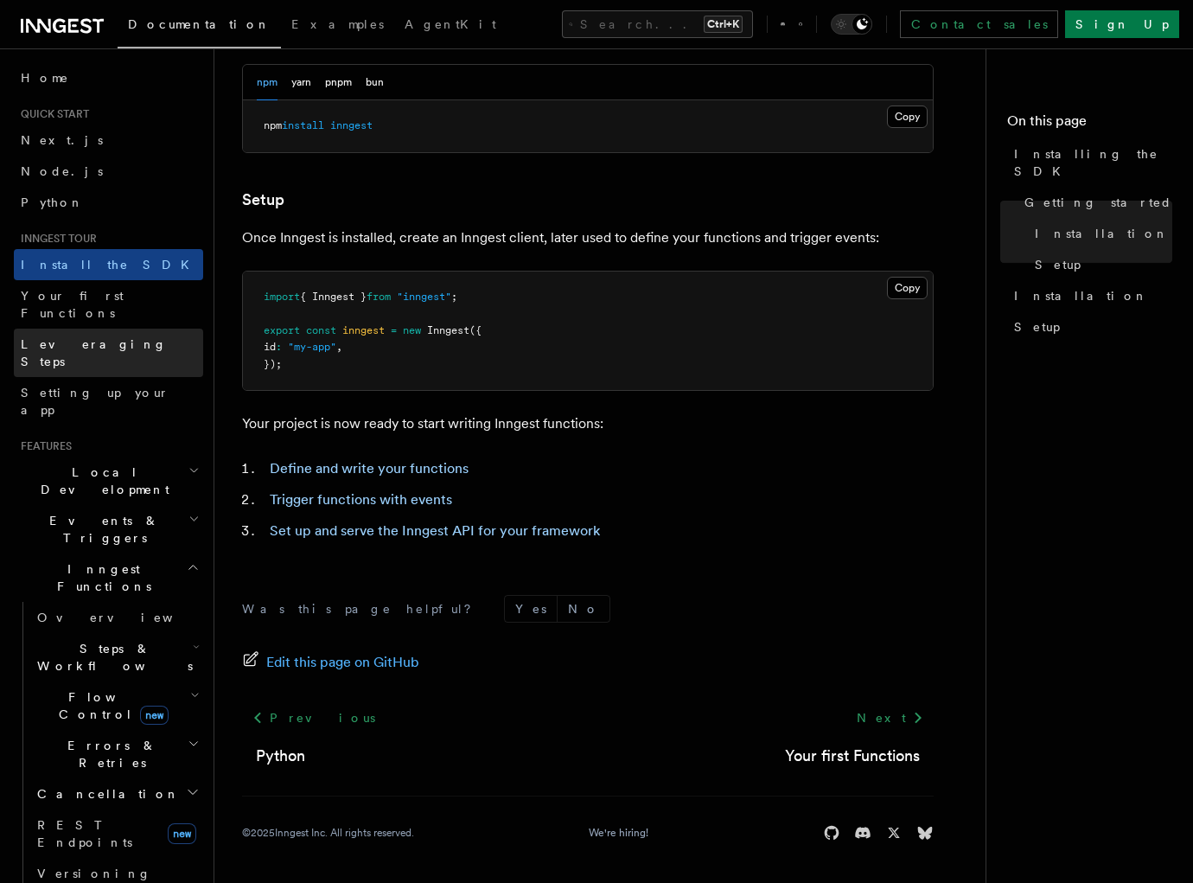
click at [76, 328] on link "Leveraging Steps" at bounding box center [108, 352] width 189 height 48
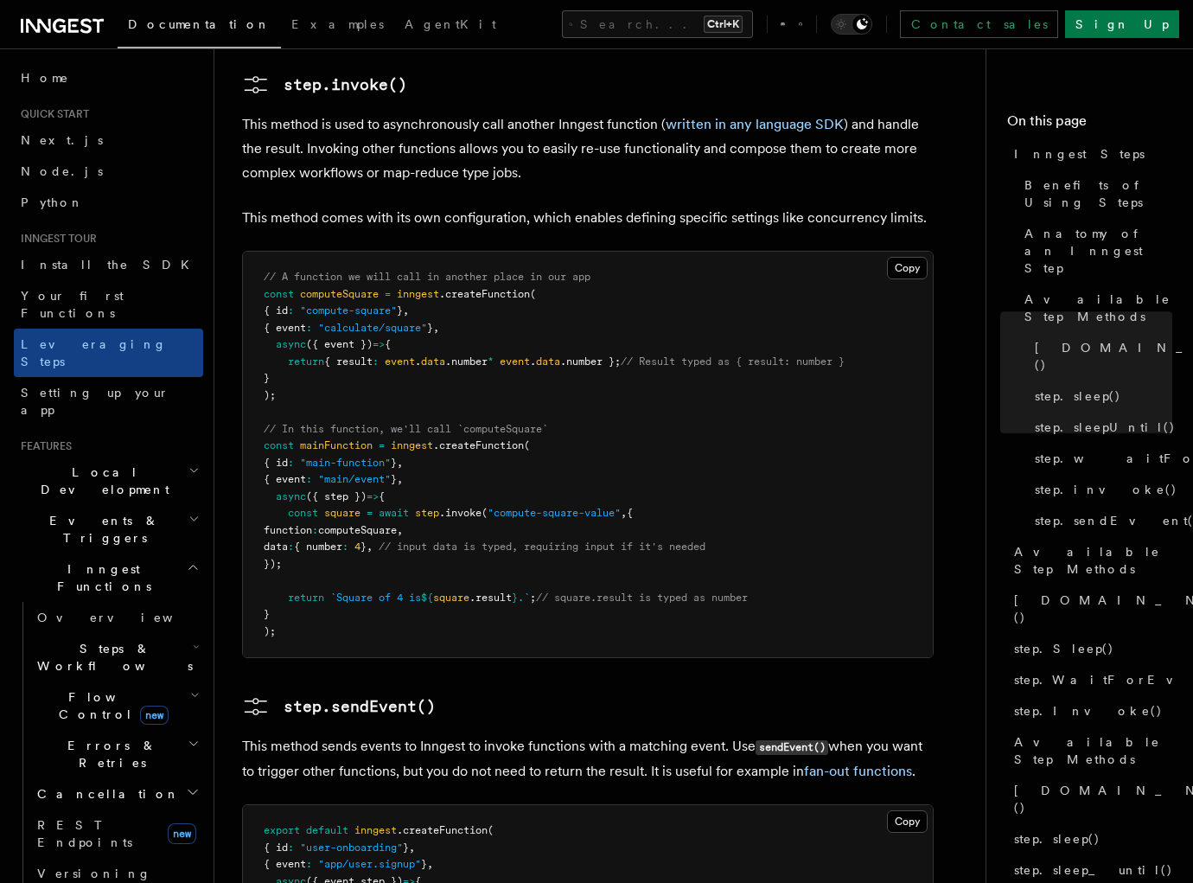
scroll to position [3678, 0]
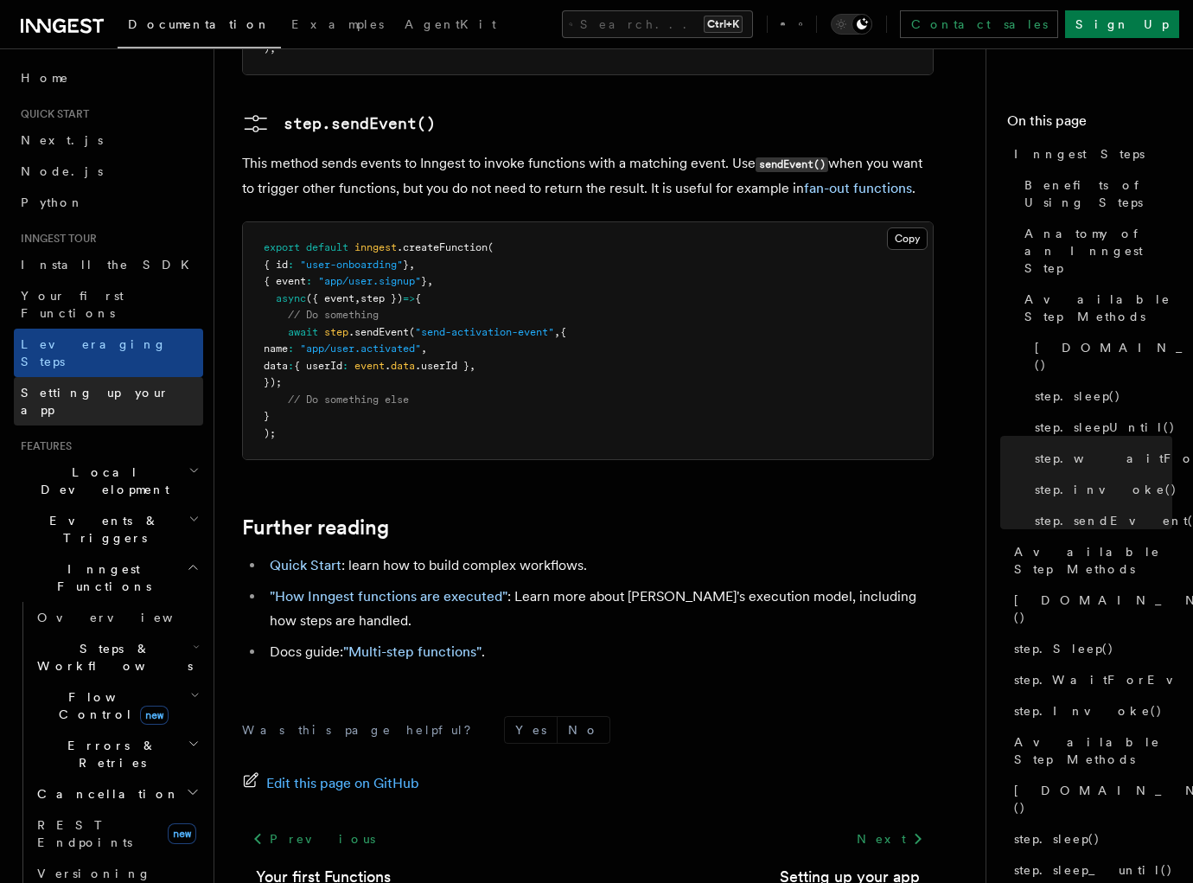
click at [119, 377] on link "Setting up your app" at bounding box center [108, 401] width 189 height 48
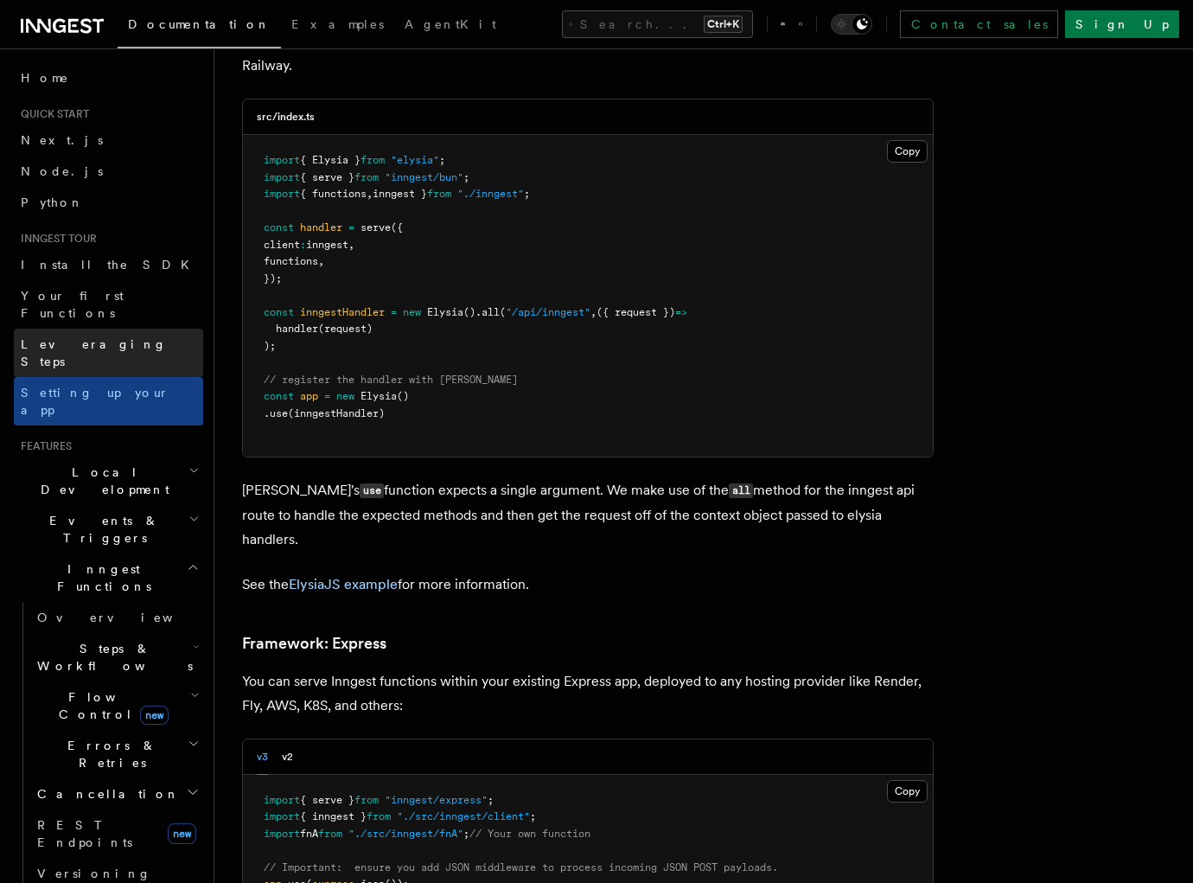
scroll to position [5122, 0]
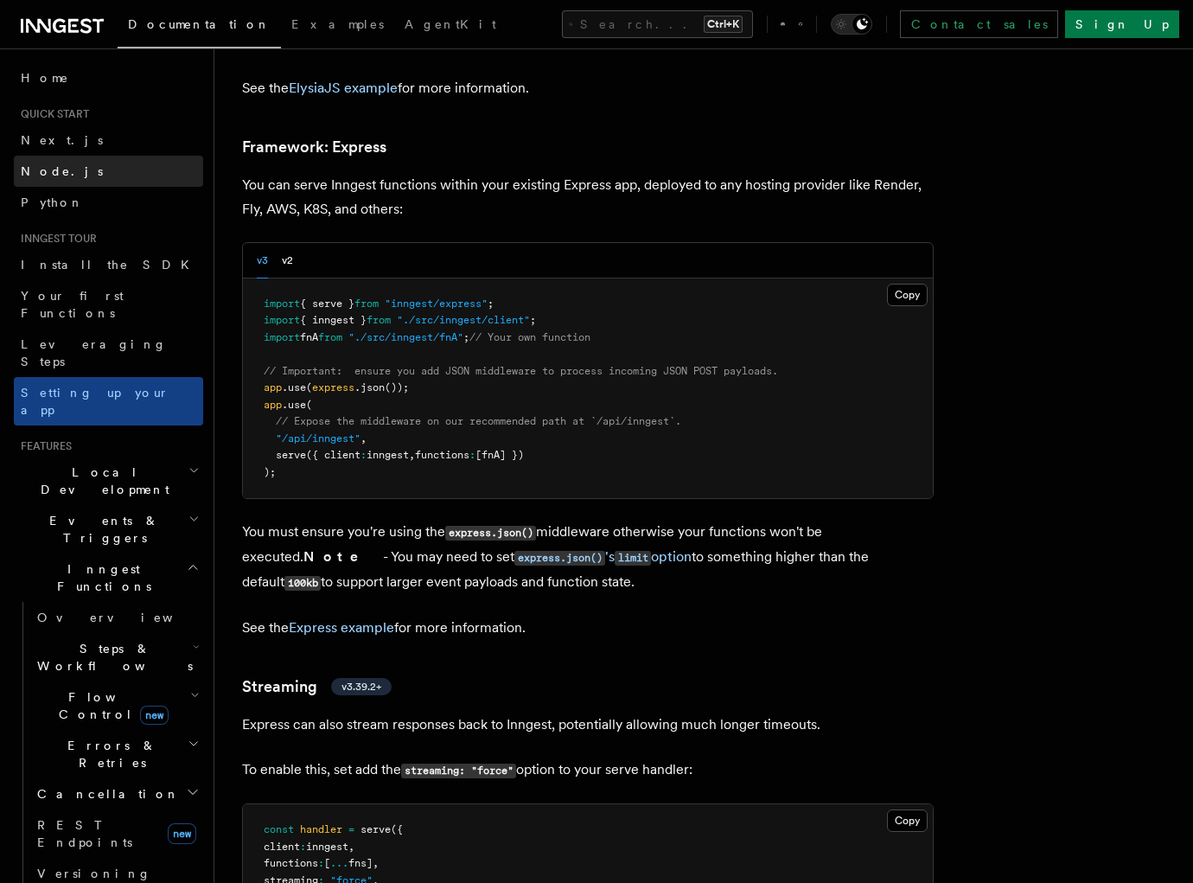
click at [47, 175] on span "Node.js" at bounding box center [62, 171] width 82 height 14
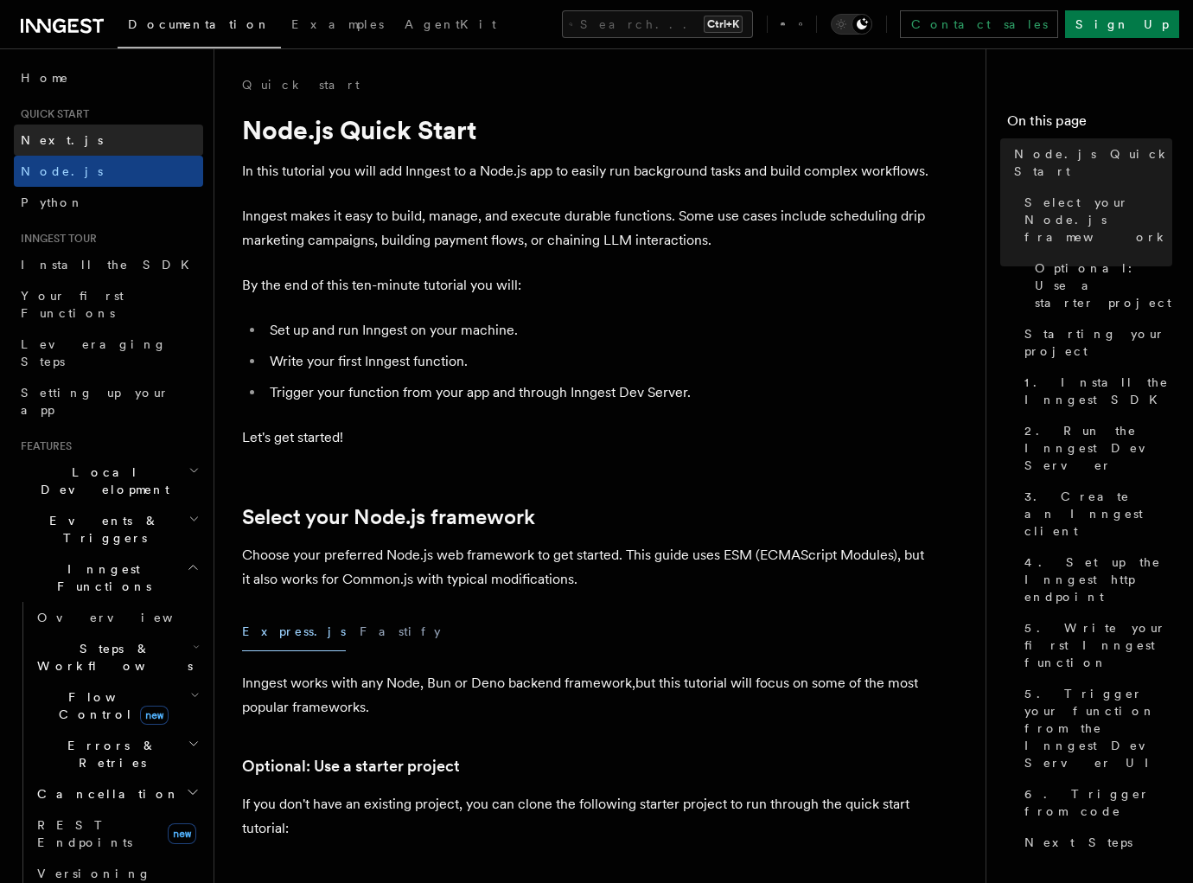
click at [108, 135] on link "Next.js" at bounding box center [108, 139] width 189 height 31
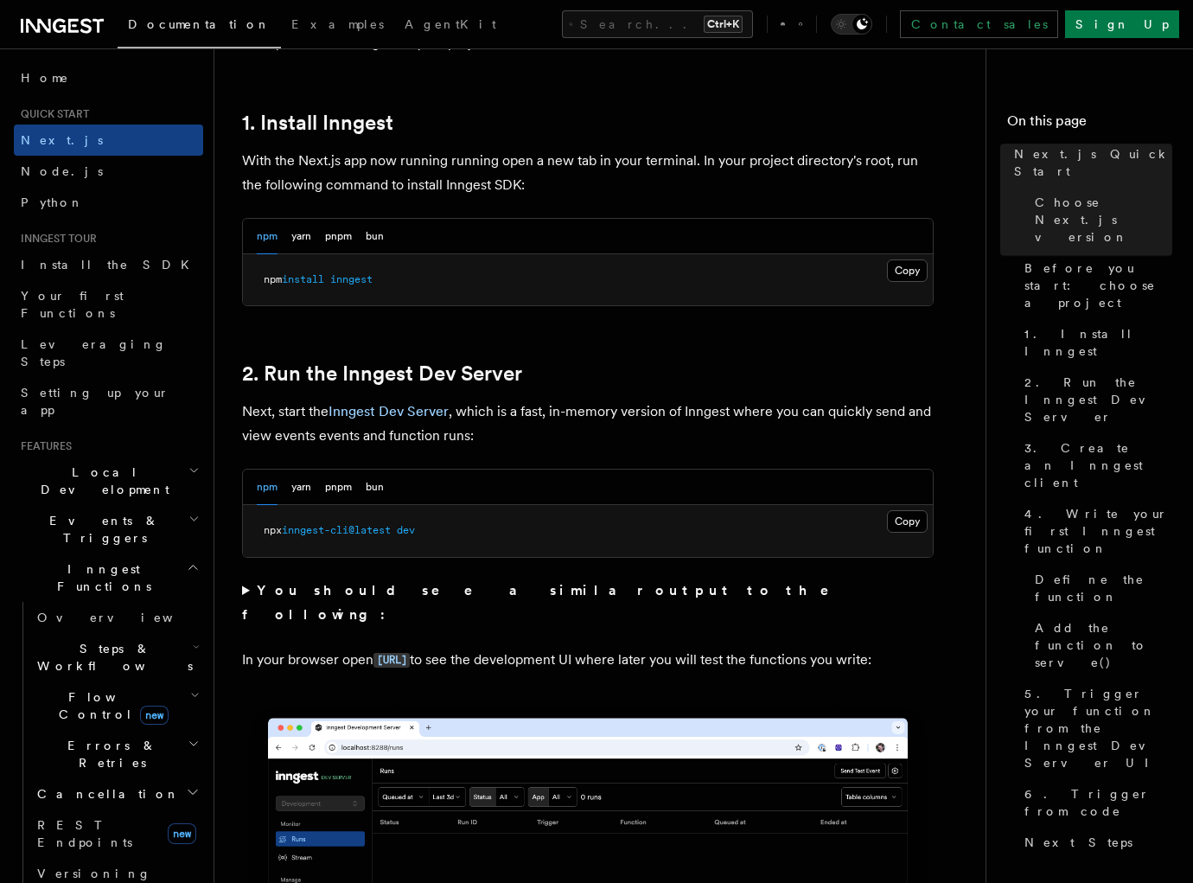
scroll to position [1921, 0]
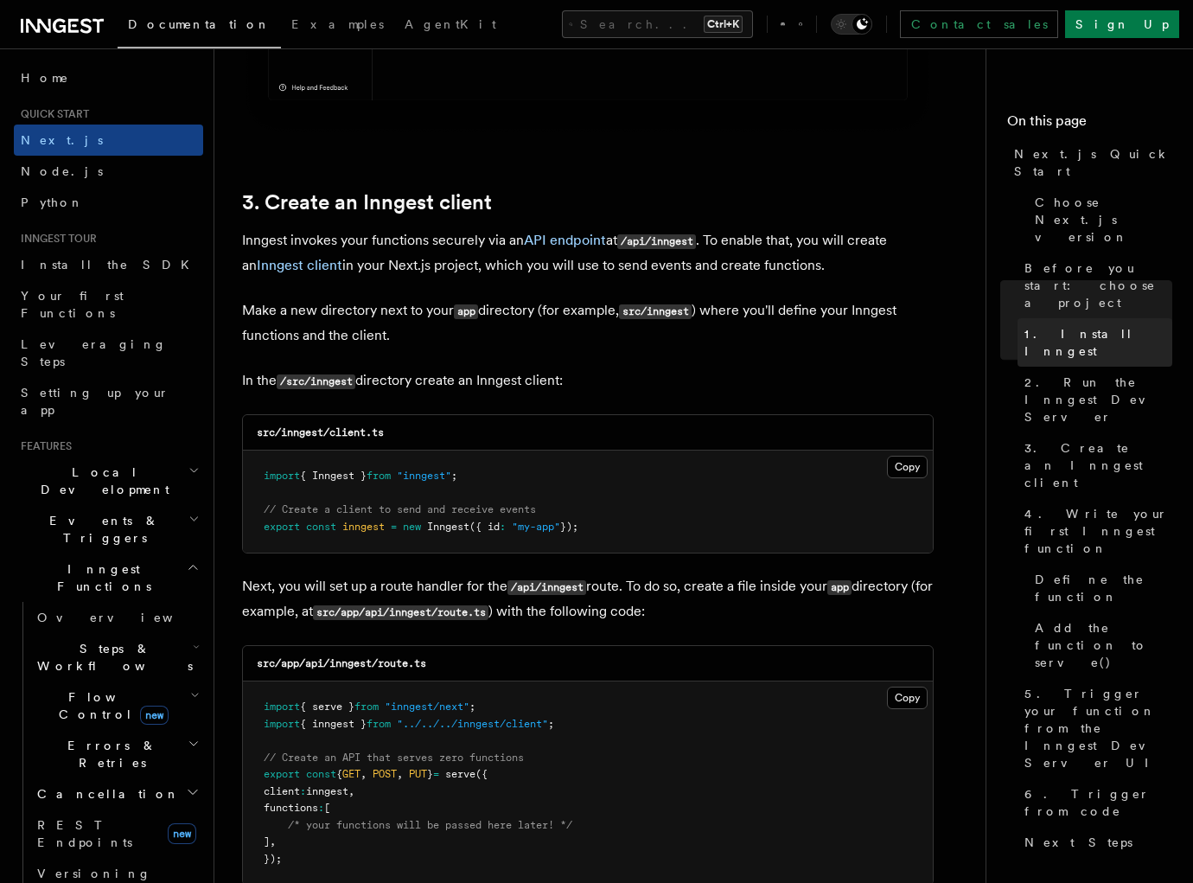
click at [1072, 325] on span "1. Install Inngest" at bounding box center [1098, 342] width 148 height 35
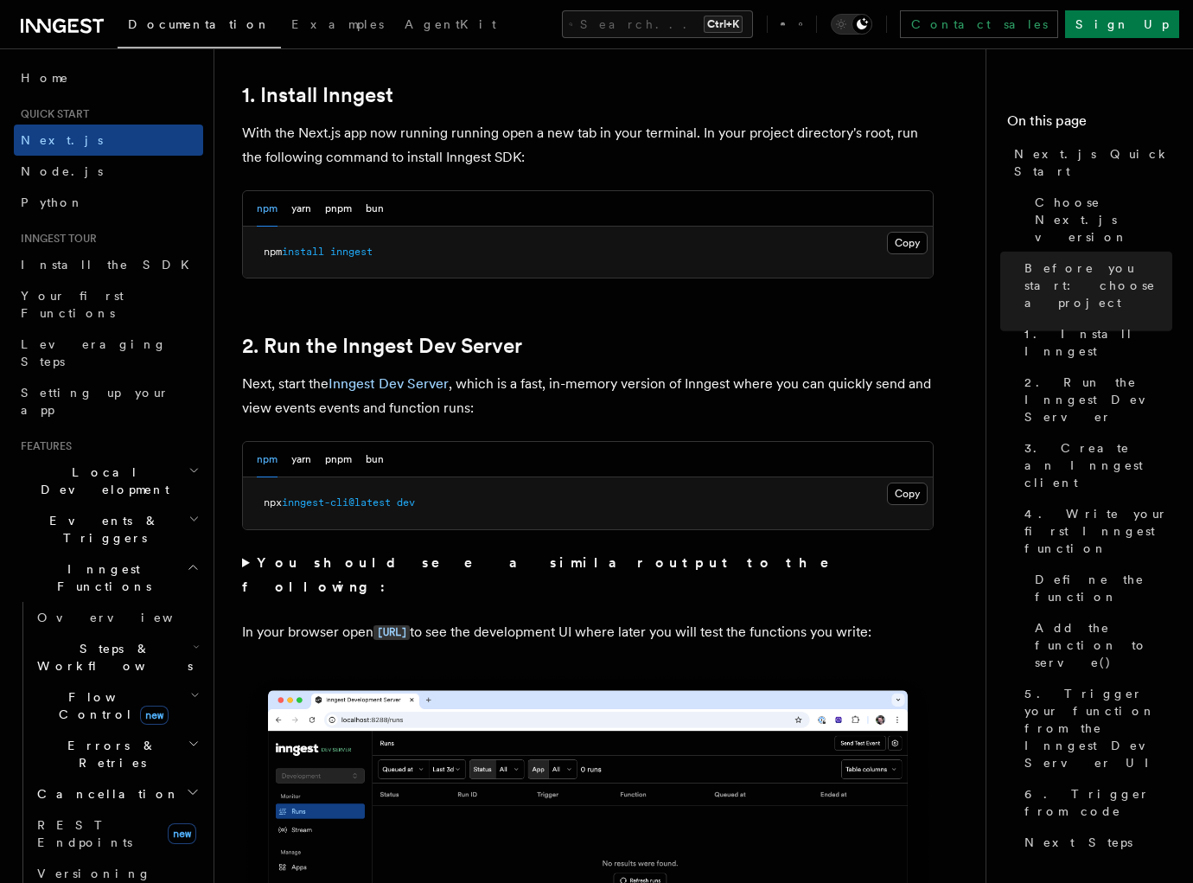
scroll to position [948, 0]
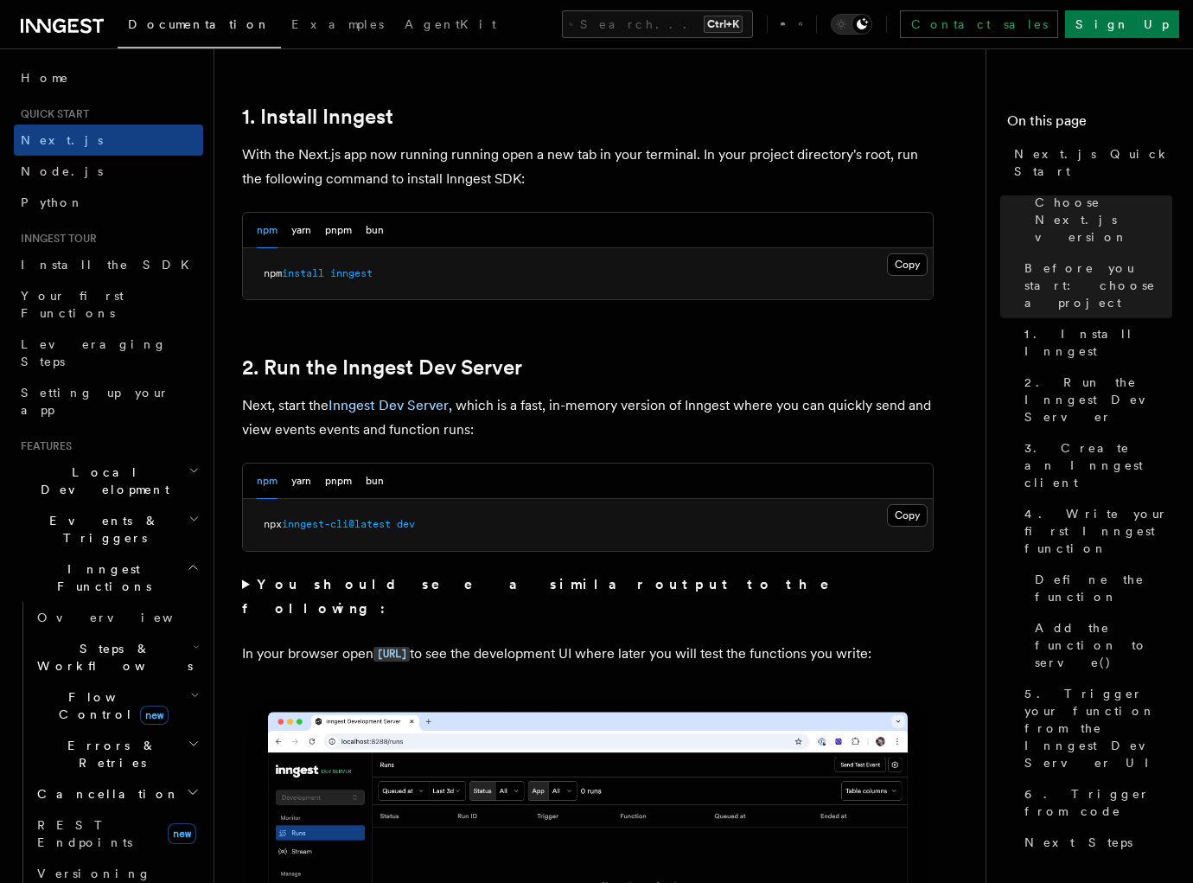
scroll to position [948, 0]
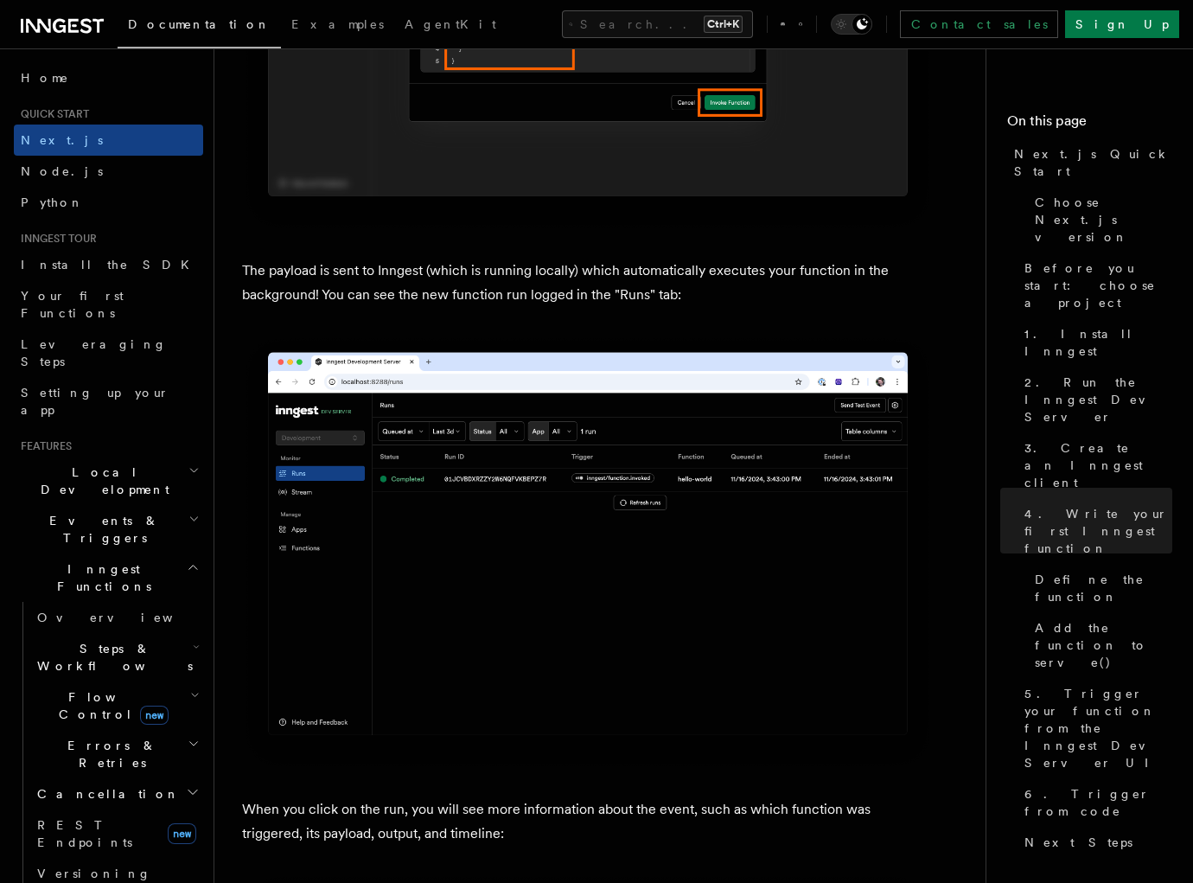
scroll to position [4360, 0]
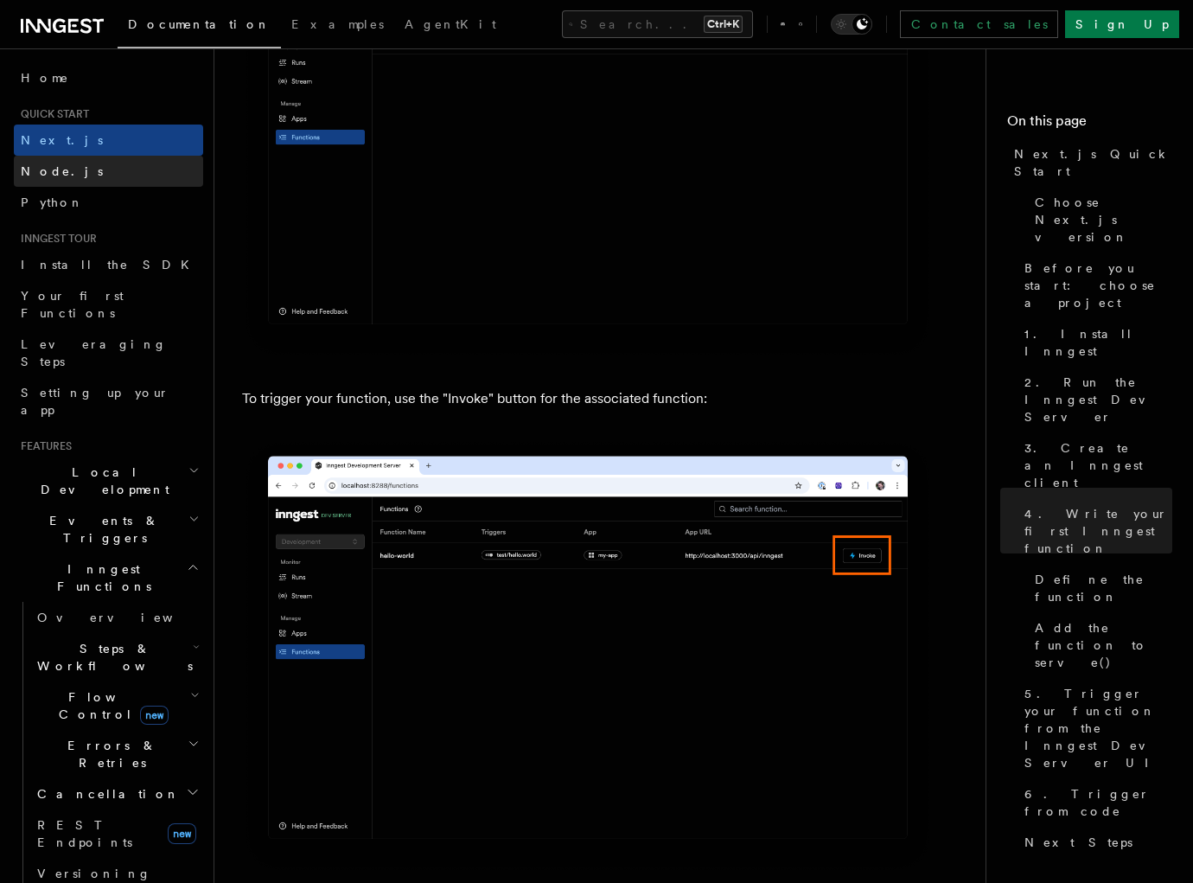
click at [79, 171] on link "Node.js" at bounding box center [108, 171] width 189 height 31
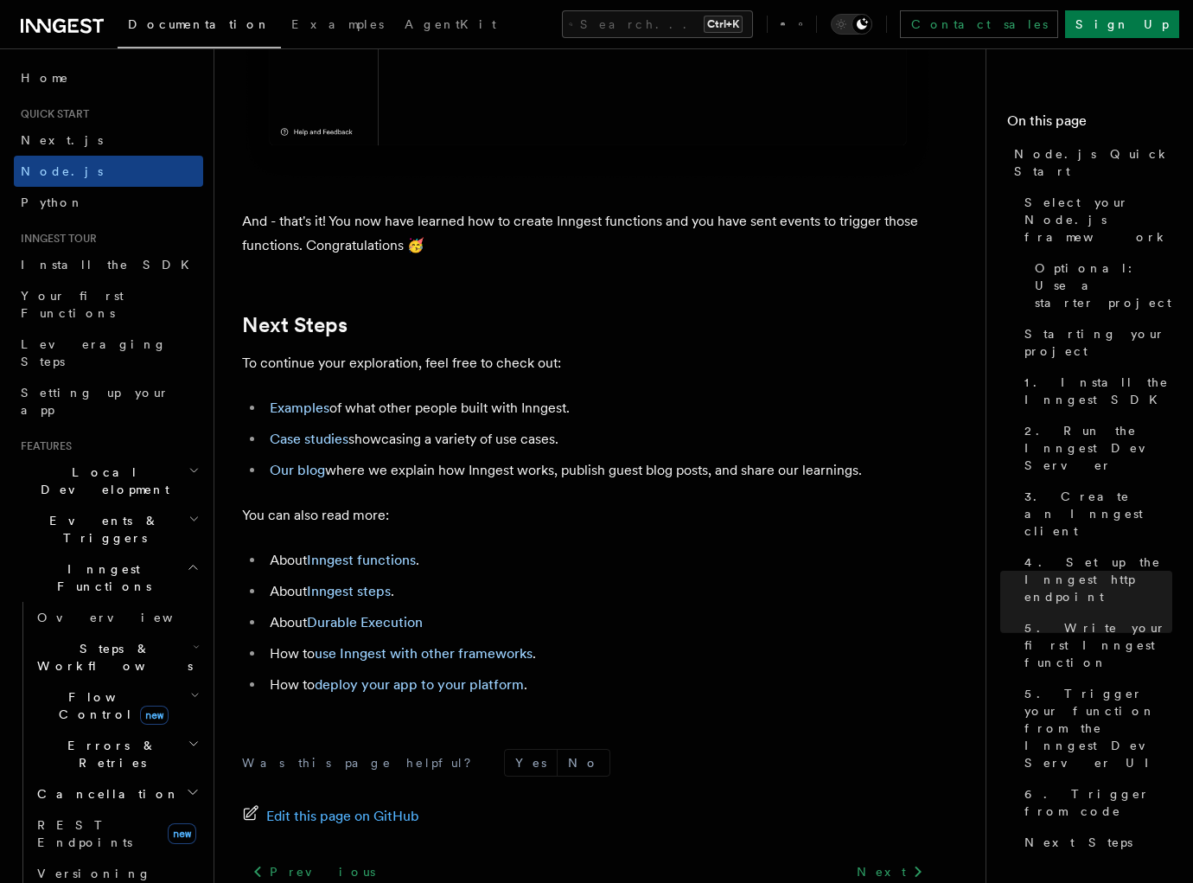
scroll to position [10770, 0]
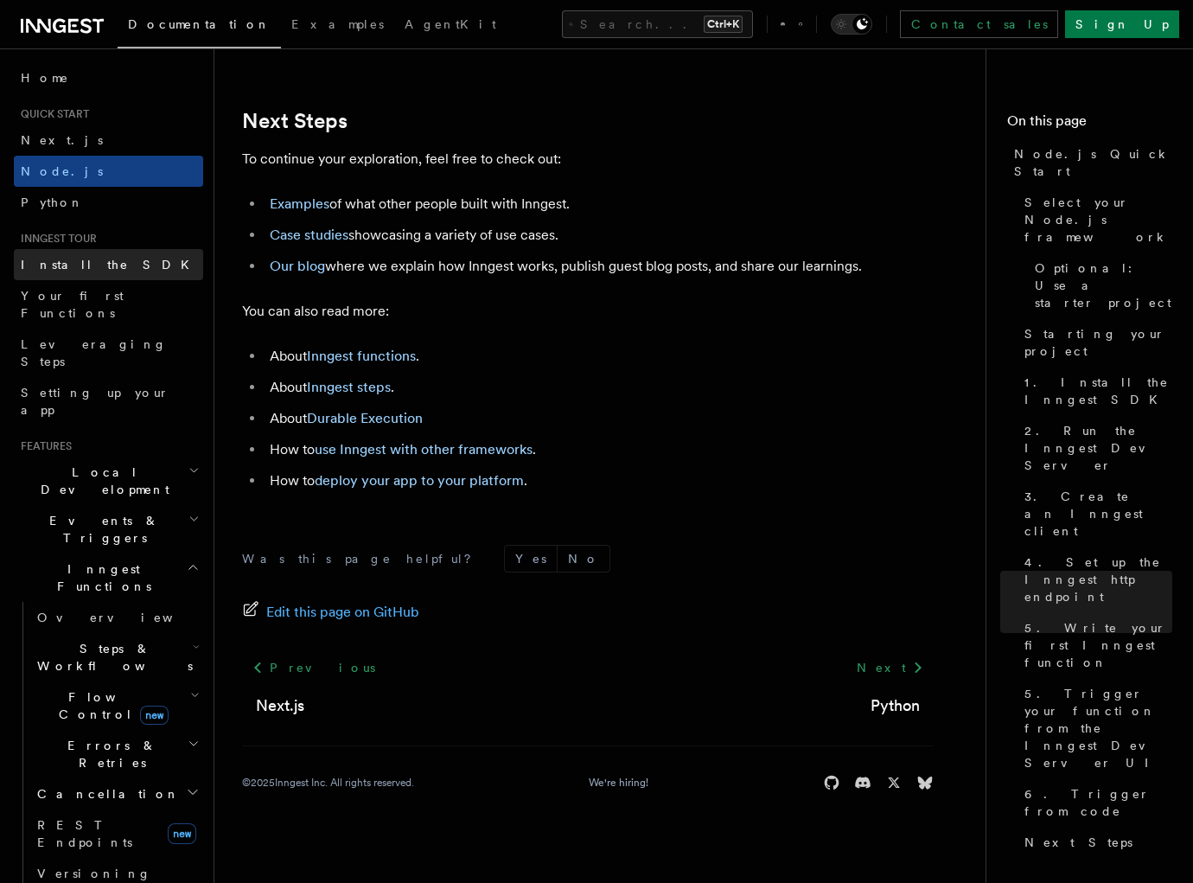
click at [152, 261] on link "Install the SDK" at bounding box center [108, 264] width 189 height 31
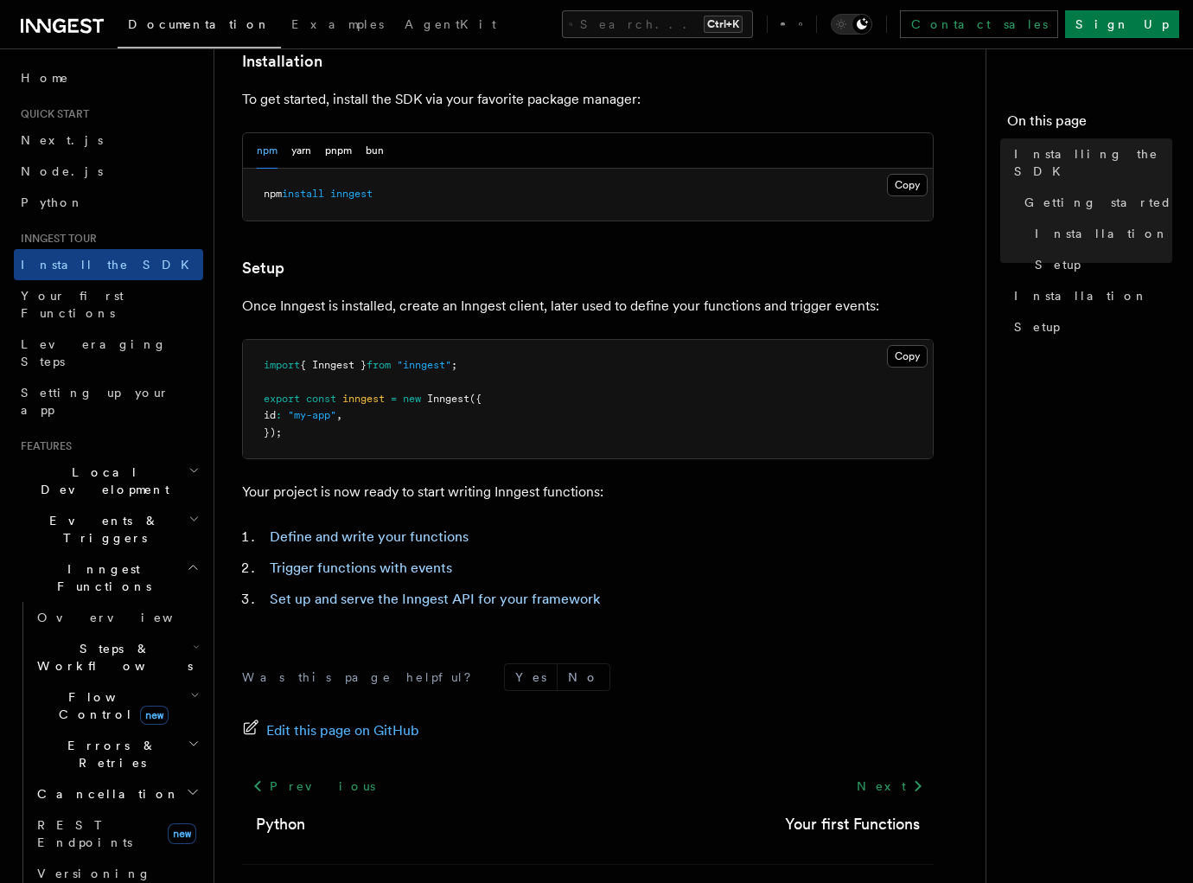
scroll to position [555, 0]
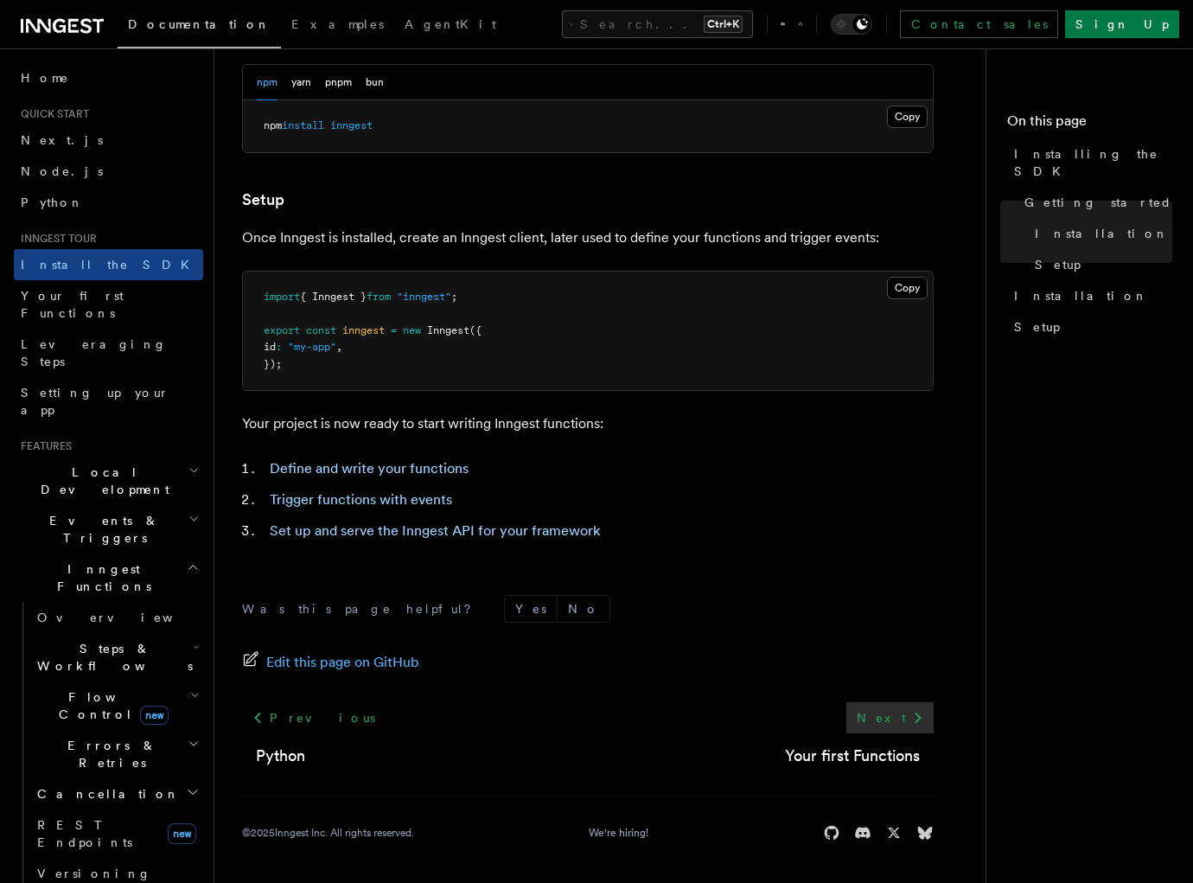
click at [921, 713] on icon at bounding box center [918, 717] width 21 height 21
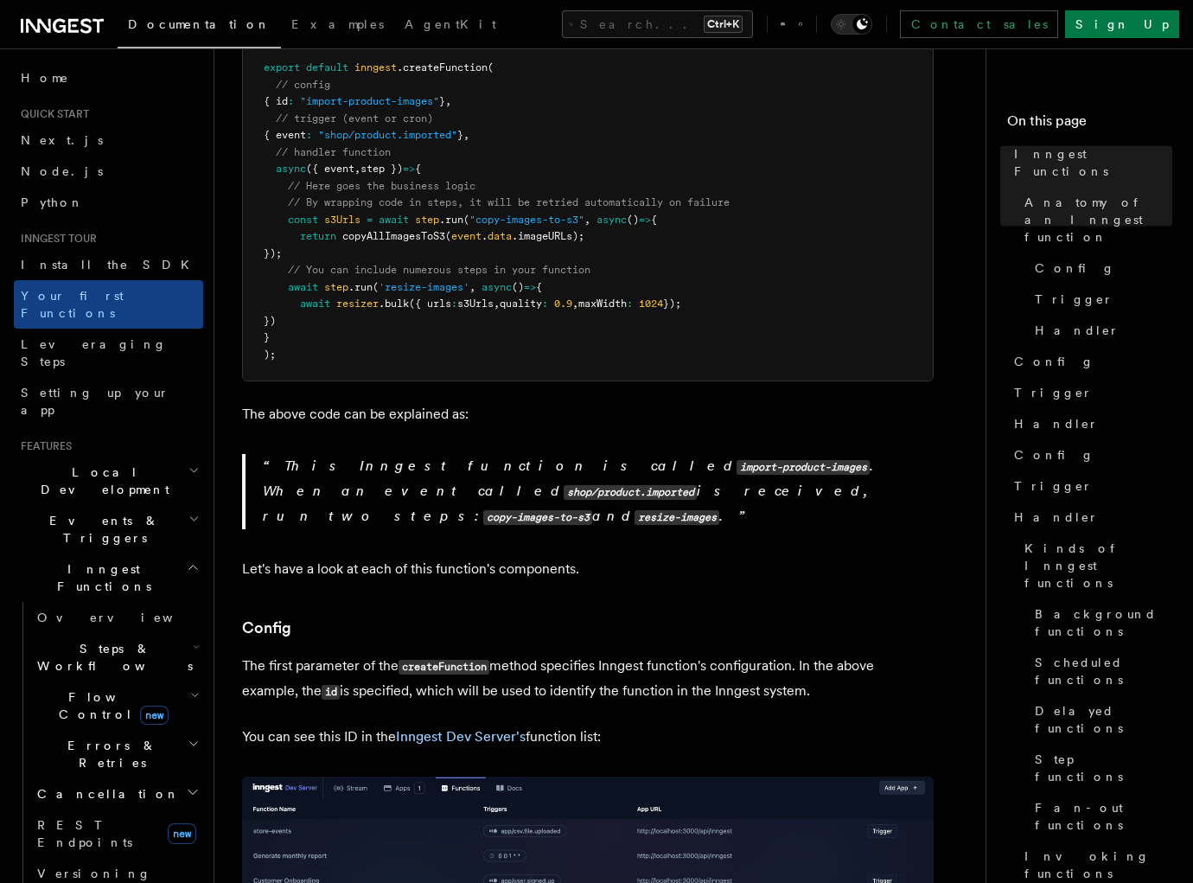
scroll to position [793, 0]
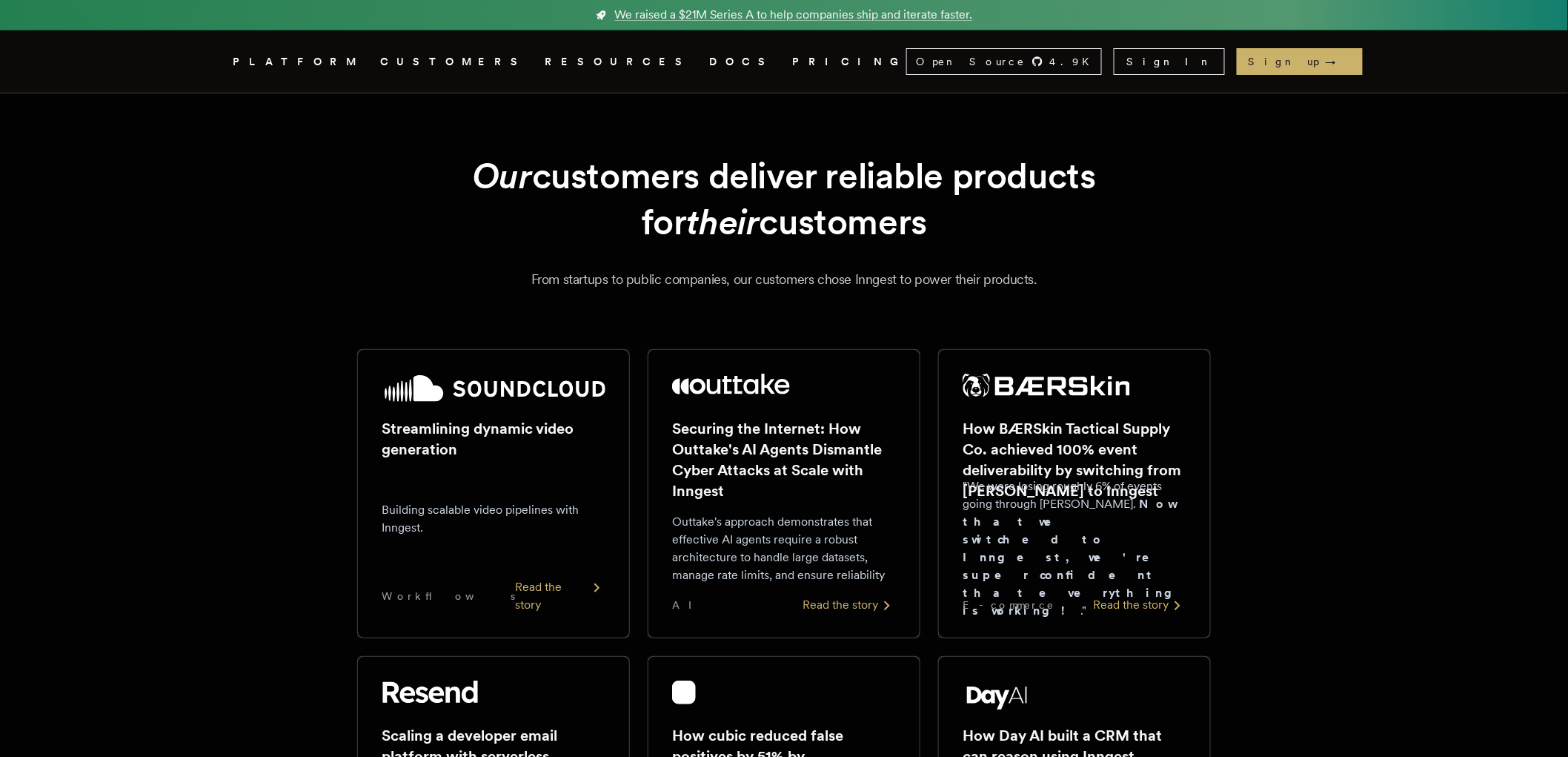
click at [709, 67] on link "DOCS" at bounding box center [742, 62] width 65 height 19
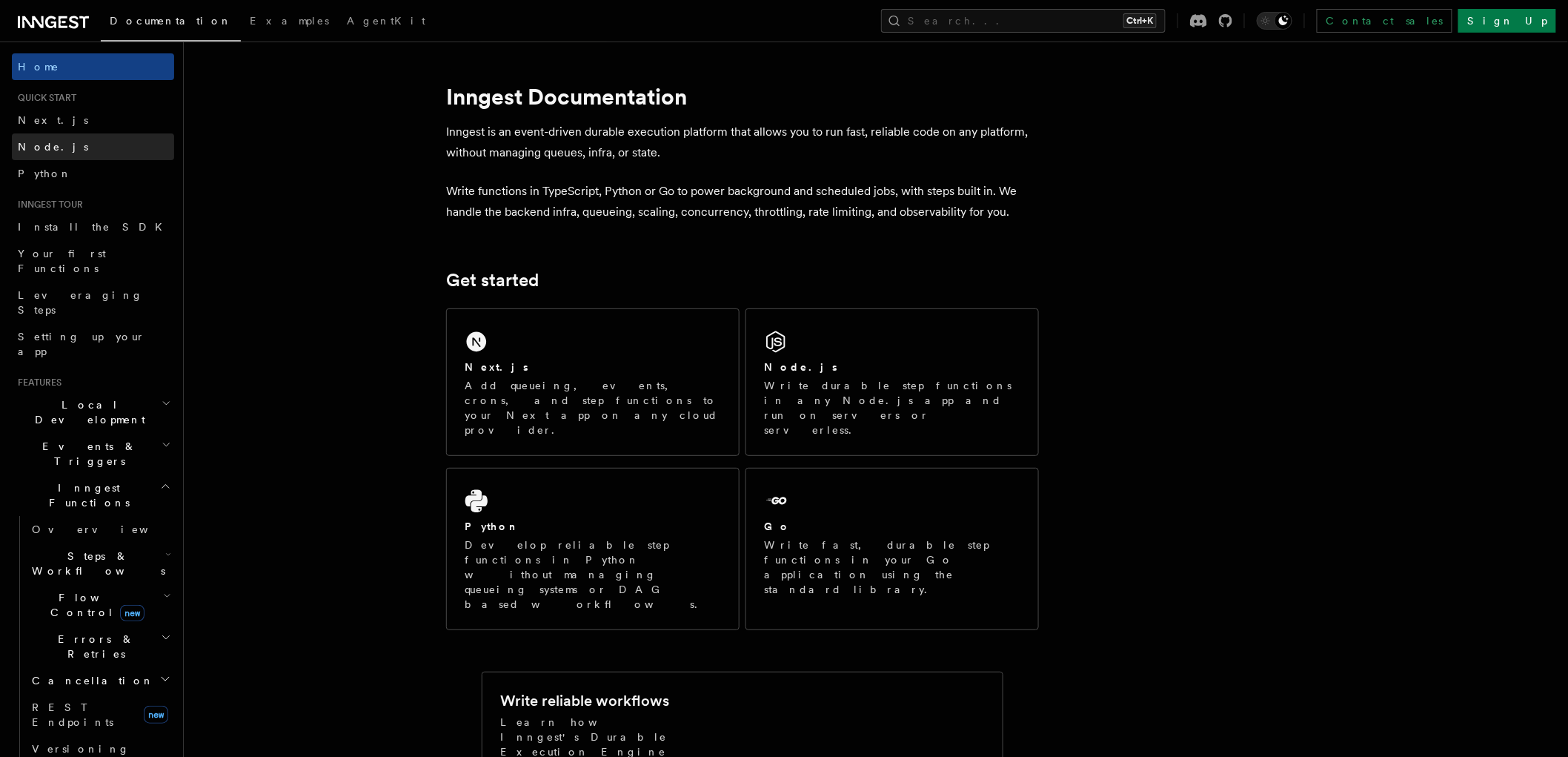
click at [106, 145] on link "Node.js" at bounding box center [93, 147] width 162 height 27
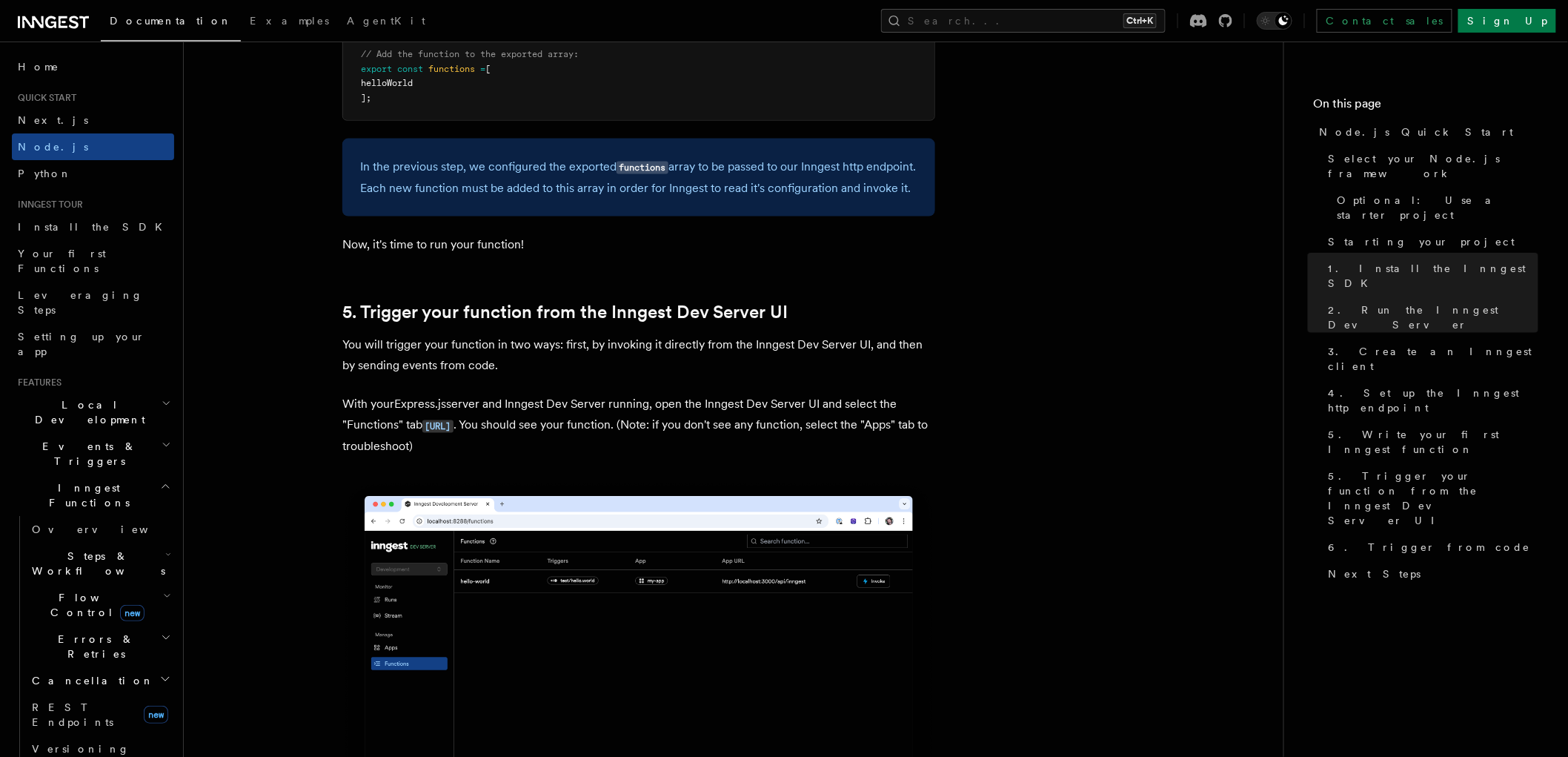
scroll to position [3568, 0]
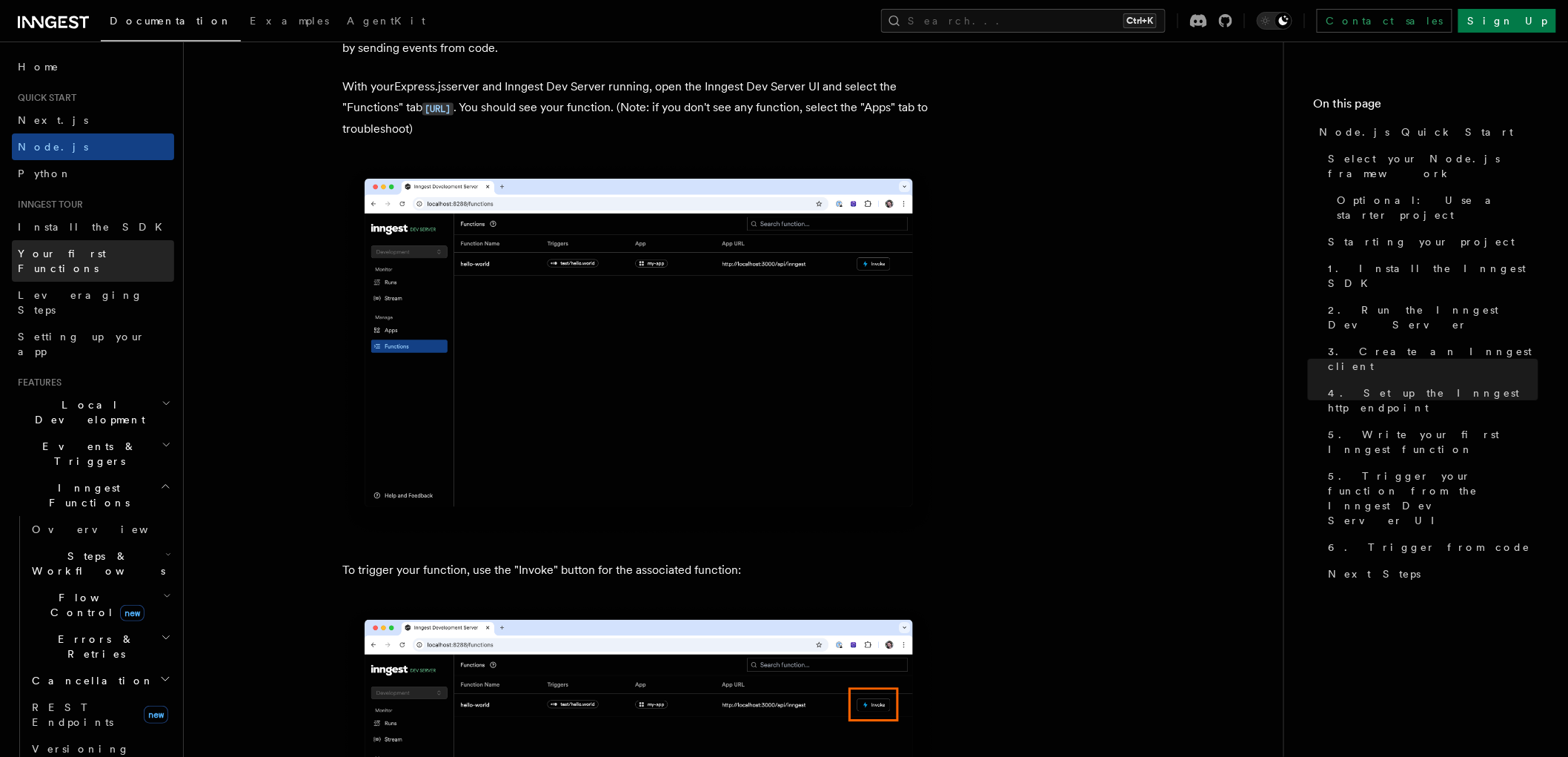
click at [126, 258] on link "Your first Functions" at bounding box center [93, 261] width 162 height 41
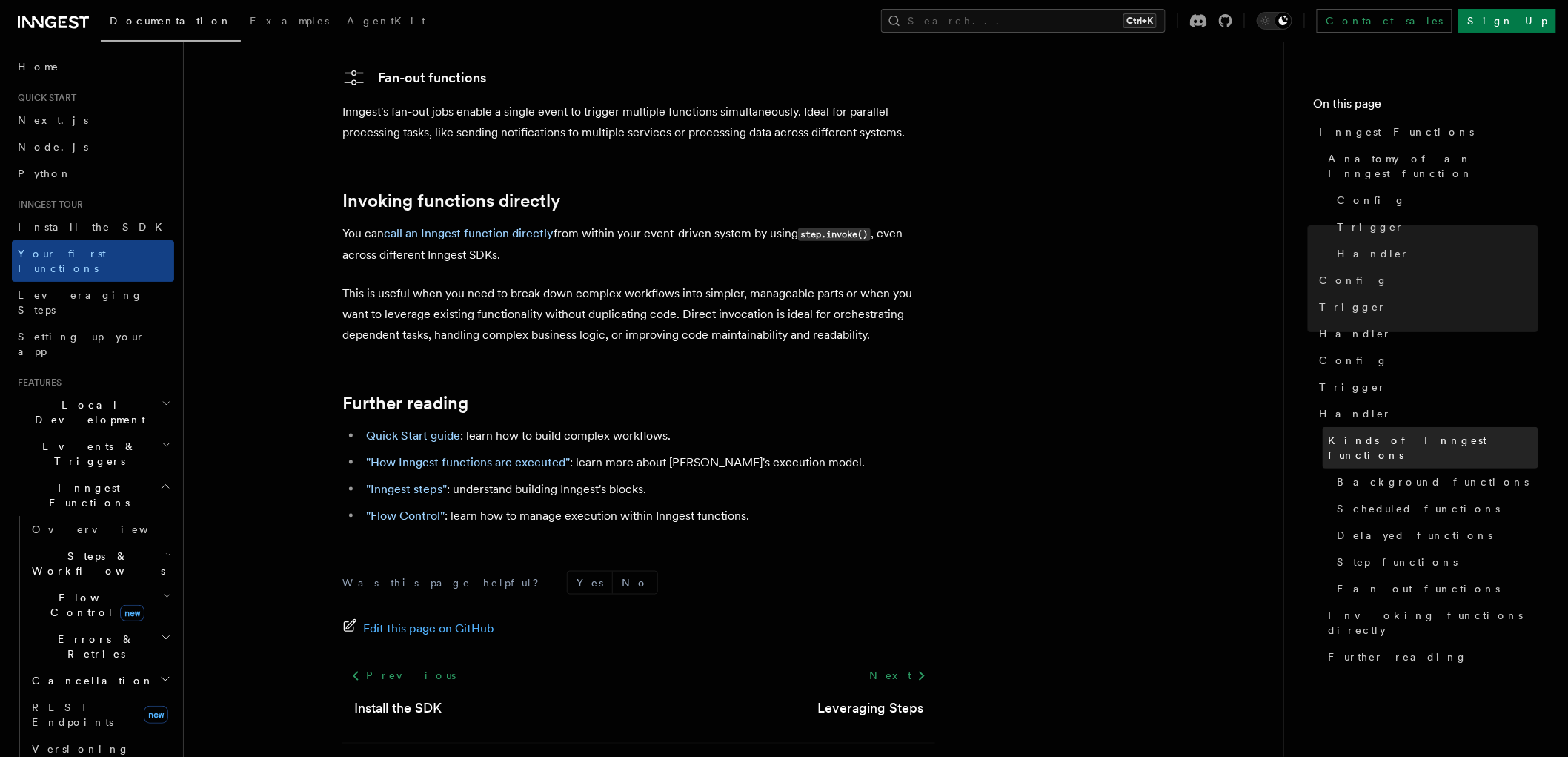
click at [1387, 433] on span "Kinds of Inngest functions" at bounding box center [1433, 448] width 210 height 30
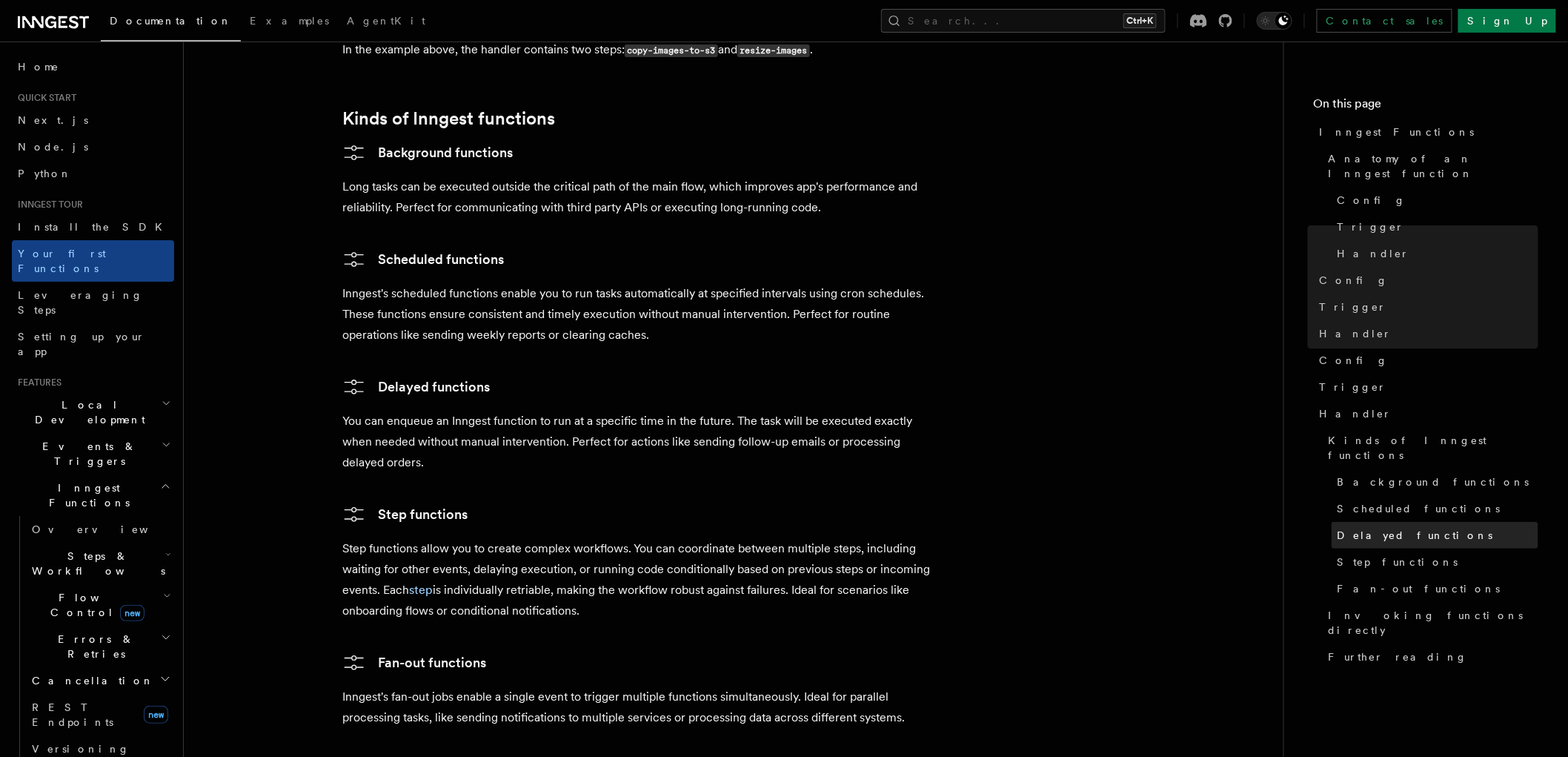
scroll to position [2268, 0]
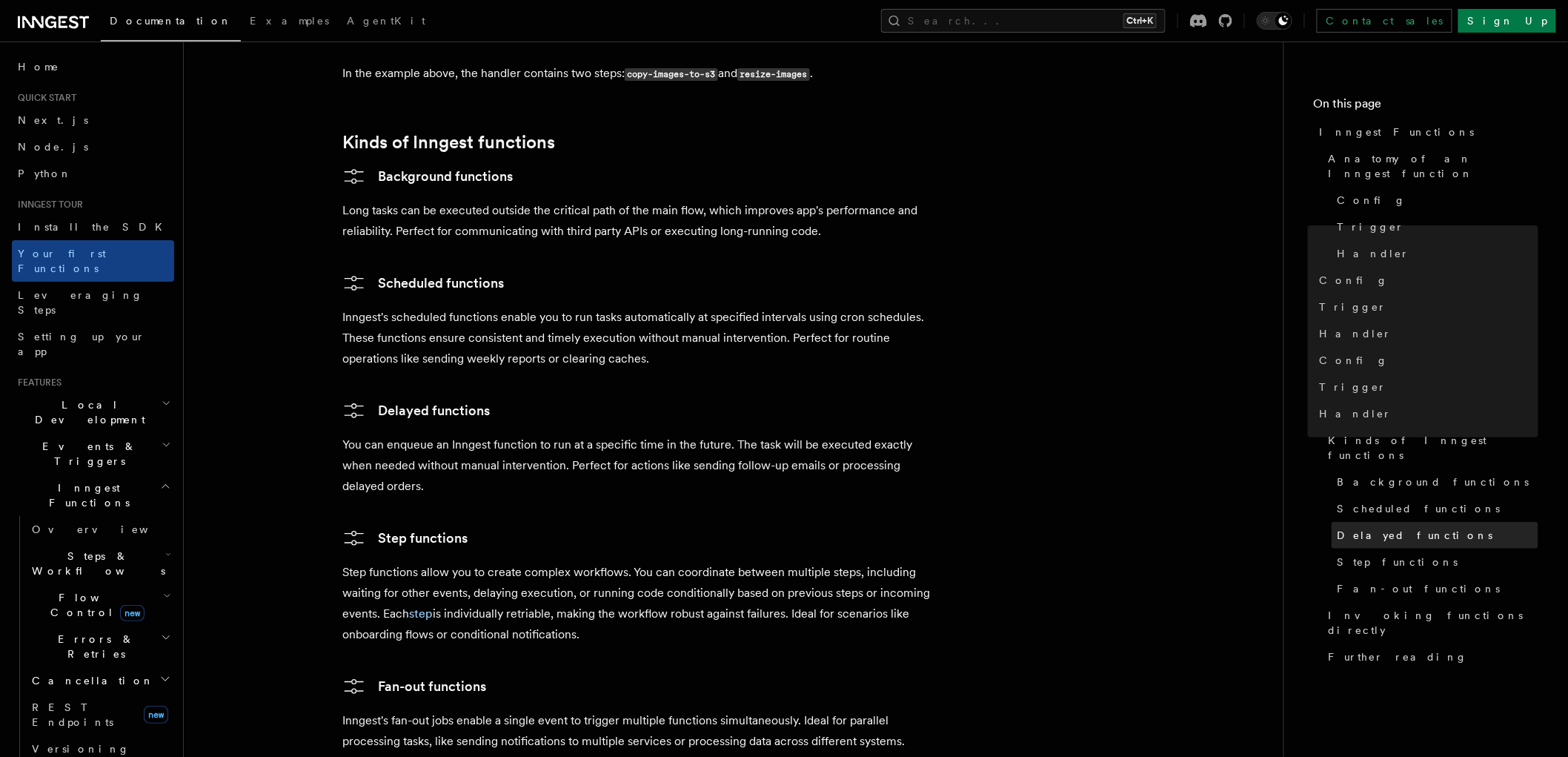
click at [1404, 528] on span "Delayed functions" at bounding box center [1415, 535] width 156 height 15
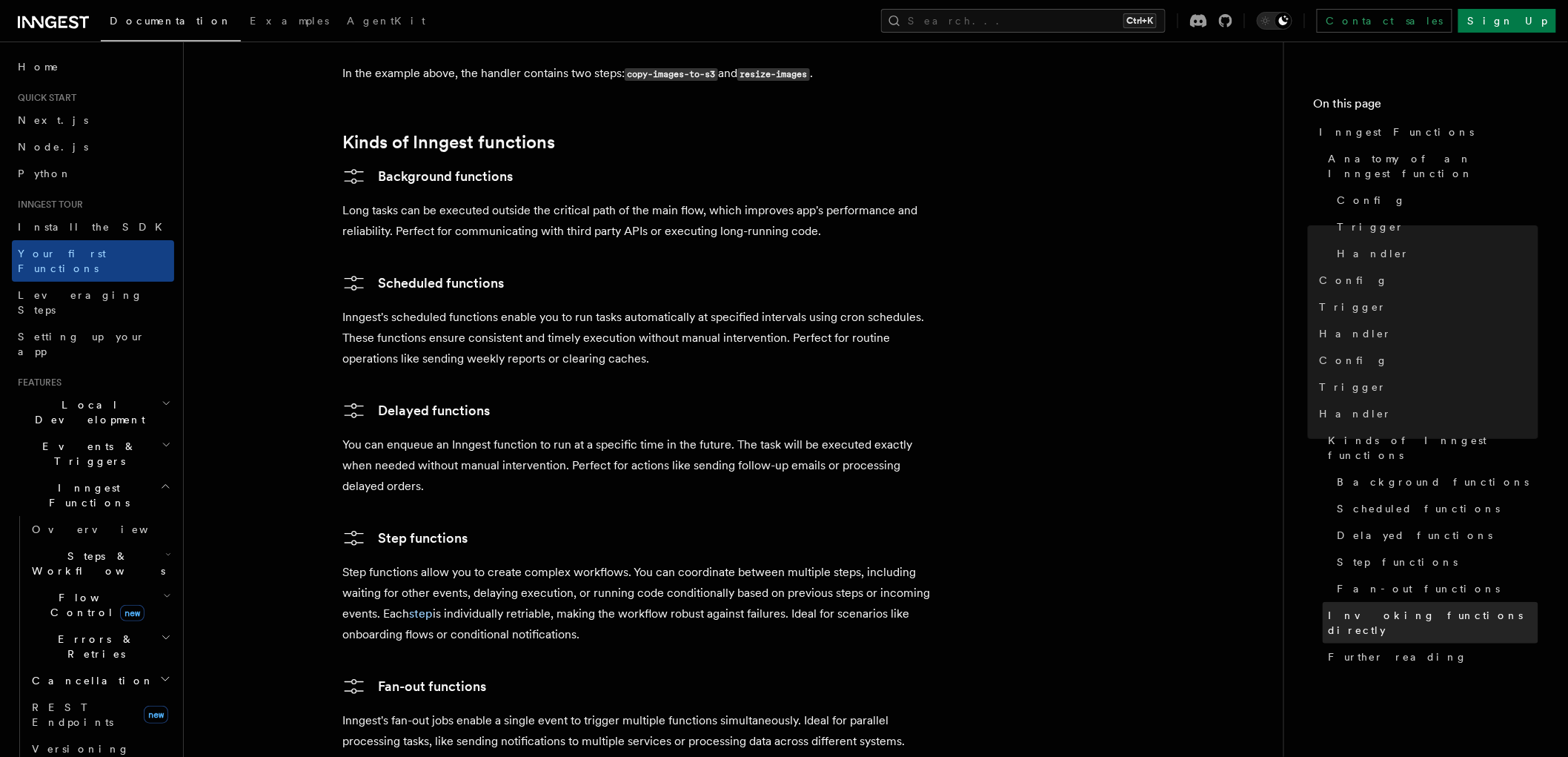
click at [1375, 608] on span "Invoking functions directly" at bounding box center [1433, 622] width 210 height 30
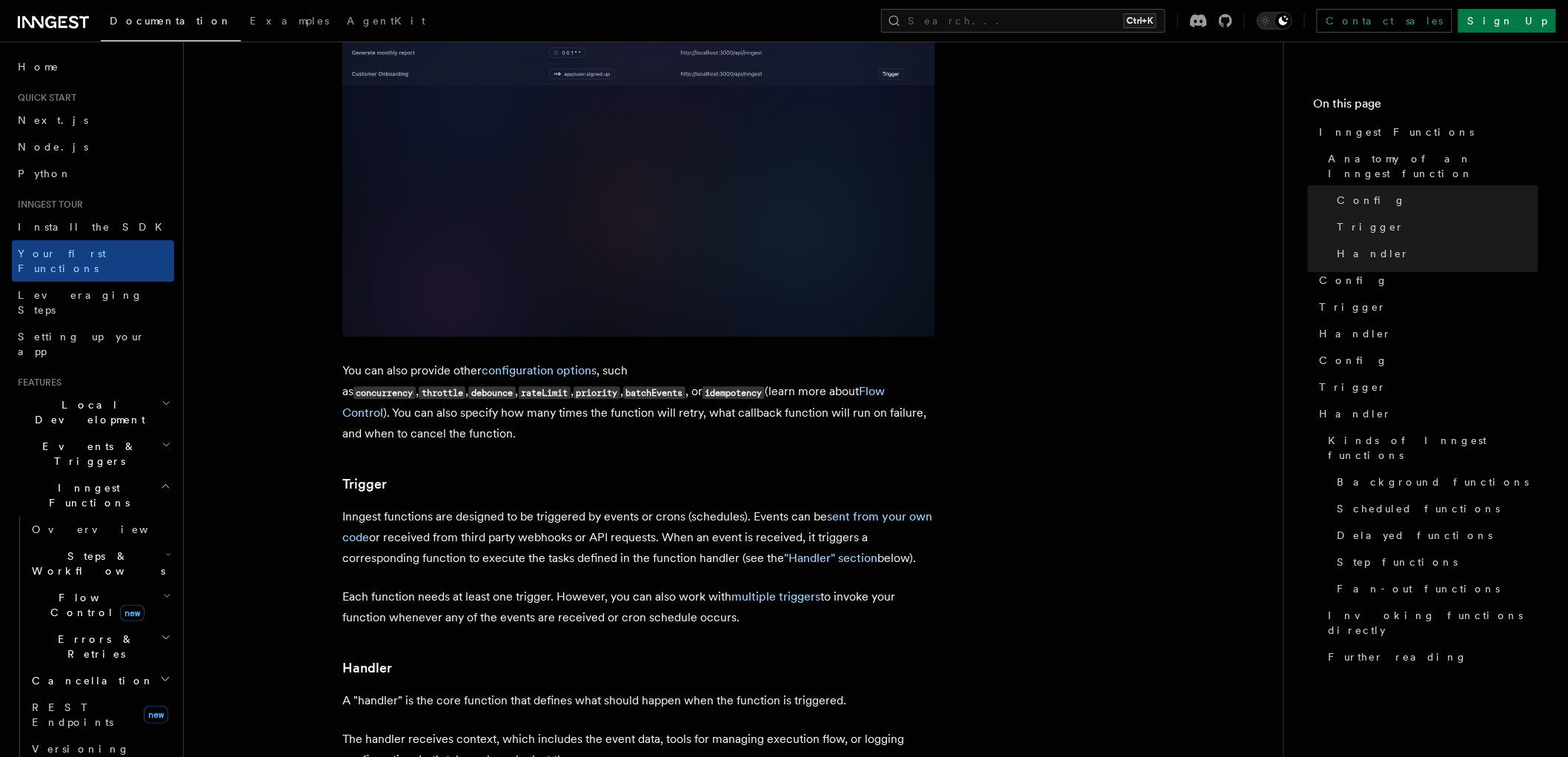
scroll to position [1097, 0]
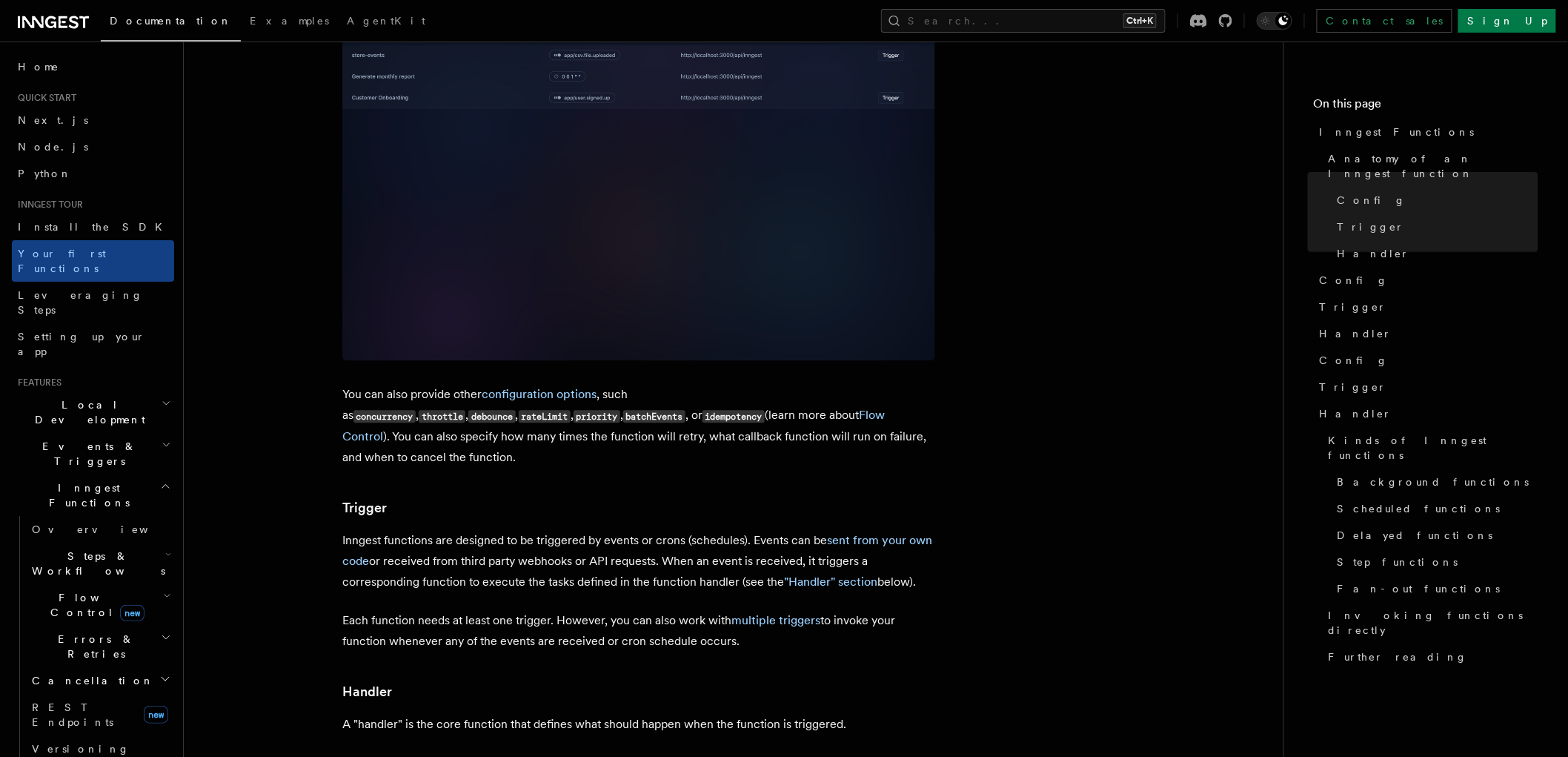
click at [604, 195] on img at bounding box center [639, 184] width 593 height 352
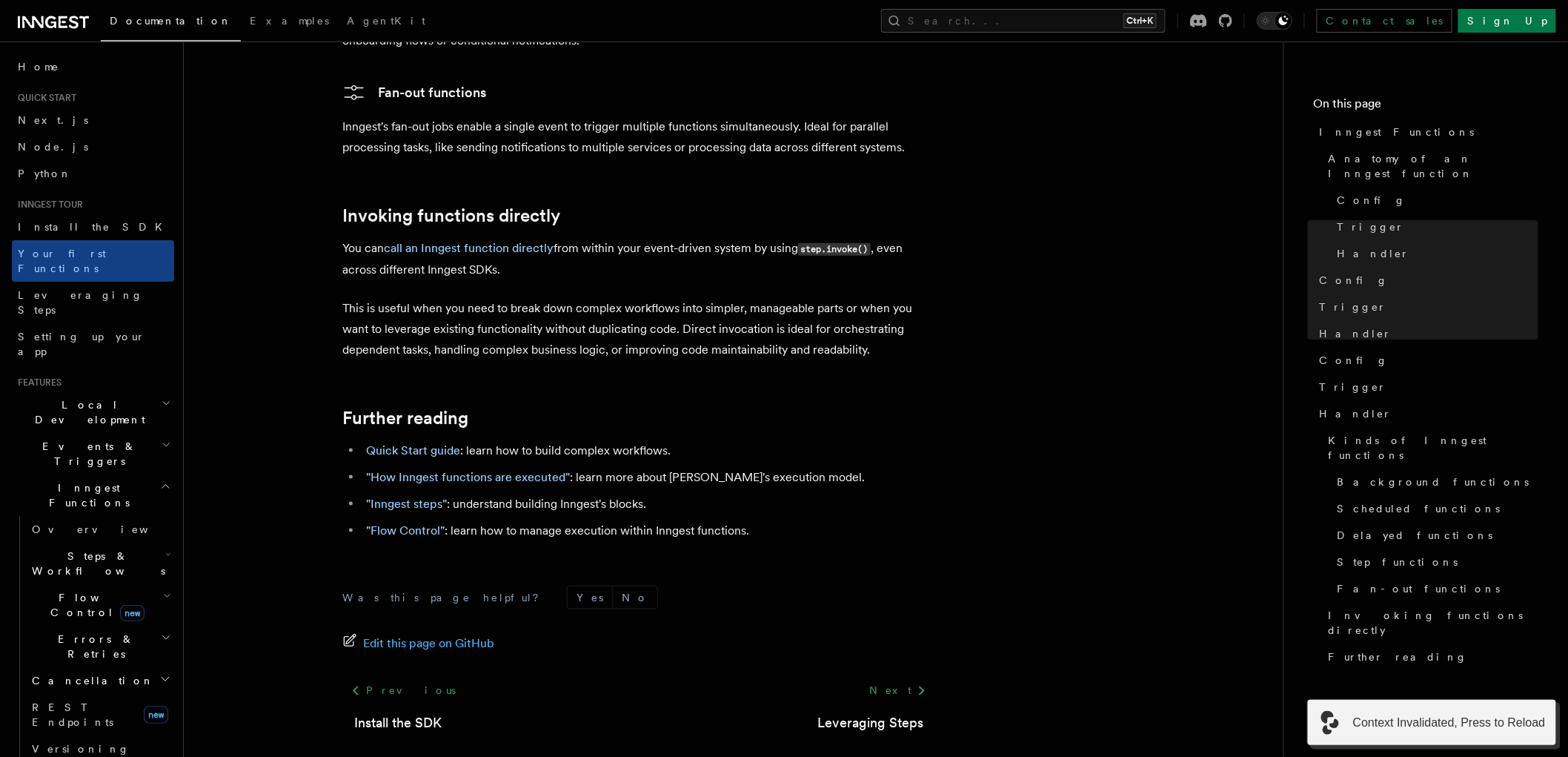
scroll to position [2876, 0]
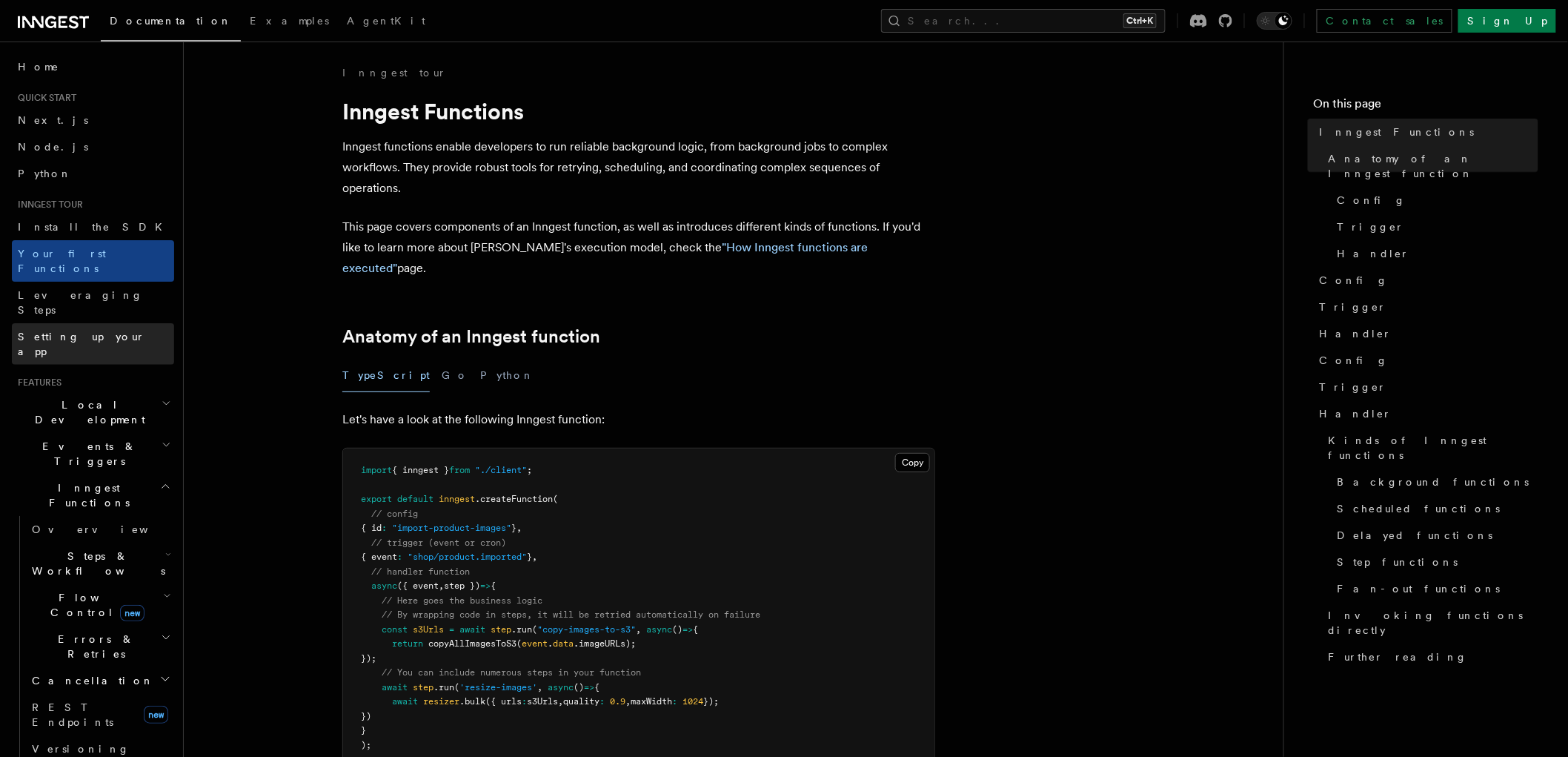
click at [101, 331] on span "Setting up your app" at bounding box center [81, 344] width 128 height 27
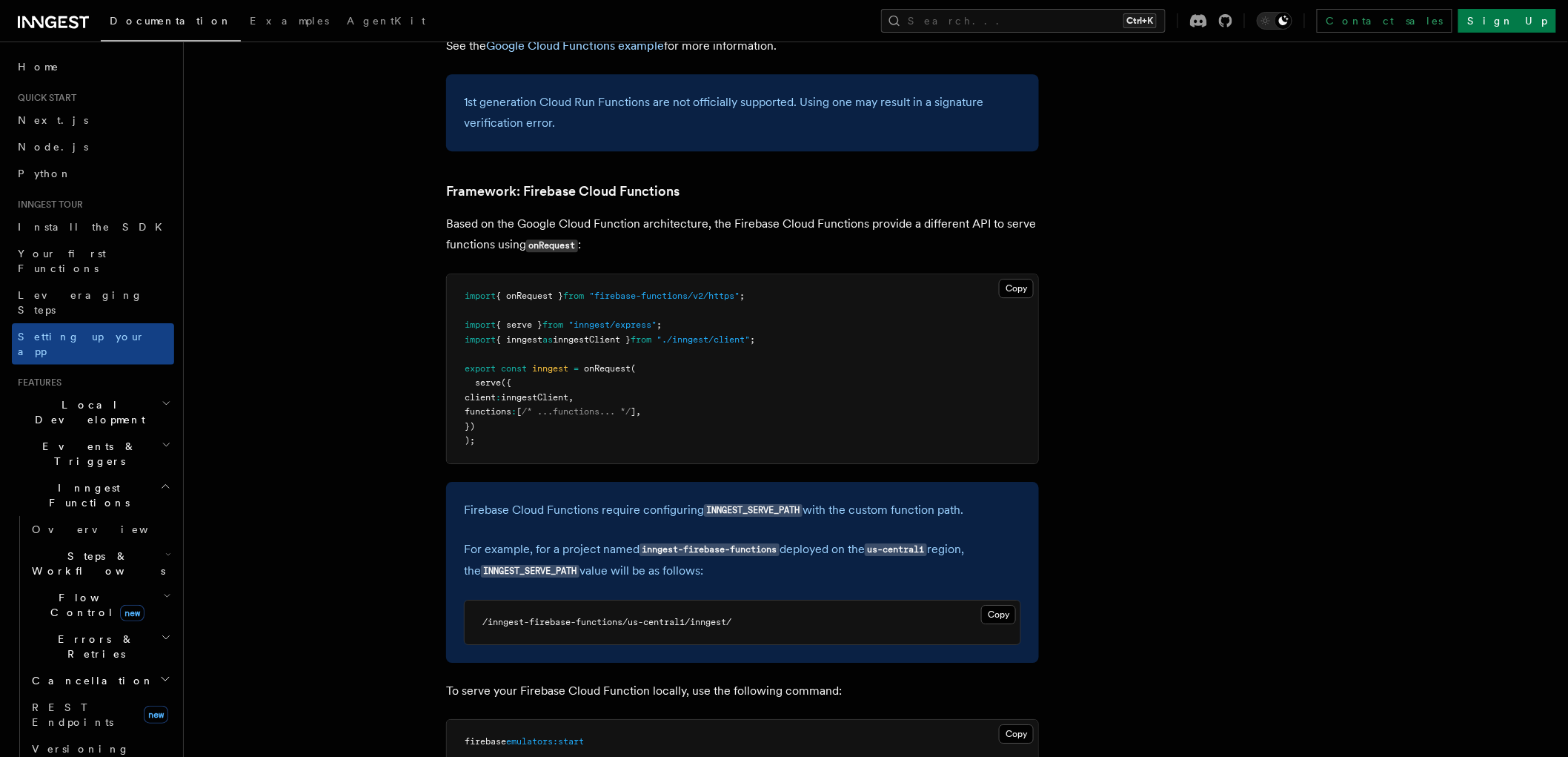
scroll to position [5764, 0]
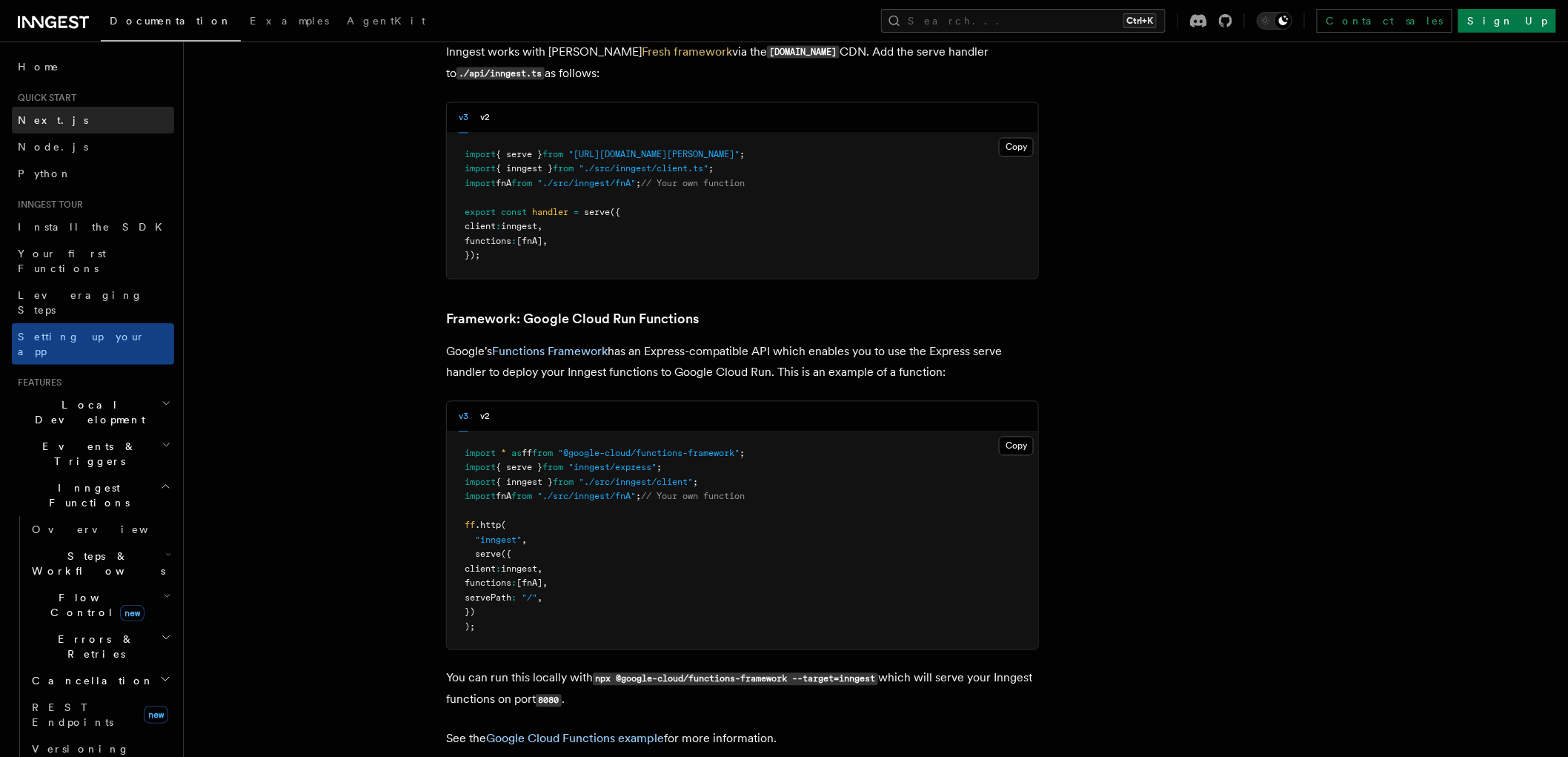
click at [34, 110] on link "Next.js" at bounding box center [93, 119] width 162 height 27
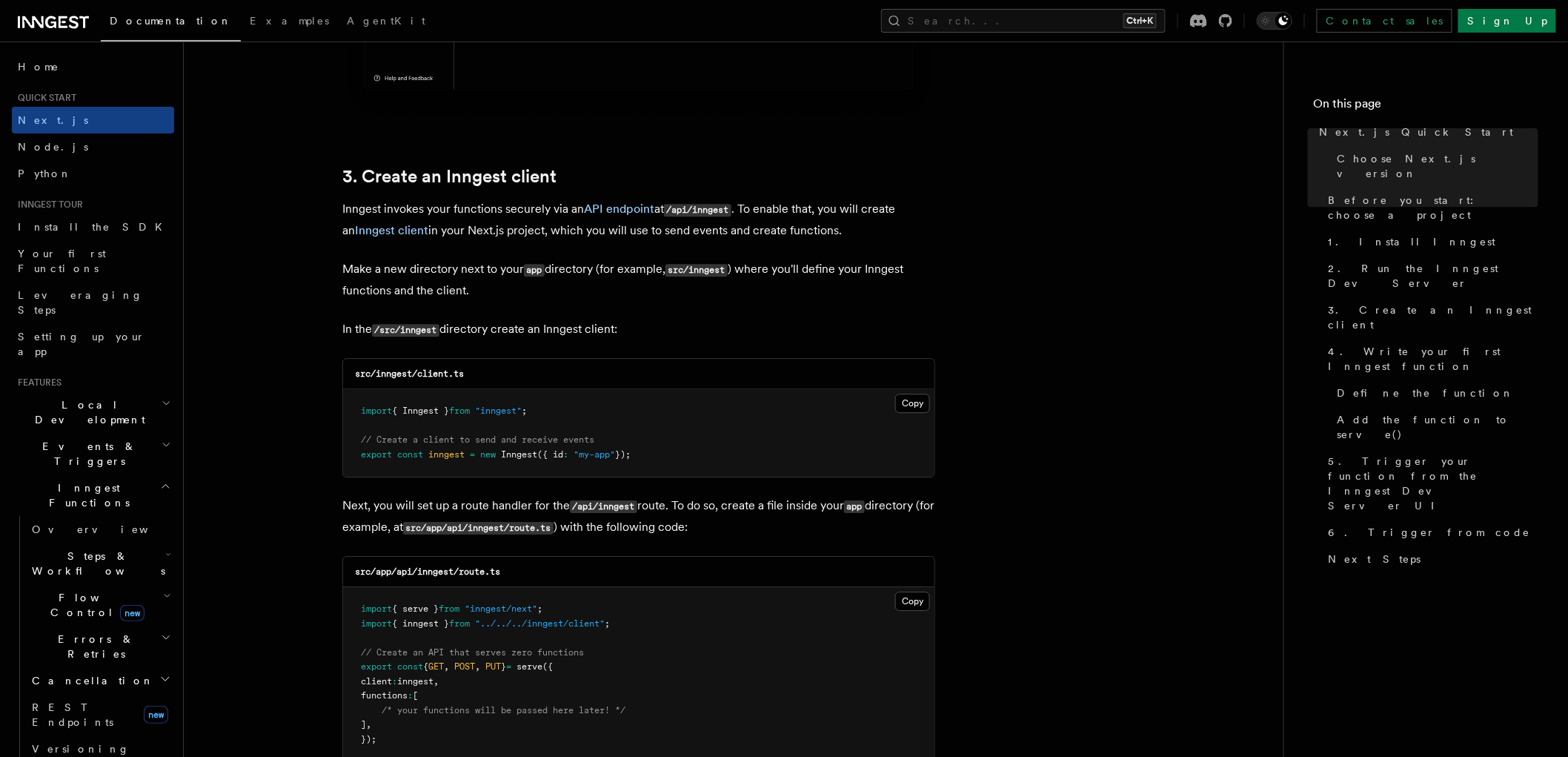
scroll to position [1647, 0]
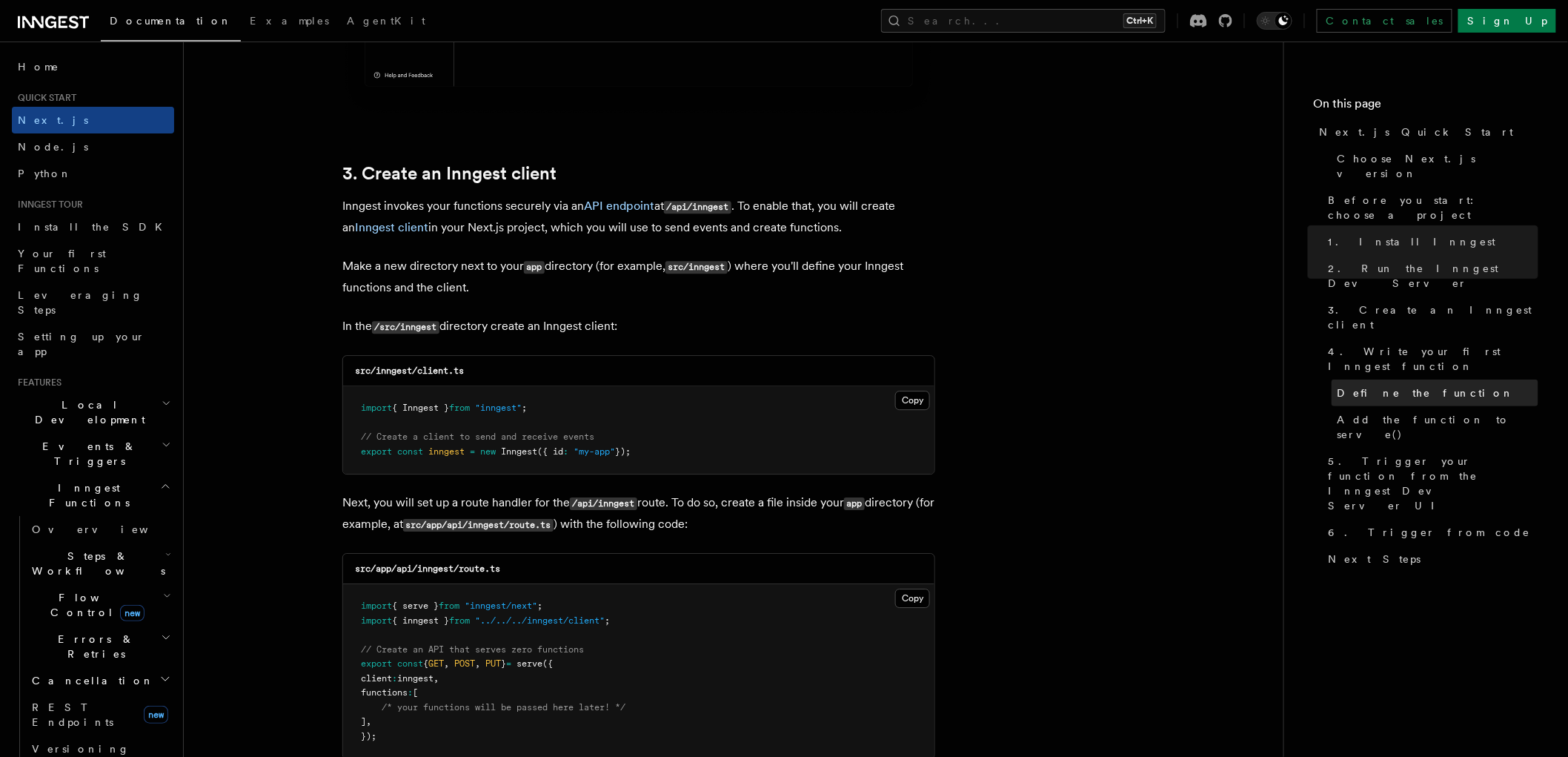
click at [1399, 386] on span "Define the function" at bounding box center [1426, 393] width 177 height 15
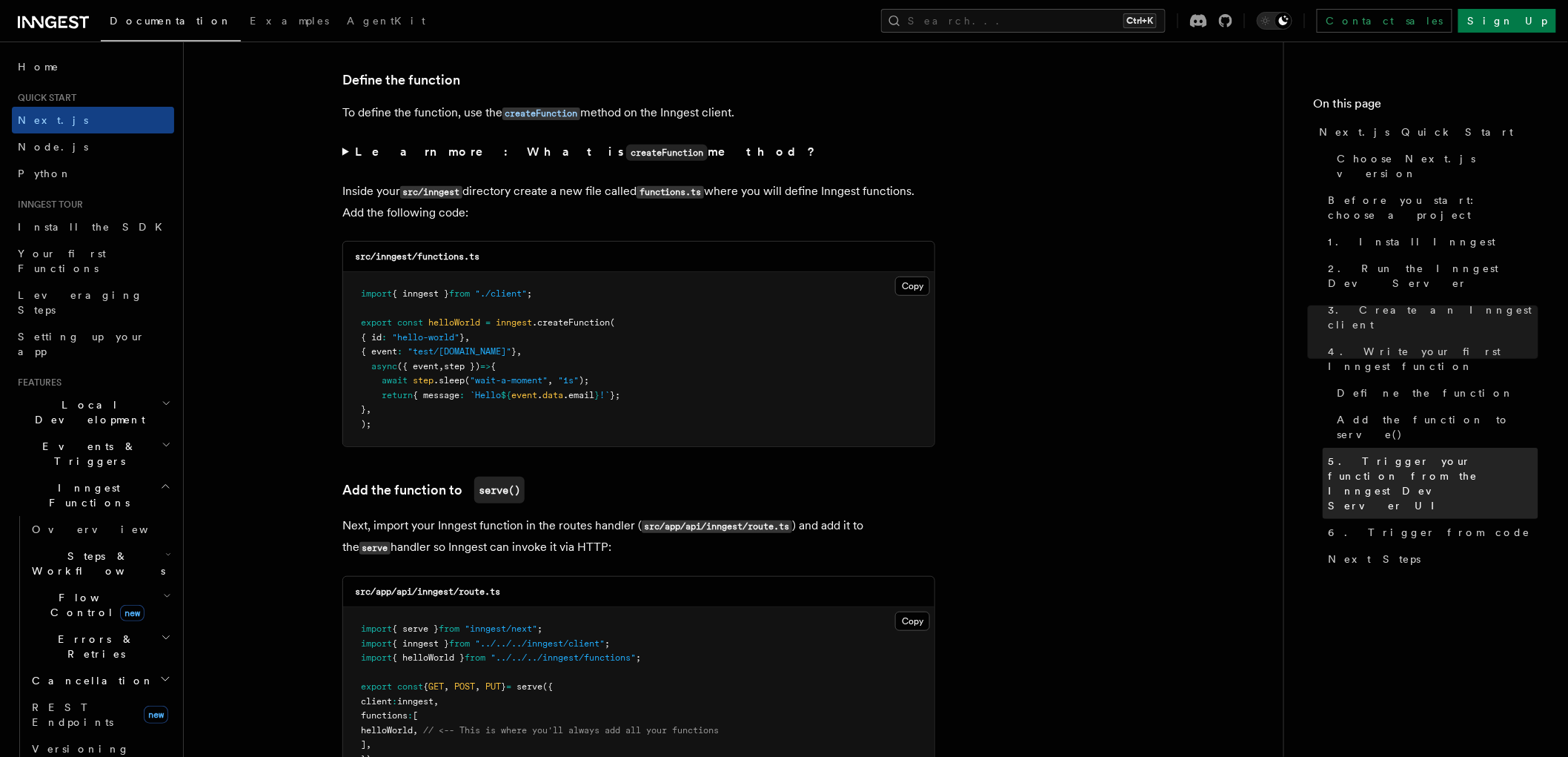
click at [1381, 454] on span "5. Trigger your function from the Inngest Dev Server UI" at bounding box center [1433, 483] width 210 height 59
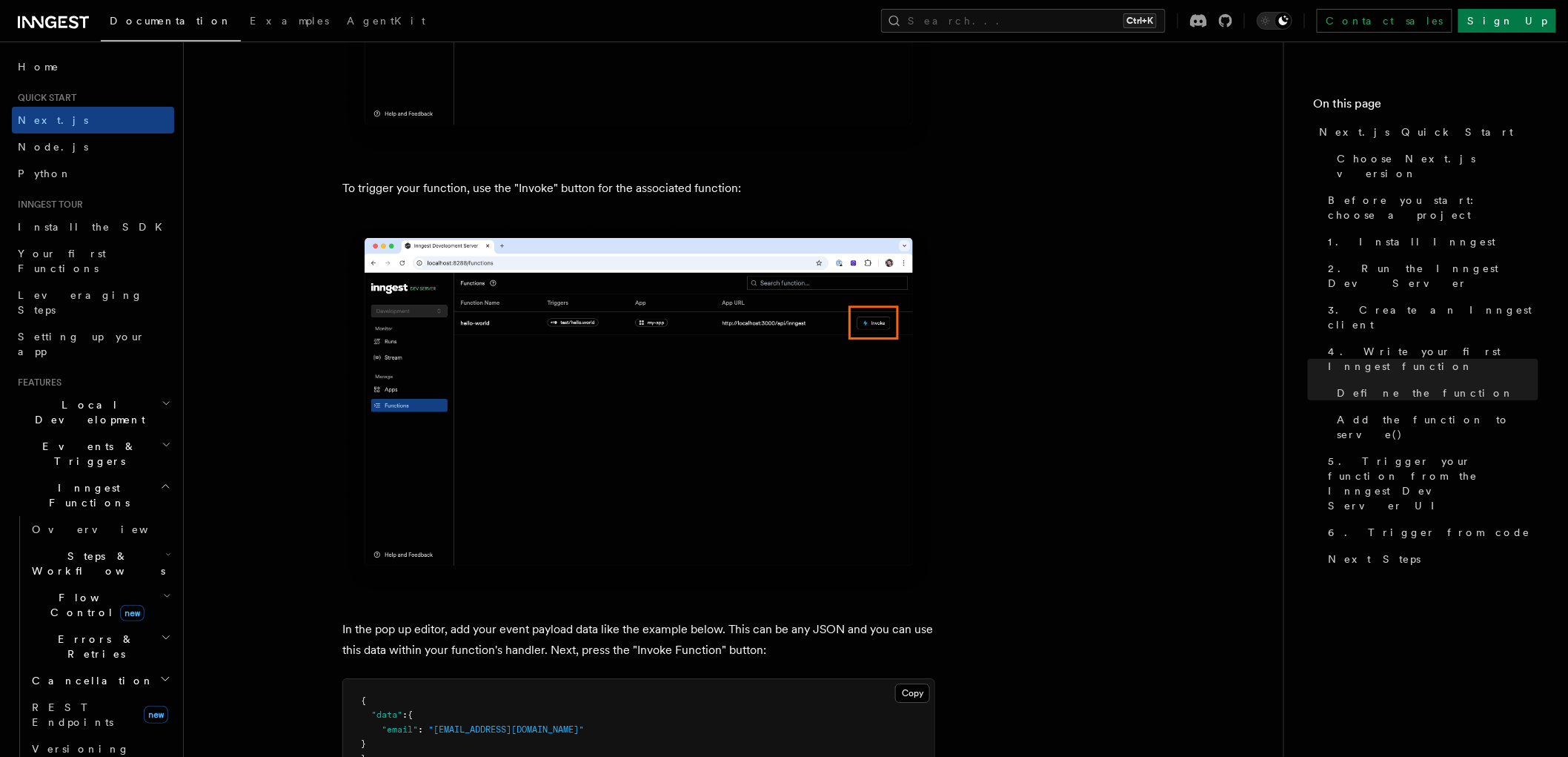
scroll to position [3974, 0]
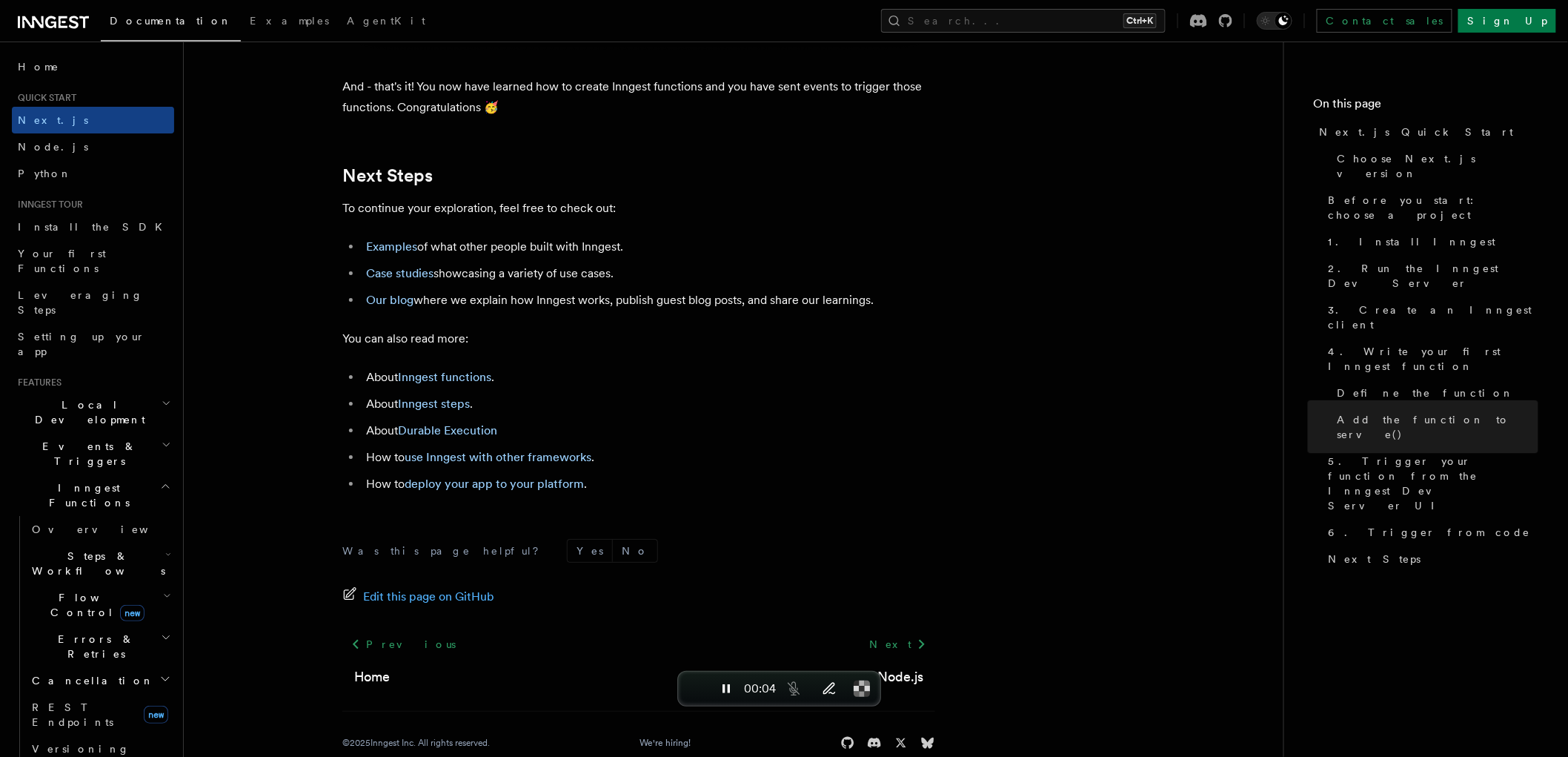
scroll to position [9228, 0]
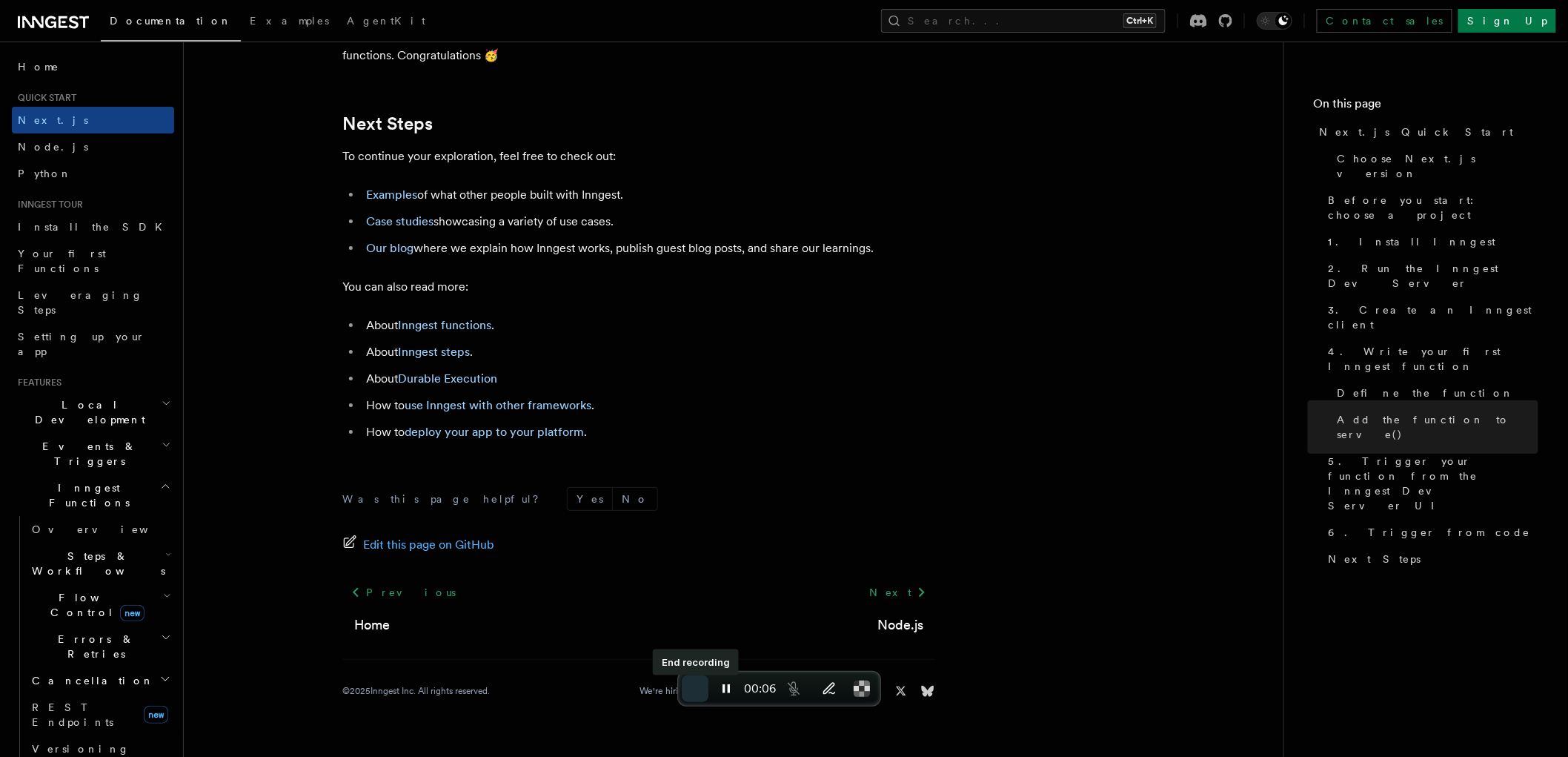
click at [695, 688] on span "End recording" at bounding box center [695, 688] width 0 height 0
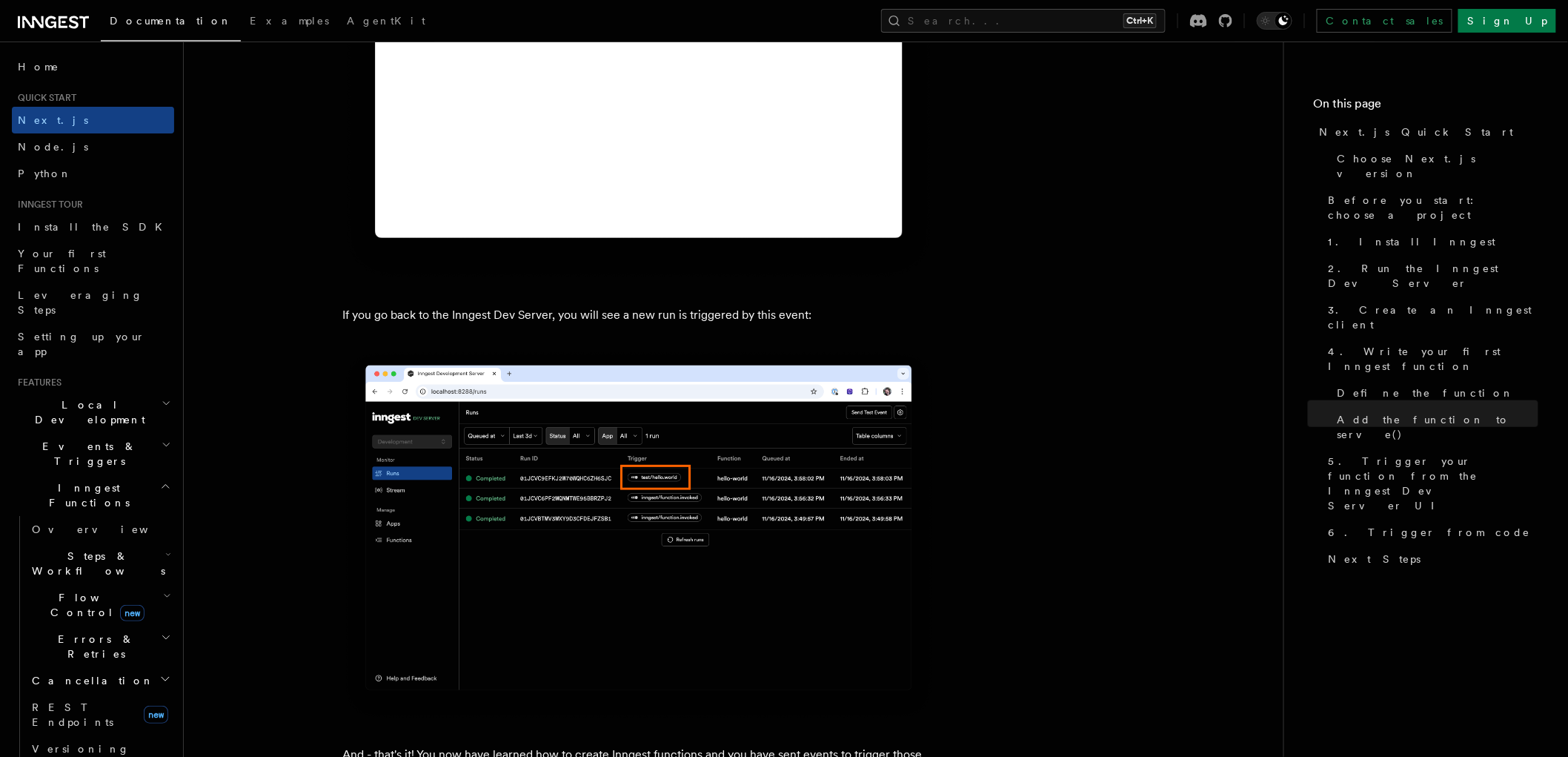
scroll to position [9228, 0]
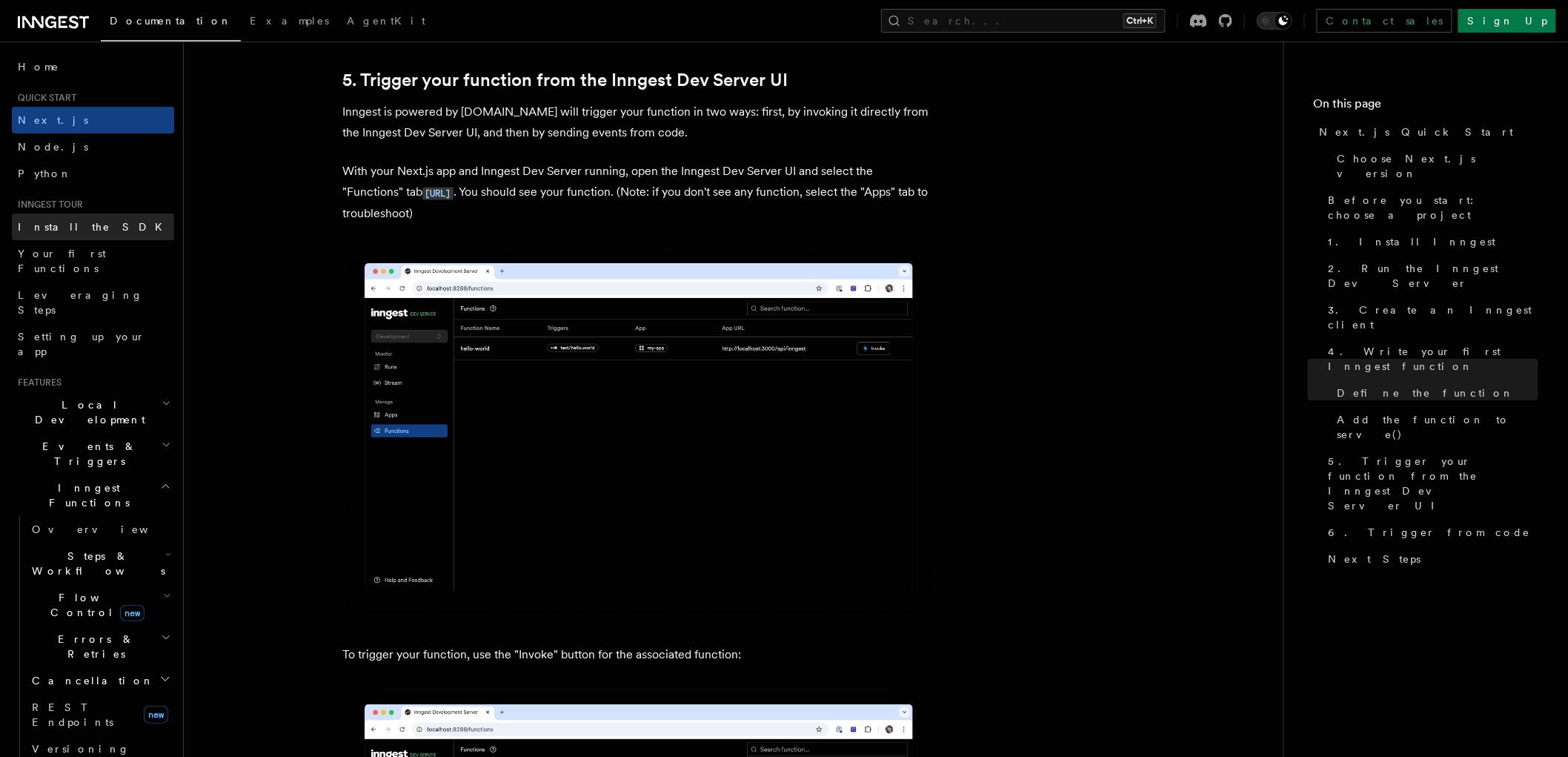
click at [74, 231] on span "Install the SDK" at bounding box center [94, 227] width 153 height 12
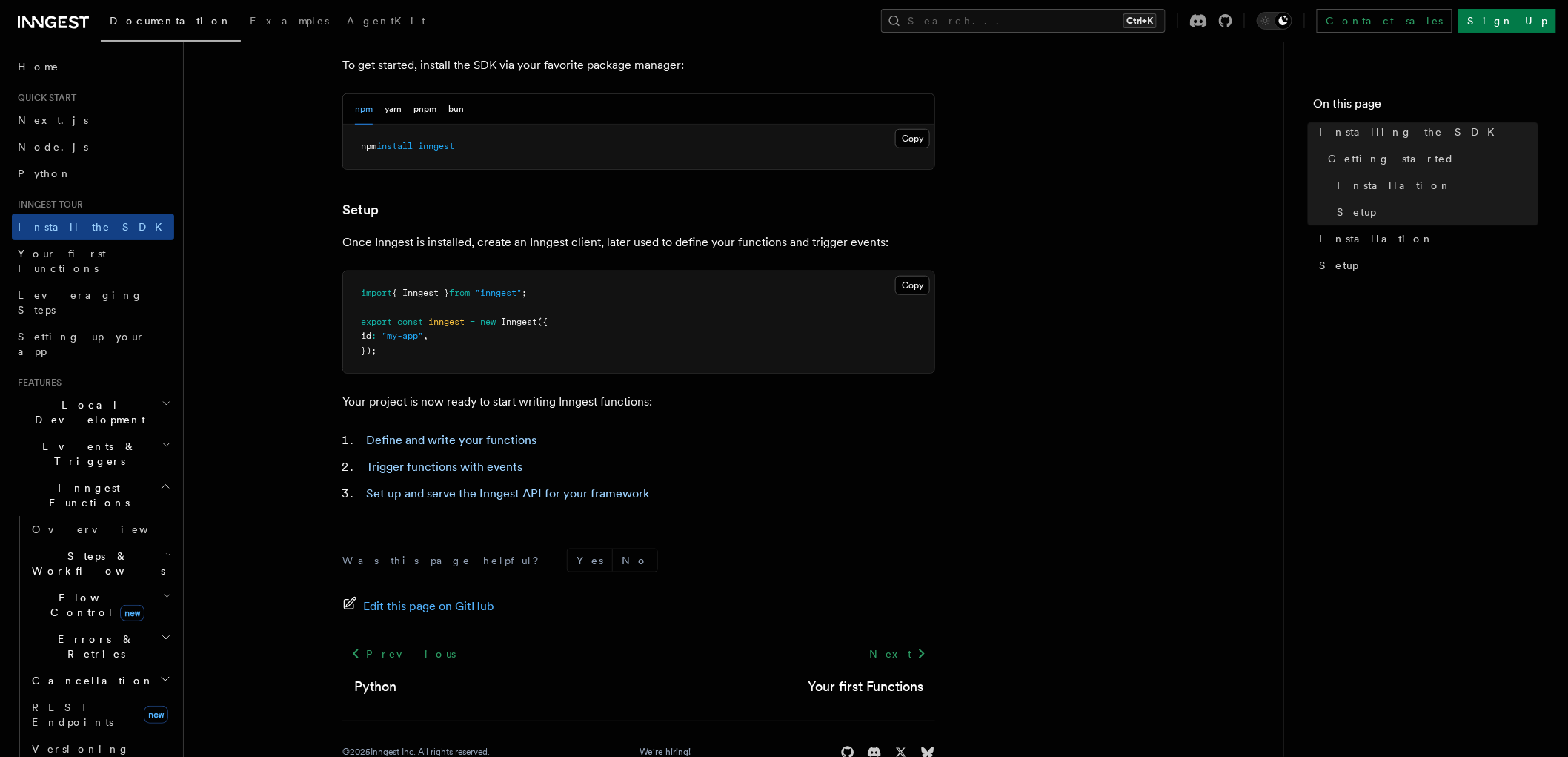
scroll to position [476, 0]
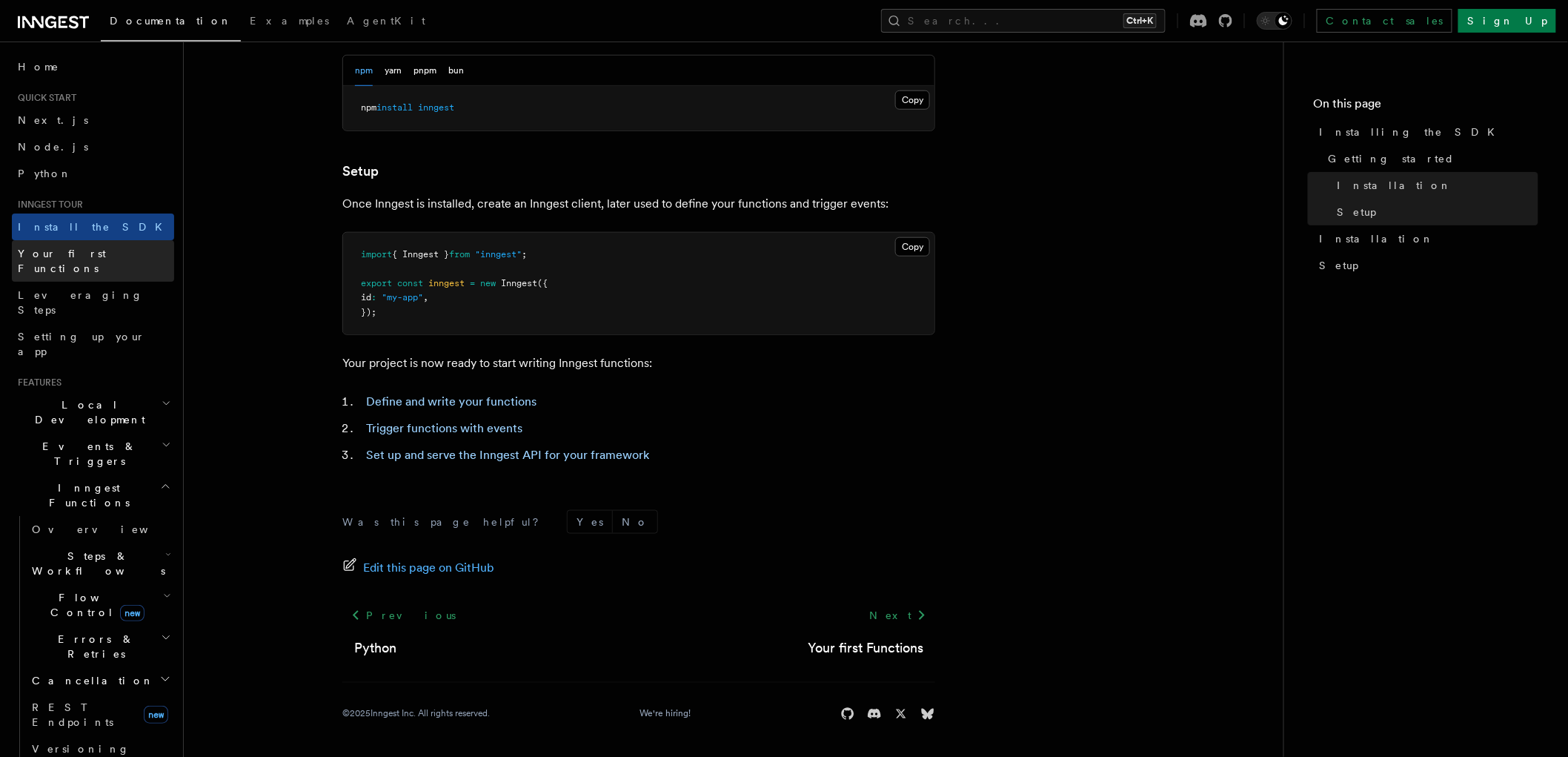
click at [41, 252] on span "Your first Functions" at bounding box center [62, 261] width 88 height 27
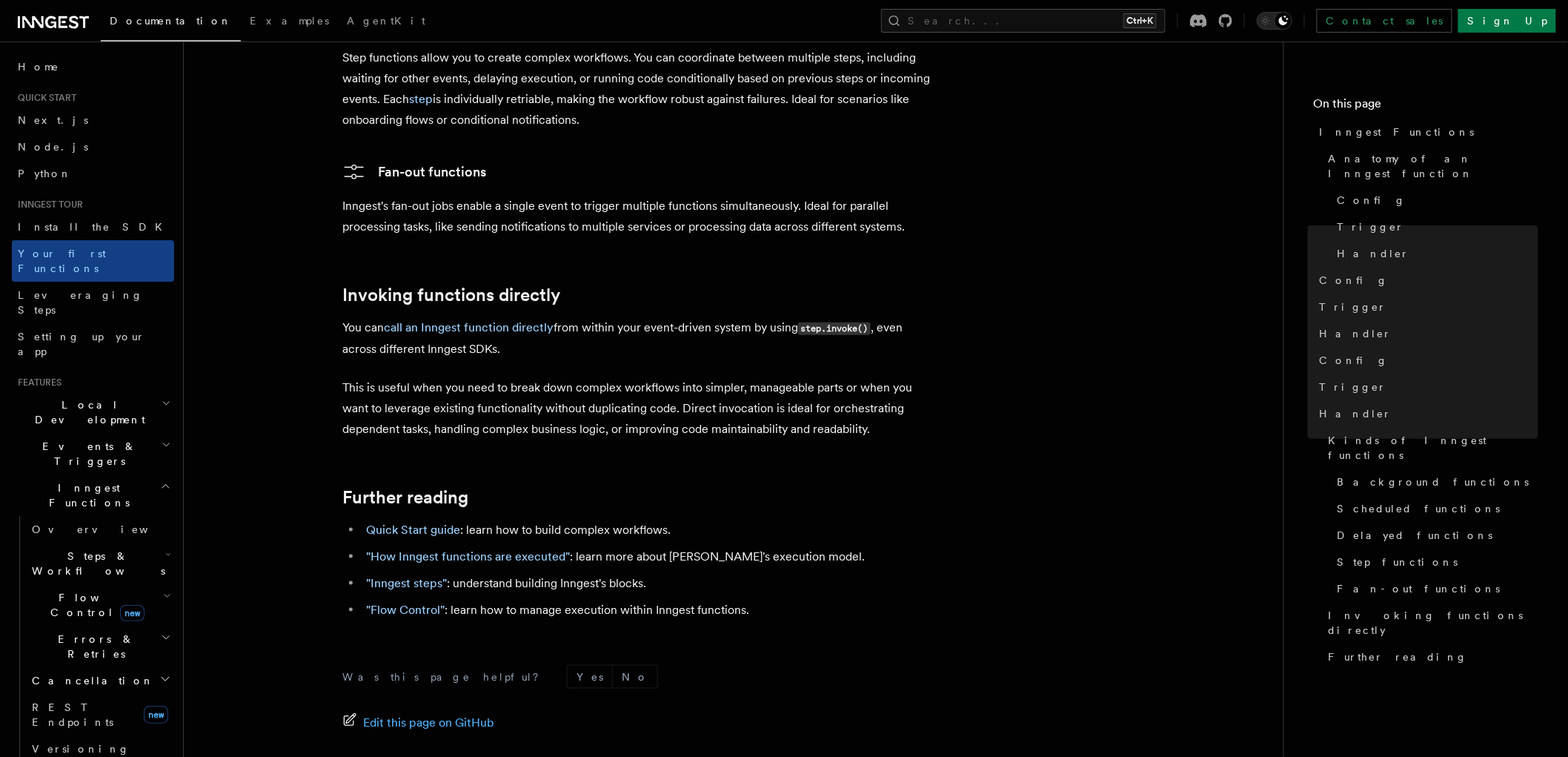
scroll to position [2876, 0]
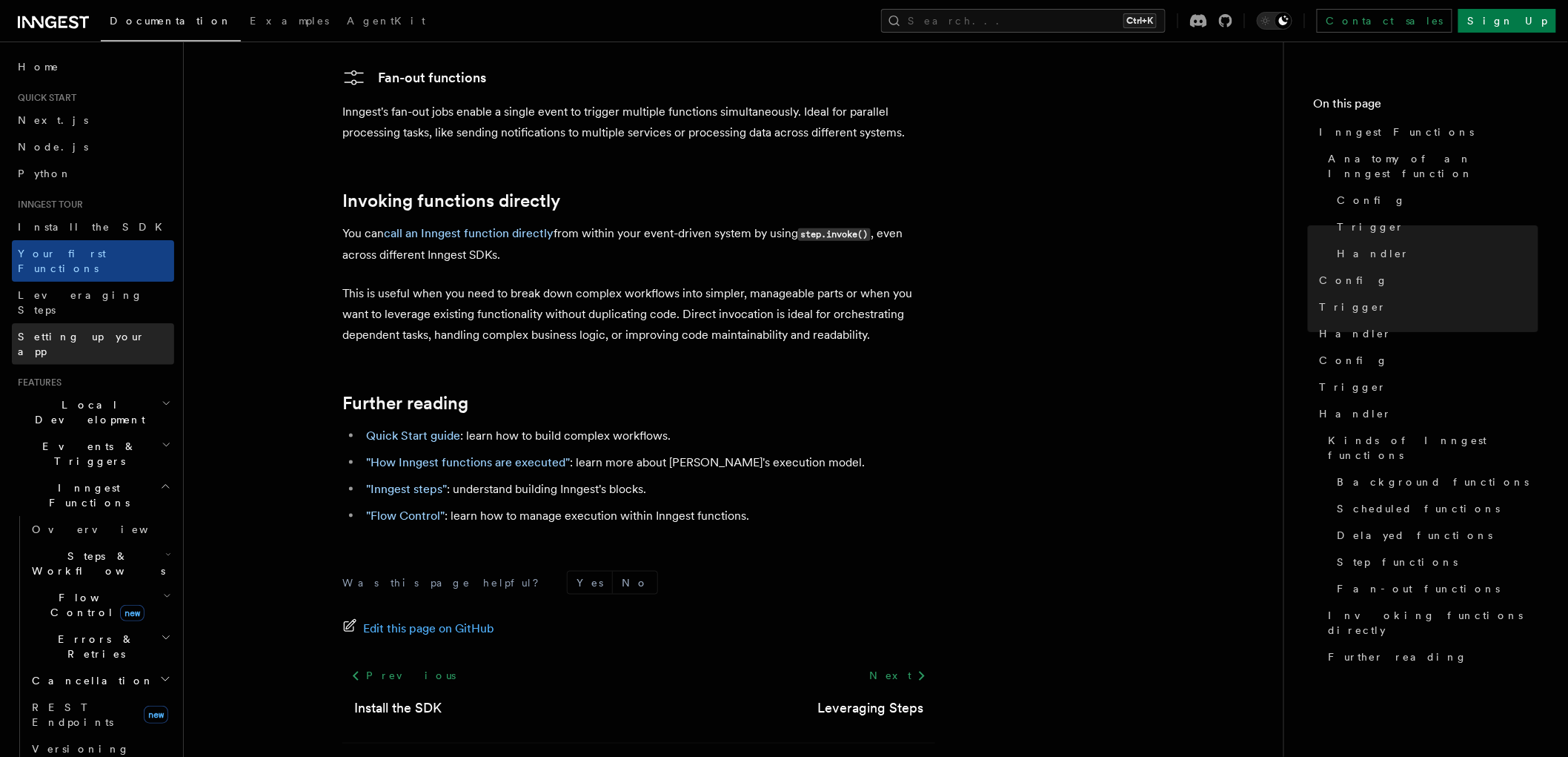
click at [81, 323] on link "Setting up your app" at bounding box center [93, 344] width 162 height 41
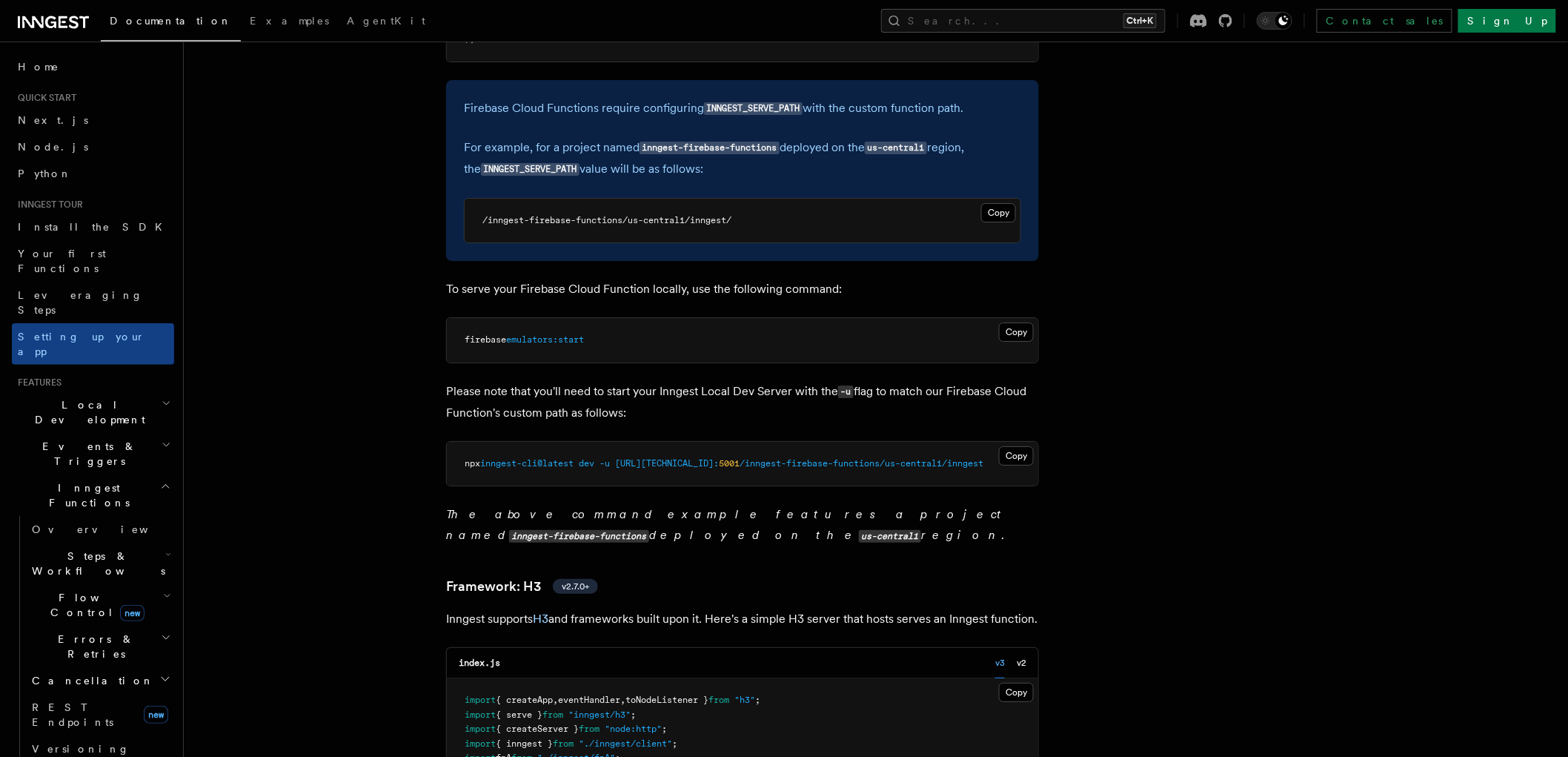
scroll to position [6861, 0]
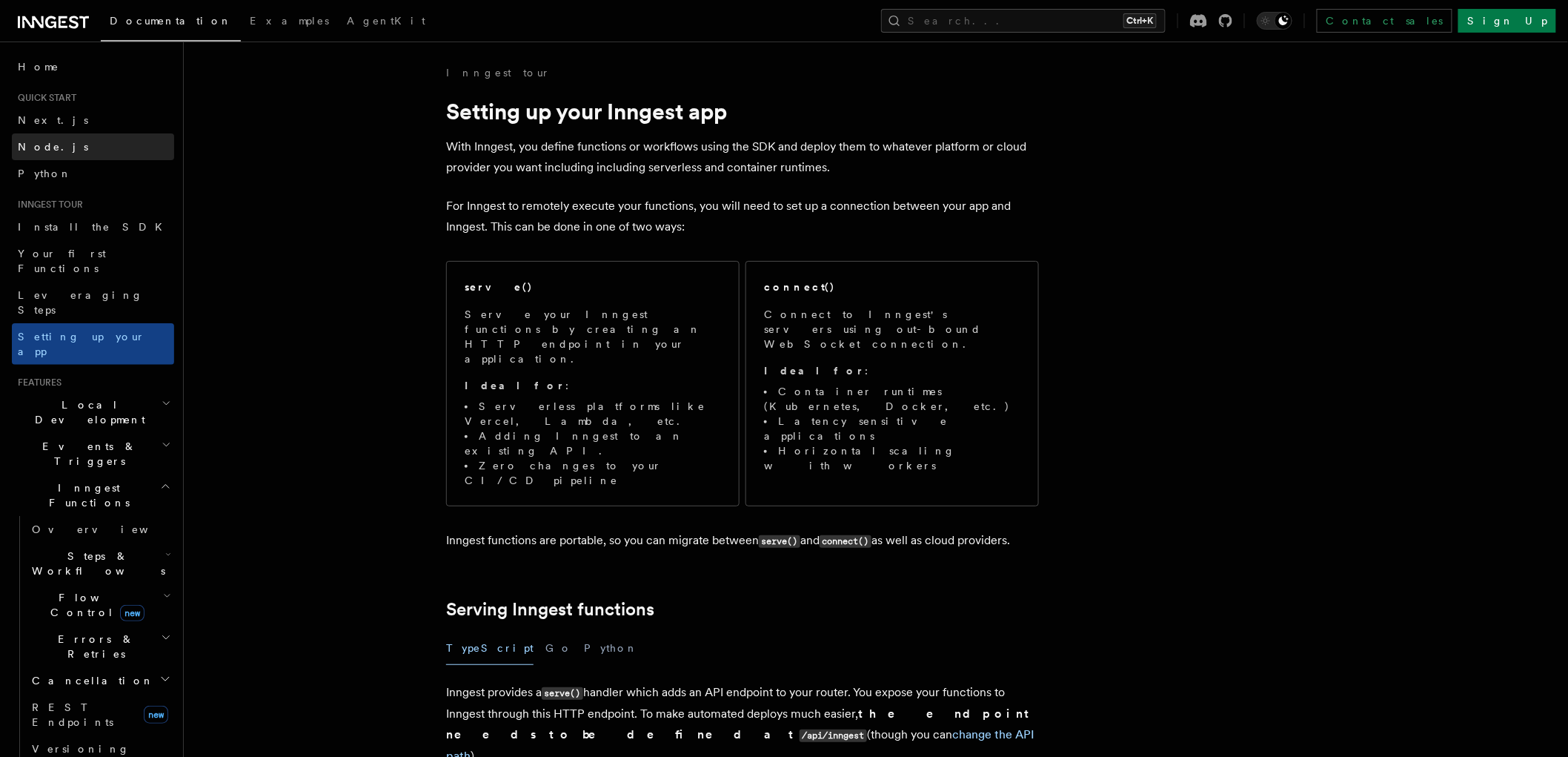
click at [116, 150] on link "Node.js" at bounding box center [93, 147] width 162 height 27
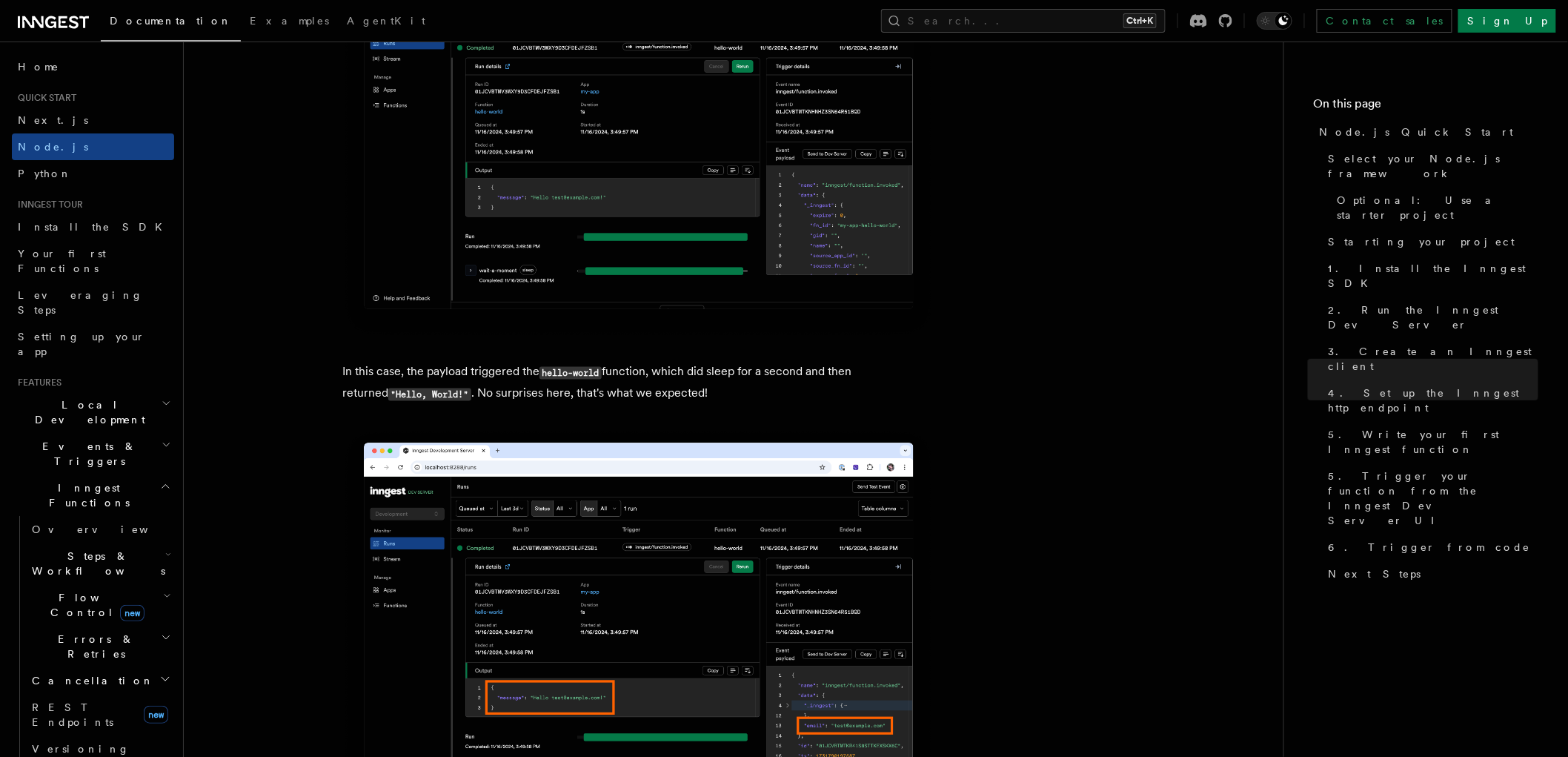
scroll to position [6038, 0]
